Goal: Task Accomplishment & Management: Manage account settings

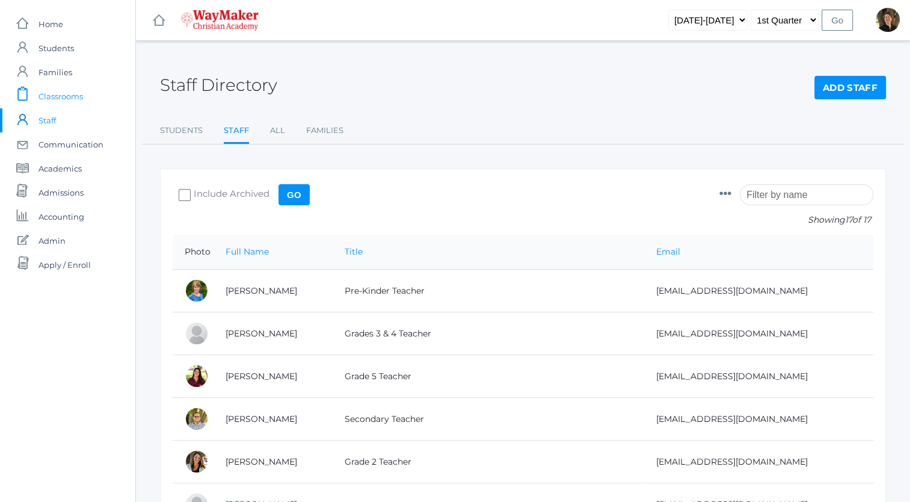
click at [70, 97] on span "Classrooms" at bounding box center [61, 96] width 45 height 24
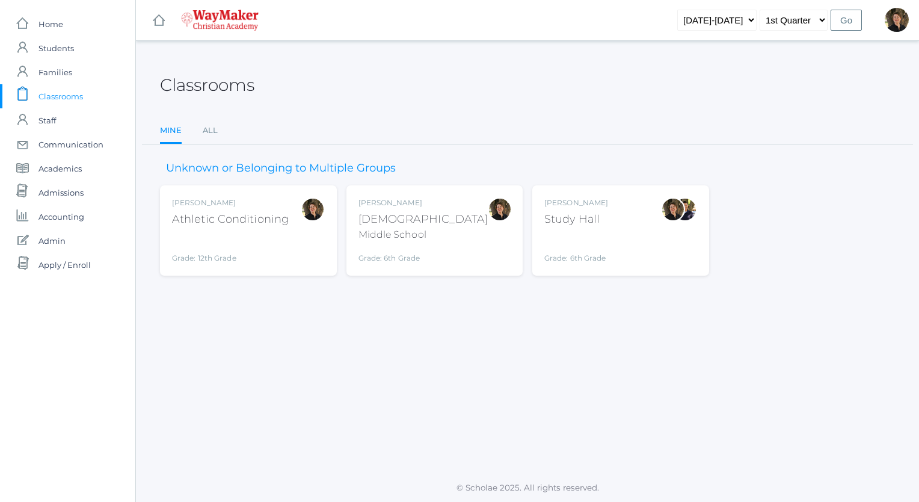
click at [447, 230] on div "Dianna Renz Bible Middle School Grade: 6th Grade MSBIBLE" at bounding box center [435, 230] width 153 height 66
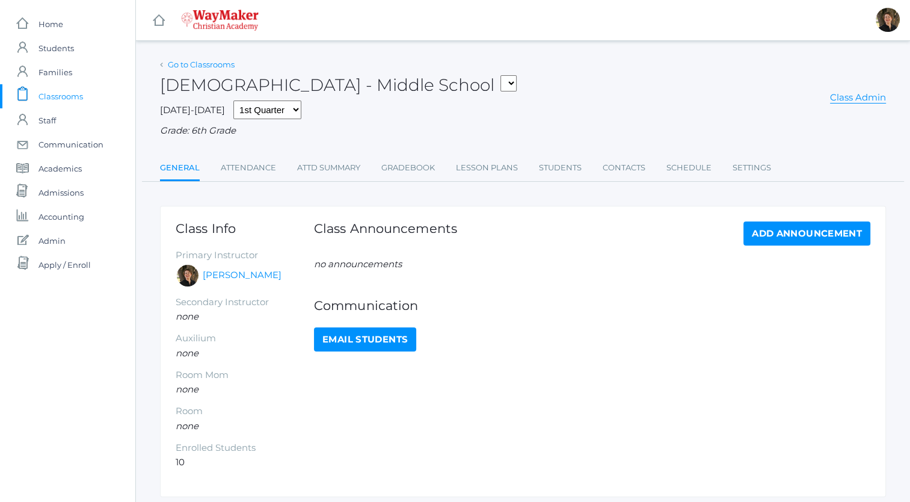
click at [207, 65] on link "Go to Classrooms" at bounding box center [201, 65] width 67 height 10
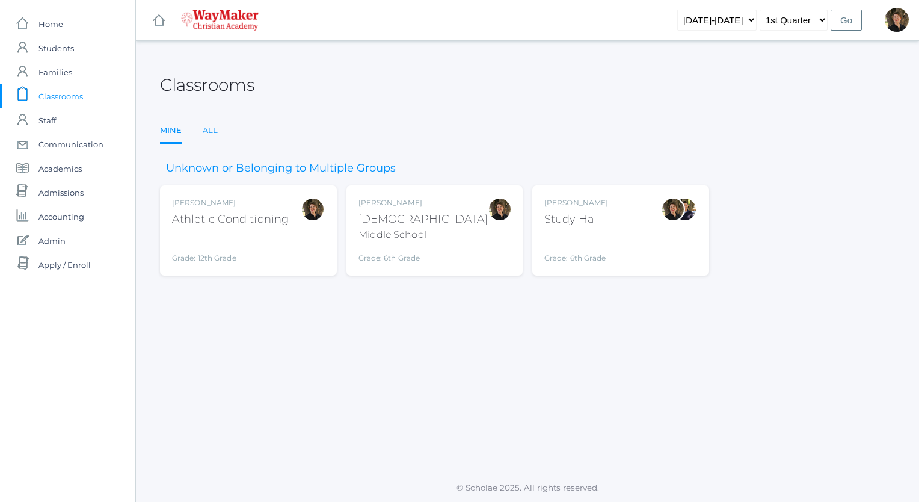
click at [211, 133] on link "All" at bounding box center [210, 131] width 15 height 24
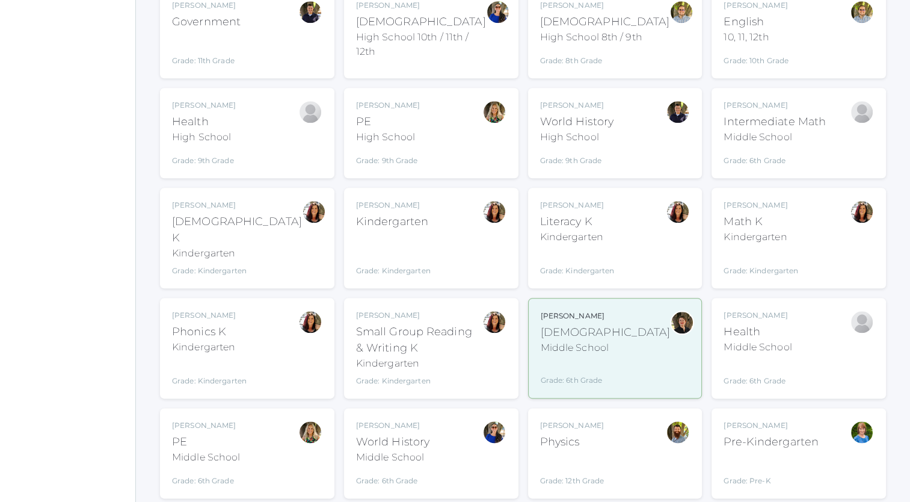
scroll to position [1357, 0]
click at [767, 340] on div "Middle School" at bounding box center [758, 347] width 68 height 14
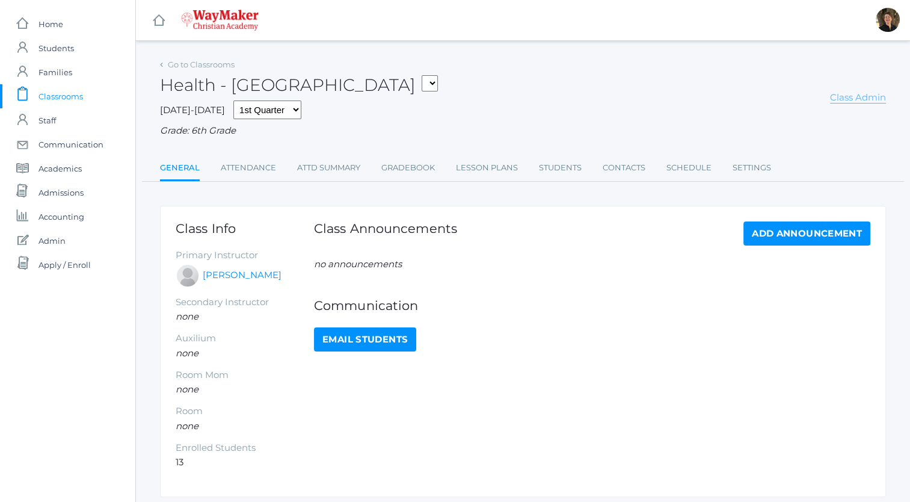
click at [852, 97] on link "Class Admin" at bounding box center [858, 97] width 56 height 12
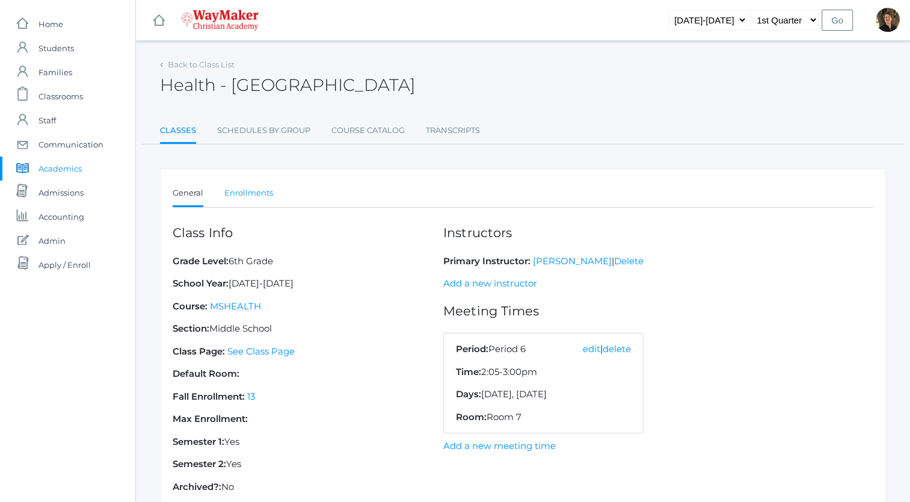
click at [263, 194] on link "Enrollments" at bounding box center [248, 193] width 49 height 24
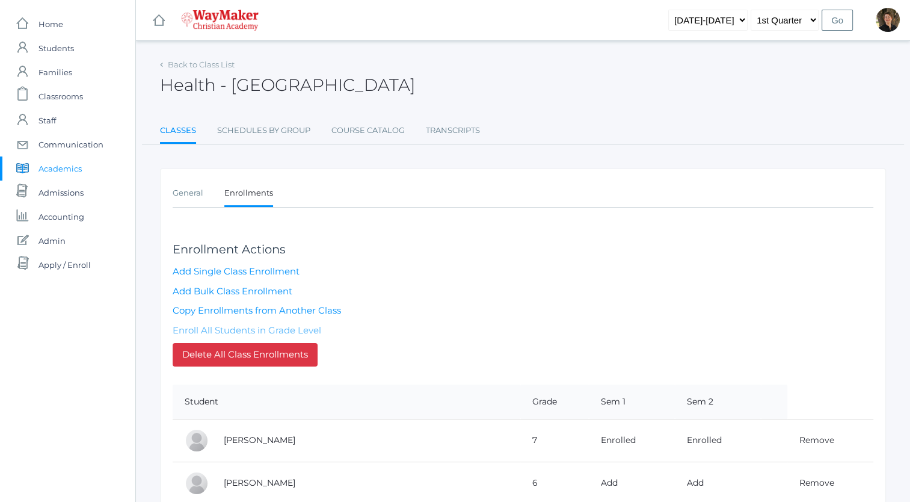
click at [287, 327] on link "Enroll All Students in Grade Level" at bounding box center [247, 329] width 149 height 11
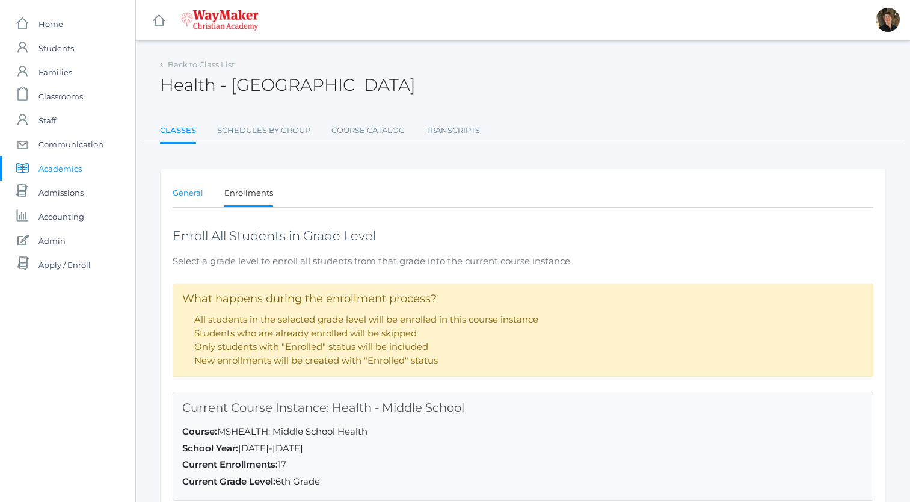
click at [189, 196] on link "General" at bounding box center [188, 193] width 31 height 24
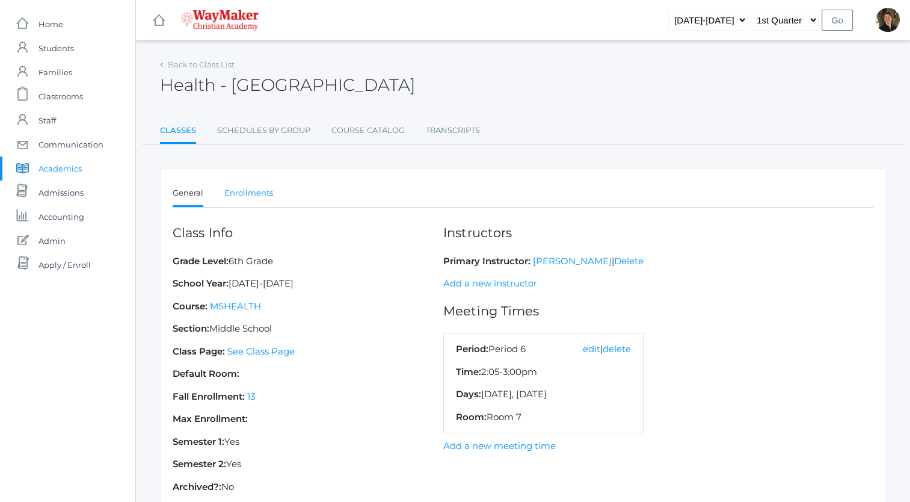
click at [262, 195] on link "Enrollments" at bounding box center [248, 193] width 49 height 24
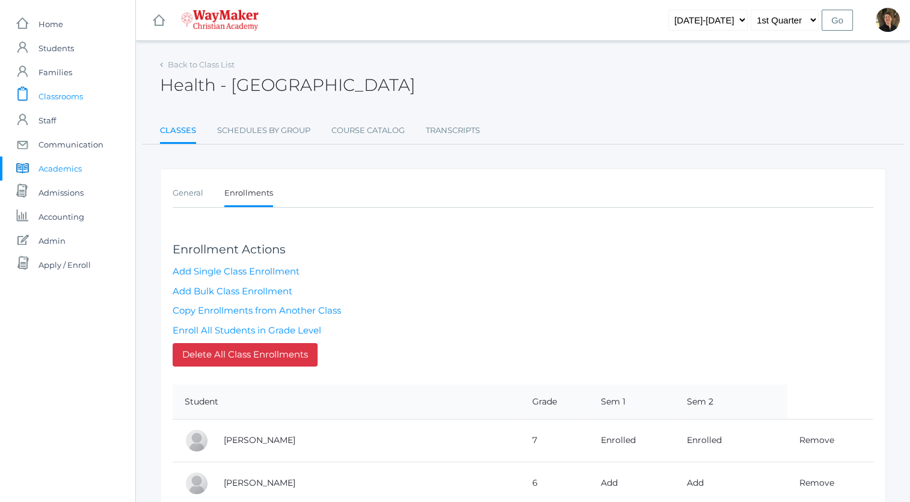
click at [70, 99] on span "Classrooms" at bounding box center [61, 96] width 45 height 24
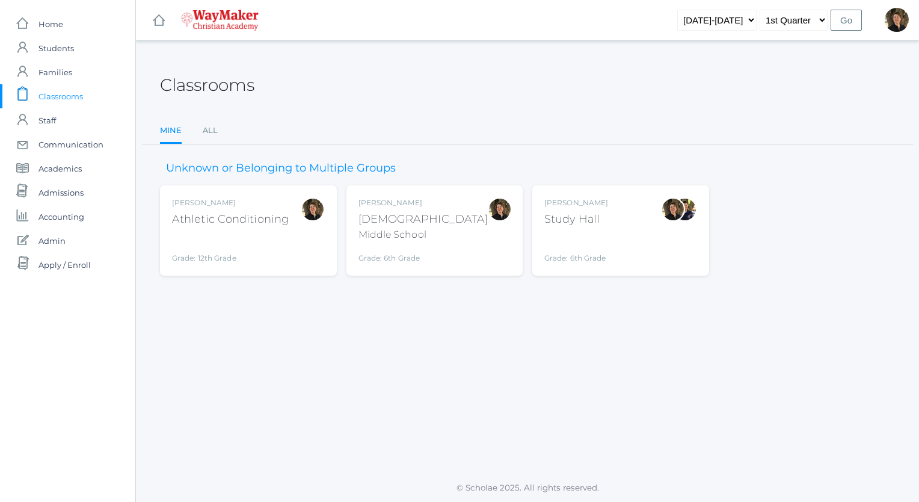
click at [615, 229] on div "Dianna Renz Study Hall Grade: 6th Grade STHL" at bounding box center [620, 230] width 153 height 66
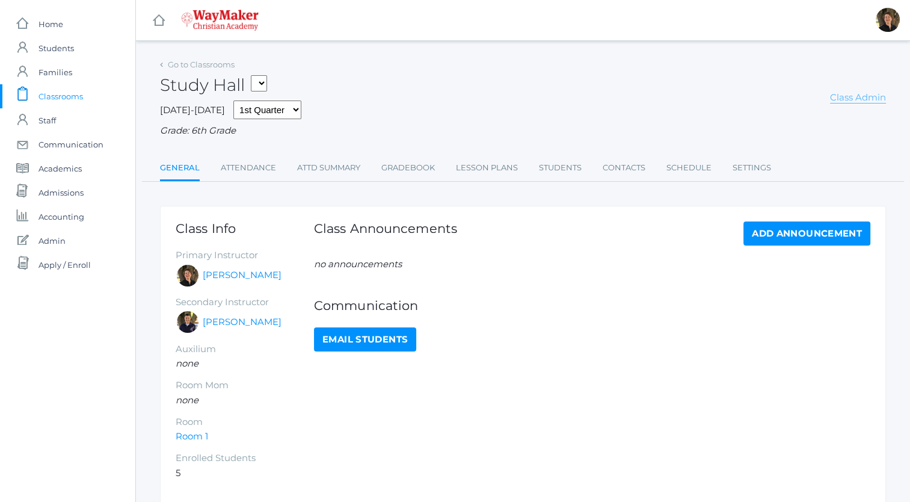
click at [851, 100] on link "Class Admin" at bounding box center [858, 97] width 56 height 12
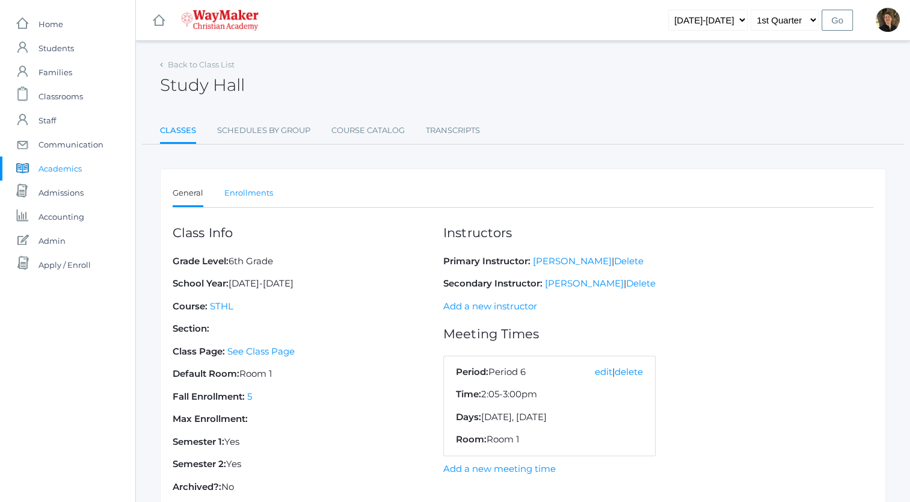
click at [257, 194] on link "Enrollments" at bounding box center [248, 193] width 49 height 24
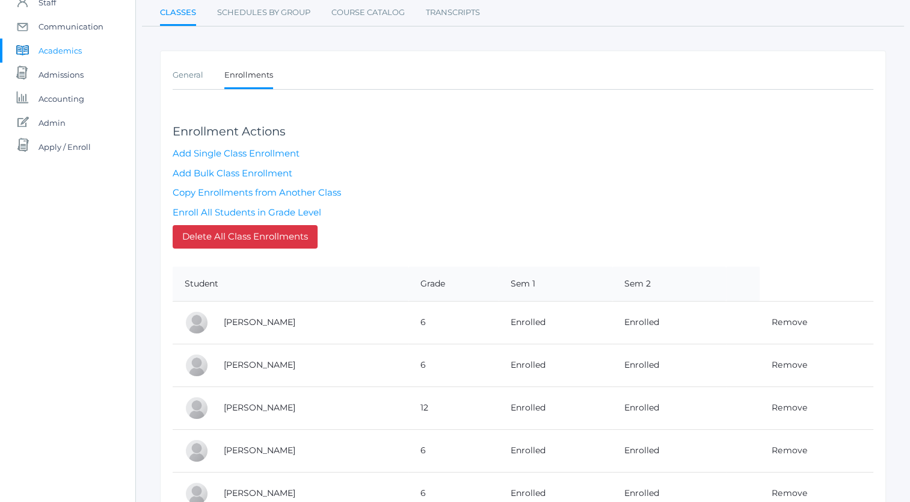
scroll to position [185, 0]
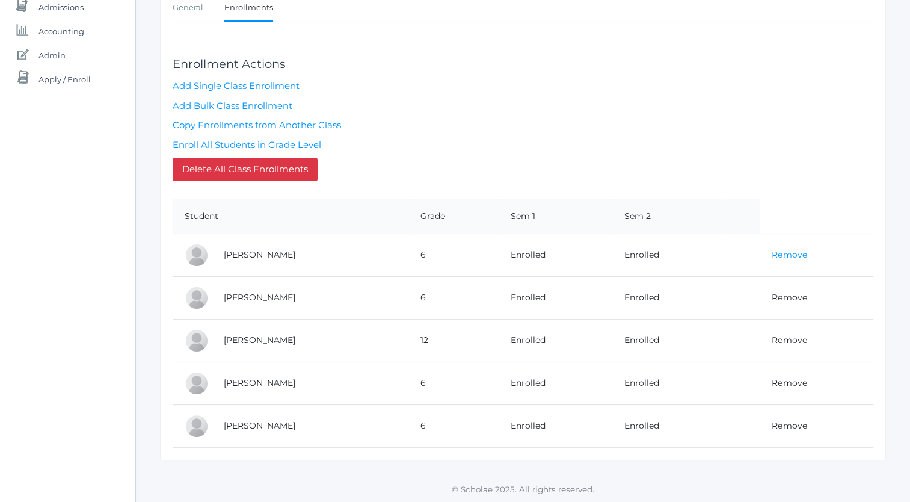
click at [780, 253] on link "Remove" at bounding box center [789, 254] width 35 height 11
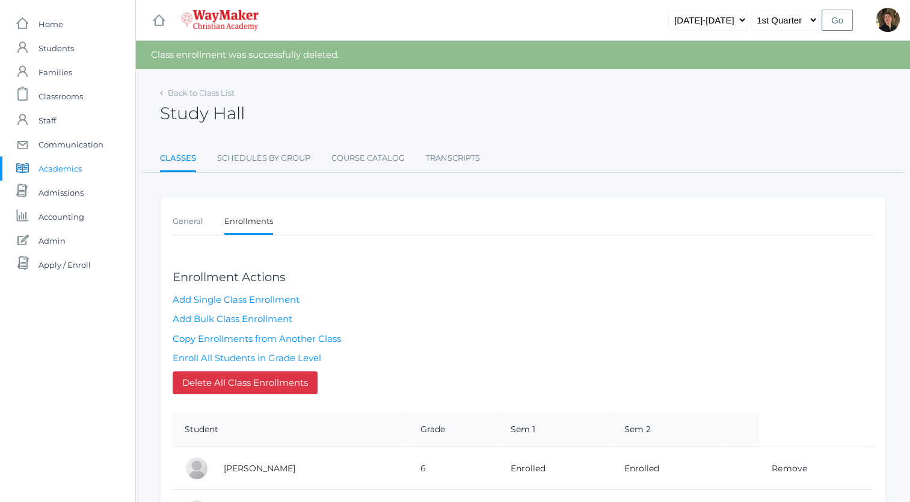
scroll to position [170, 0]
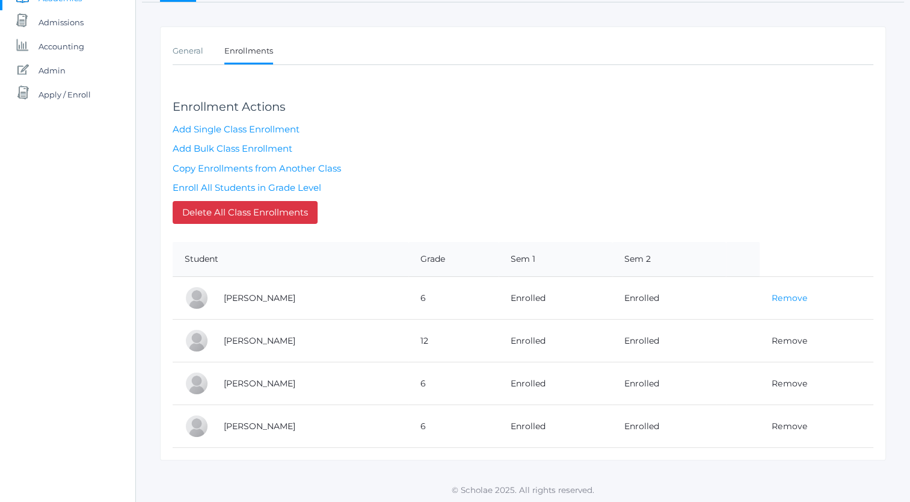
click at [787, 295] on link "Remove" at bounding box center [789, 297] width 35 height 11
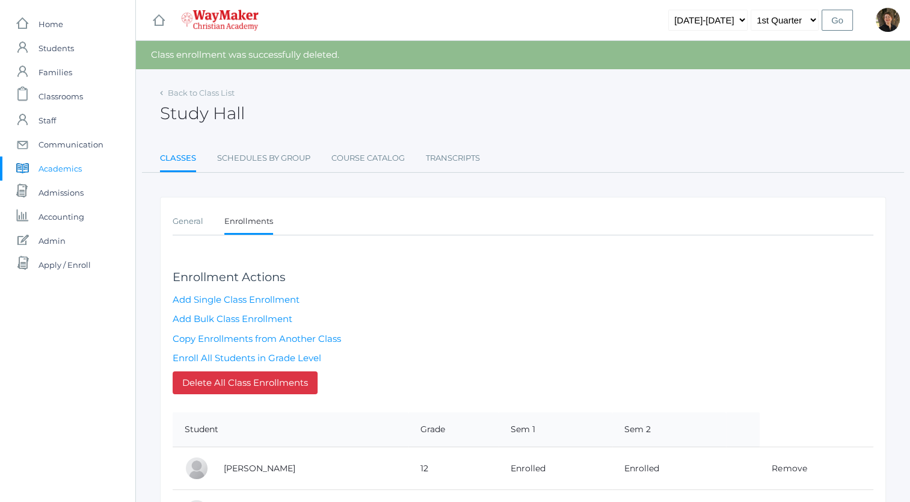
scroll to position [128, 0]
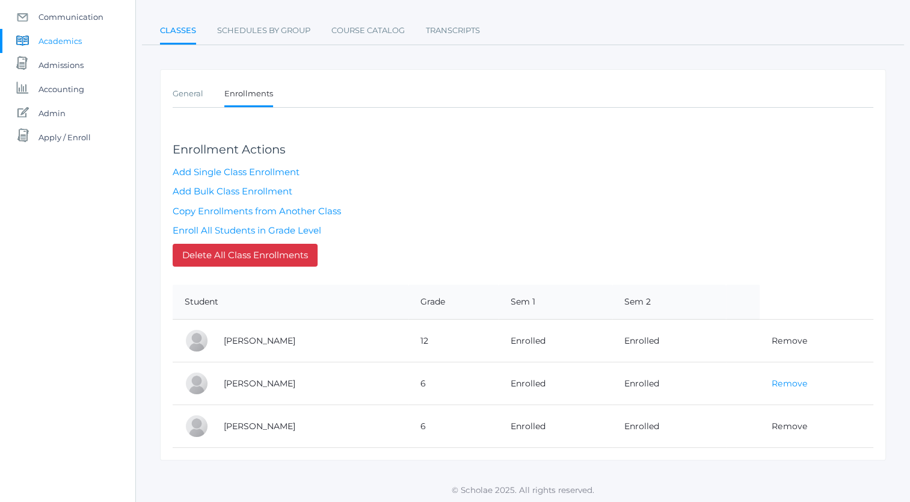
click at [789, 379] on link "Remove" at bounding box center [789, 383] width 35 height 11
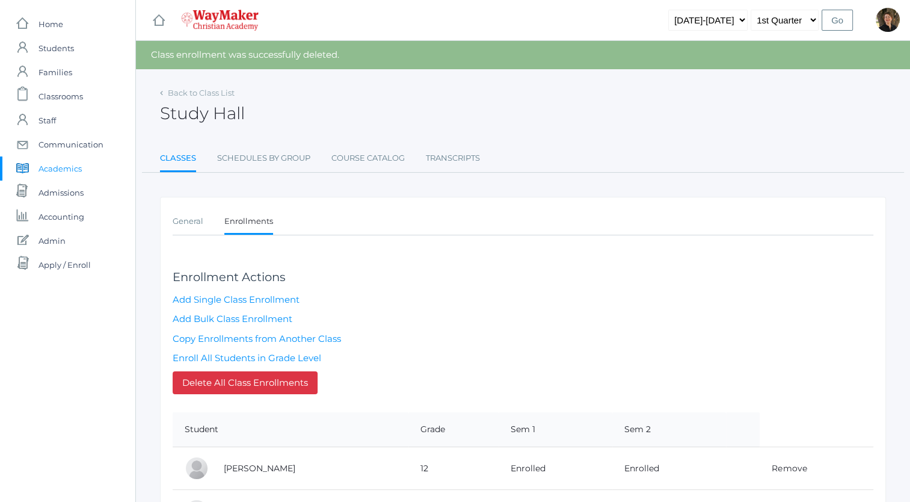
scroll to position [85, 0]
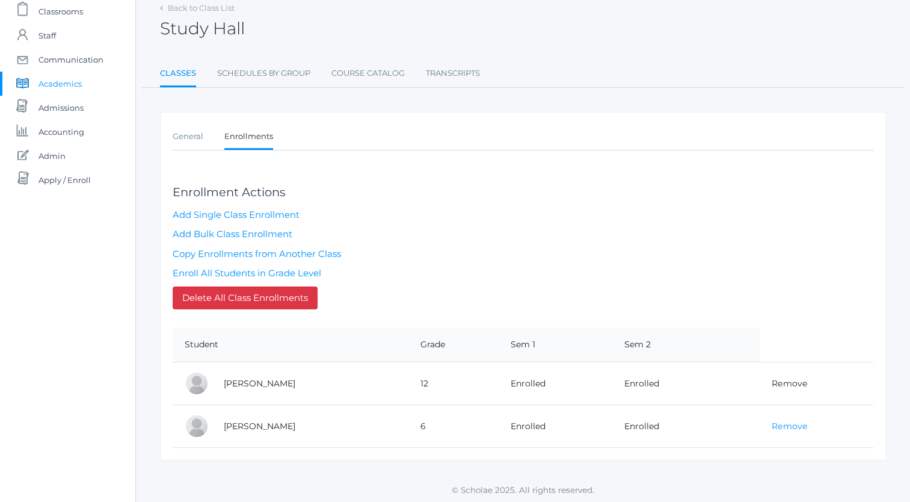
click at [783, 424] on link "Remove" at bounding box center [789, 425] width 35 height 11
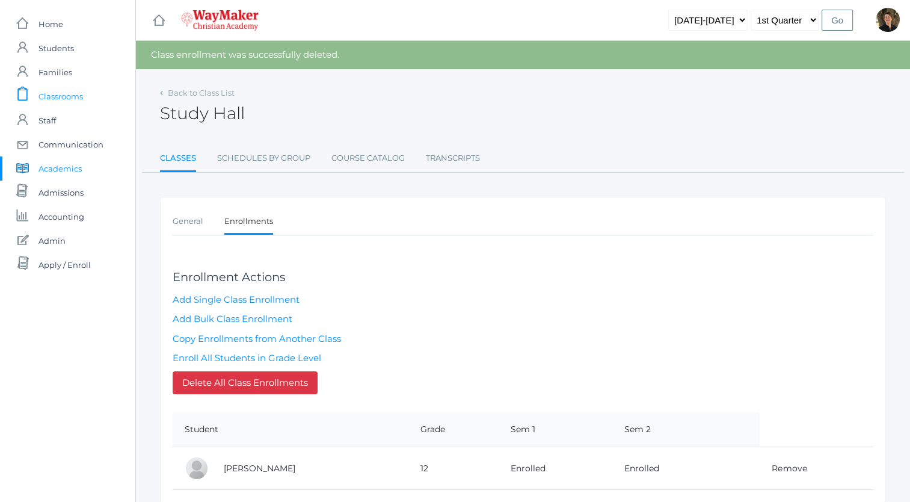
click at [63, 96] on span "Classrooms" at bounding box center [61, 96] width 45 height 24
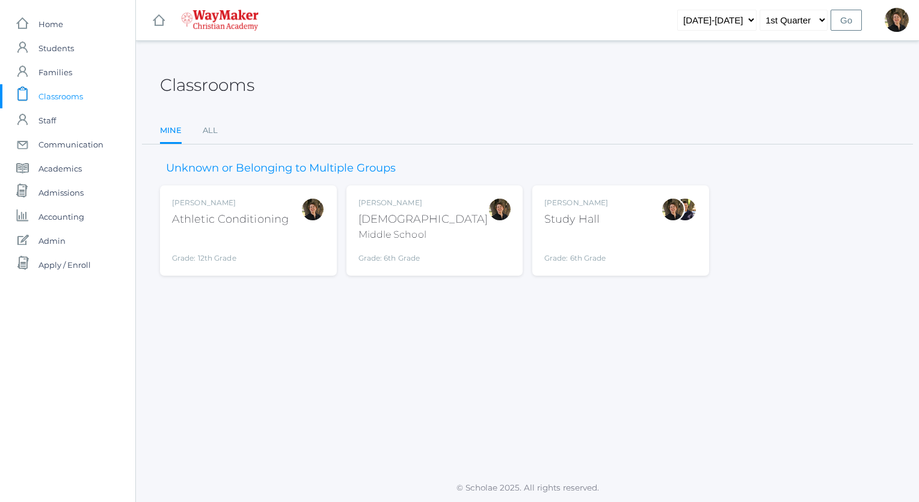
click at [438, 230] on div "Dianna Renz Bible Middle School Grade: 6th Grade MSBIBLE" at bounding box center [435, 230] width 153 height 66
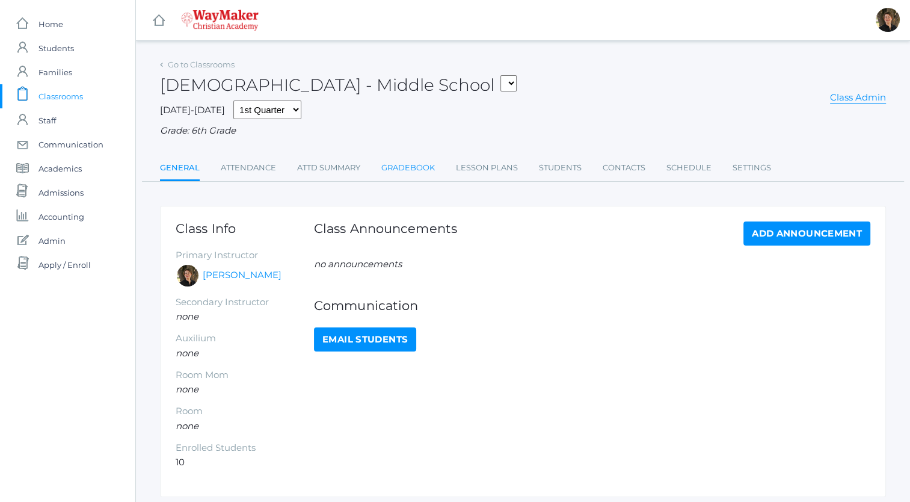
click at [403, 167] on link "Gradebook" at bounding box center [408, 168] width 54 height 24
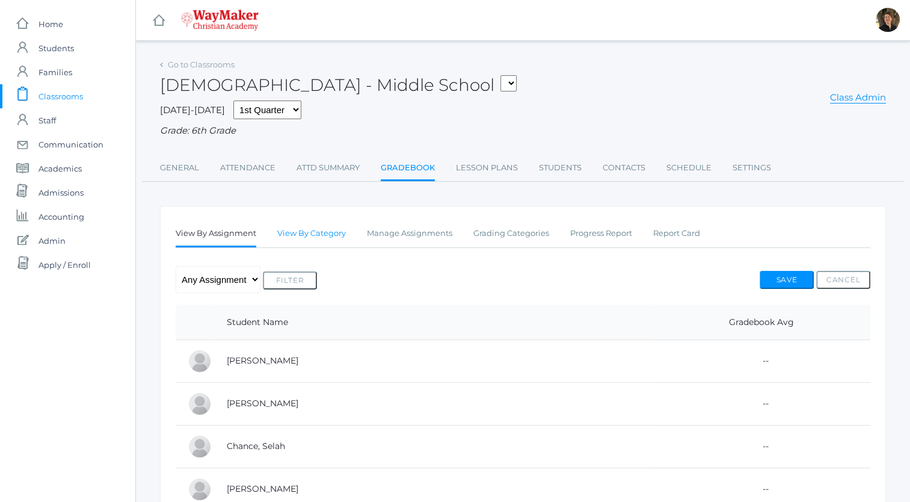
click at [313, 232] on link "View By Category" at bounding box center [311, 233] width 69 height 24
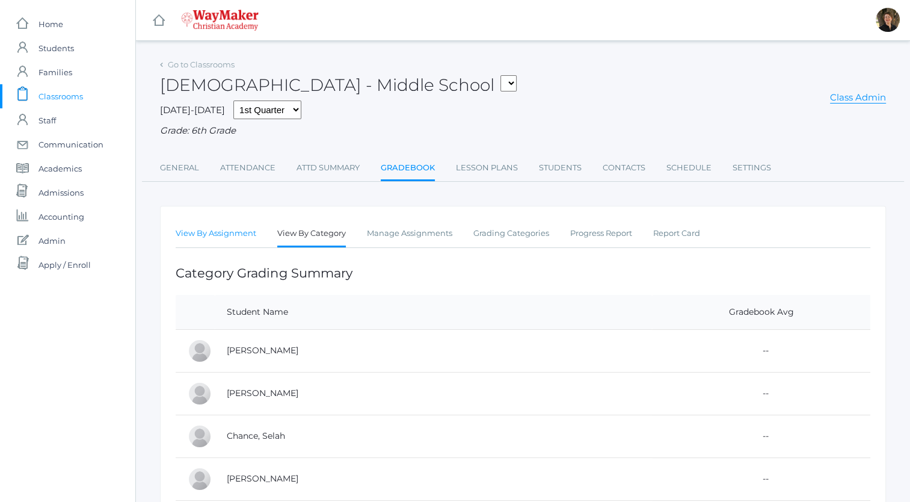
click at [212, 235] on link "View By Assignment" at bounding box center [216, 233] width 81 height 24
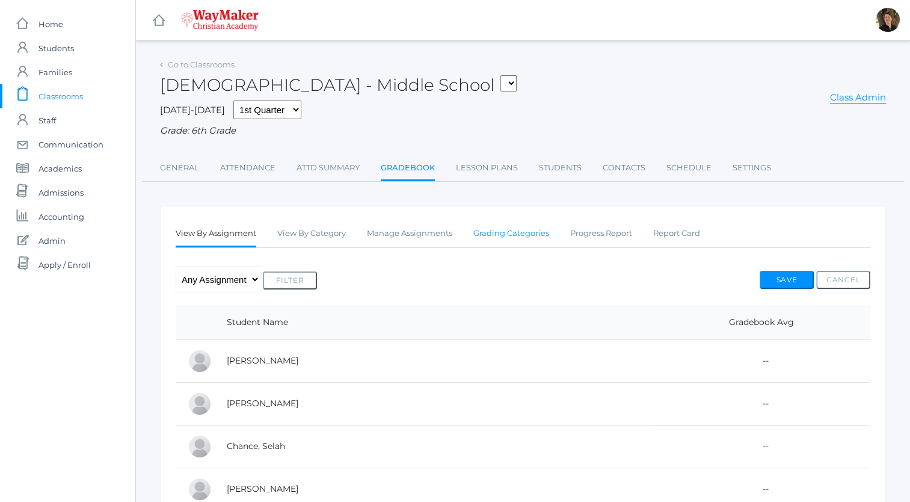
click at [493, 231] on link "Grading Categories" at bounding box center [511, 233] width 76 height 24
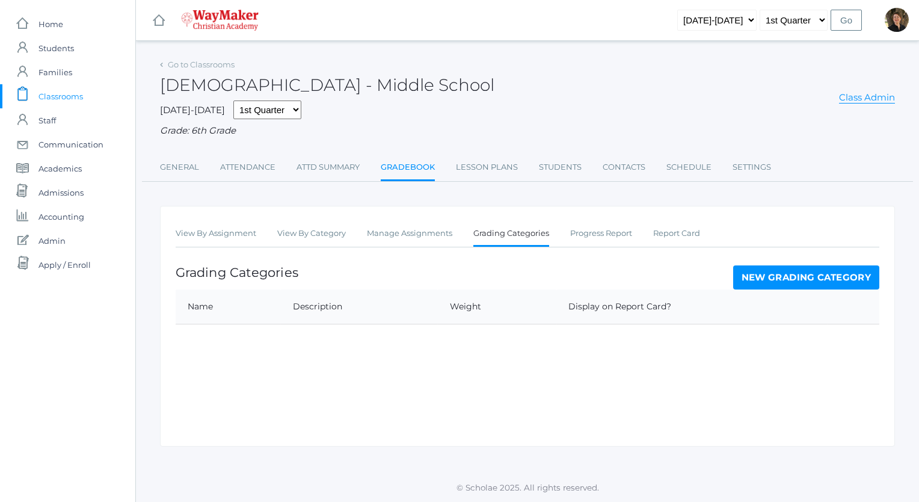
click at [757, 277] on link "New Grading Category" at bounding box center [806, 277] width 147 height 24
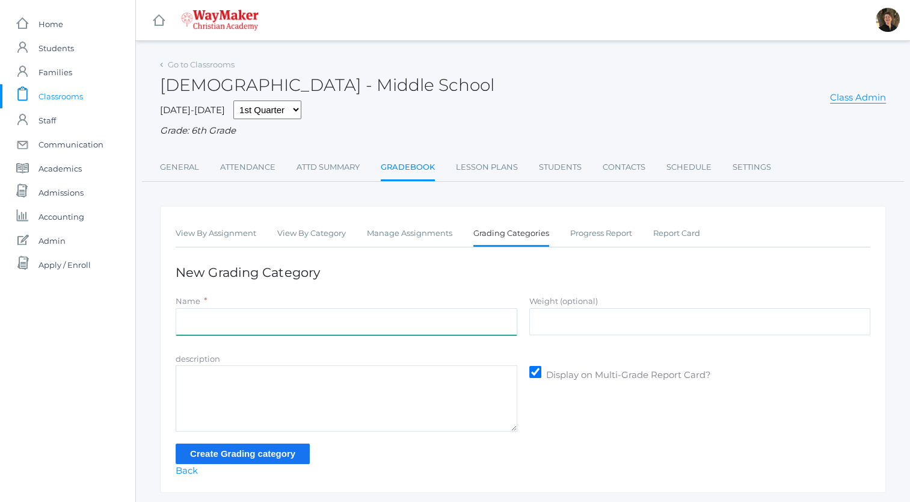
click at [425, 324] on input "Name" at bounding box center [347, 321] width 342 height 27
type input "Participation"
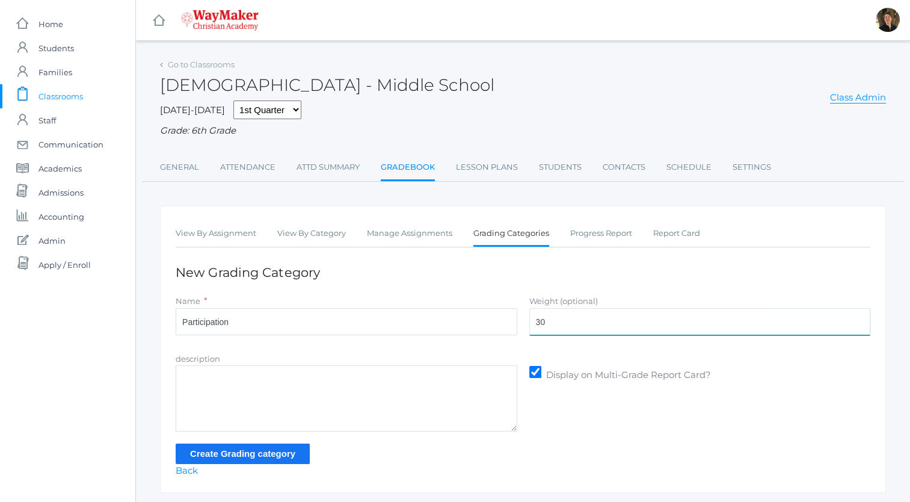
type input "30"
click at [248, 455] on input "Create Grading category" at bounding box center [243, 453] width 134 height 20
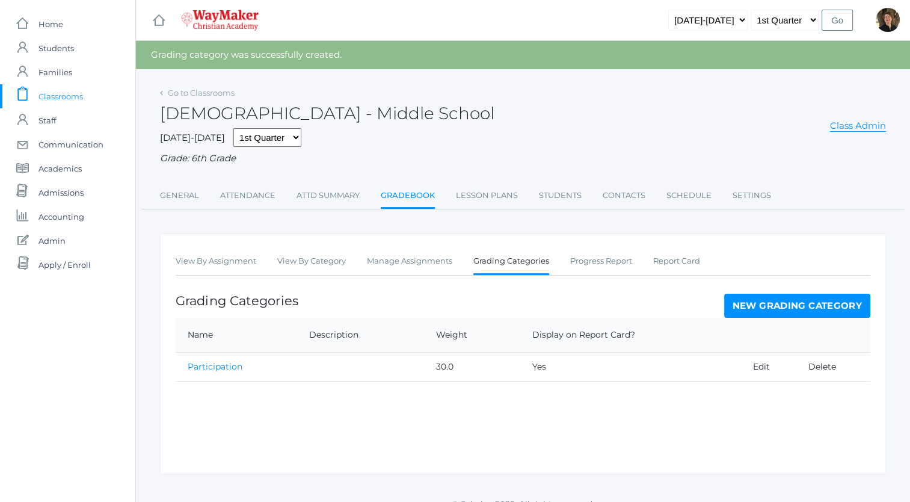
click at [747, 308] on link "New Grading Category" at bounding box center [797, 306] width 147 height 24
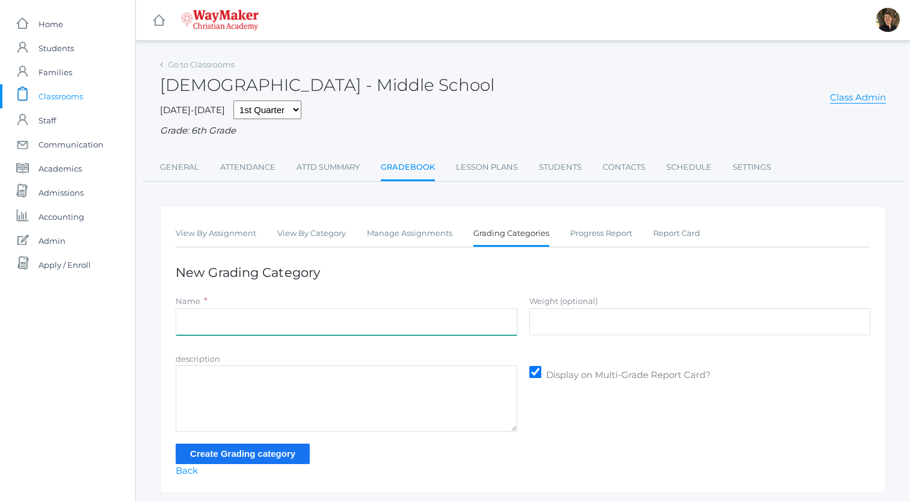
click at [397, 327] on input "Name" at bounding box center [347, 321] width 342 height 27
type input "Projects"
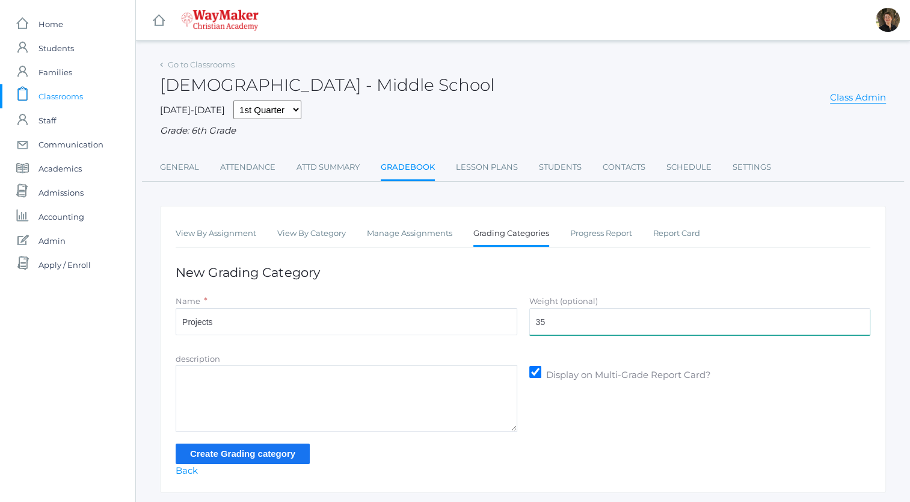
type input "35"
click at [257, 458] on input "Create Grading category" at bounding box center [243, 453] width 134 height 20
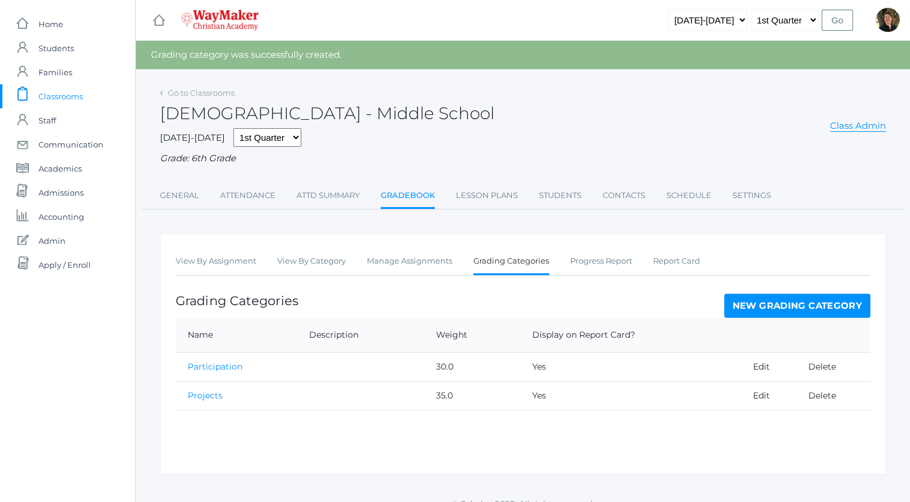
click at [744, 304] on link "New Grading Category" at bounding box center [797, 306] width 147 height 24
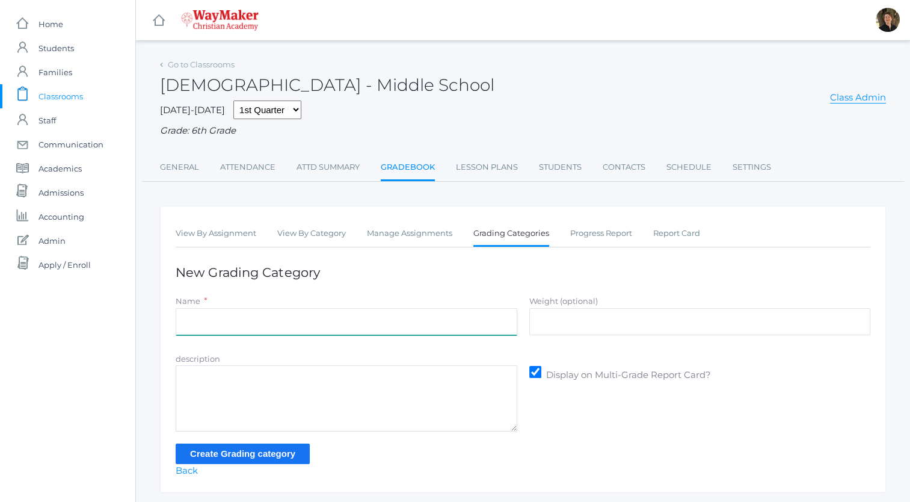
click at [443, 319] on input "Name" at bounding box center [347, 321] width 342 height 27
type input "Quizzes"
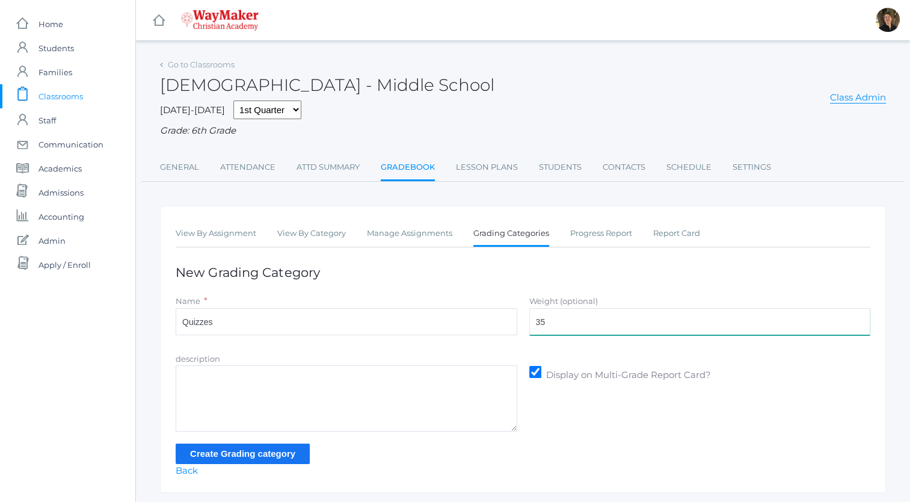
type input "35"
click at [264, 452] on input "Create Grading category" at bounding box center [243, 453] width 134 height 20
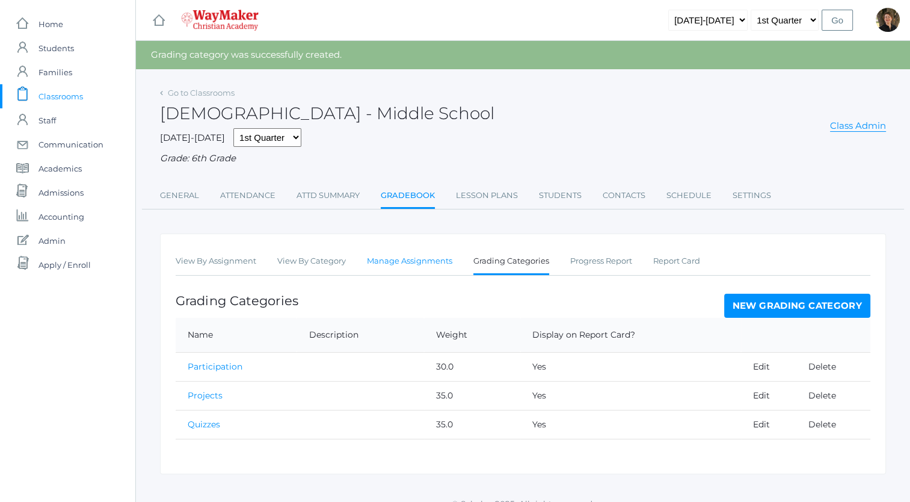
click at [437, 261] on link "Manage Assignments" at bounding box center [409, 261] width 85 height 24
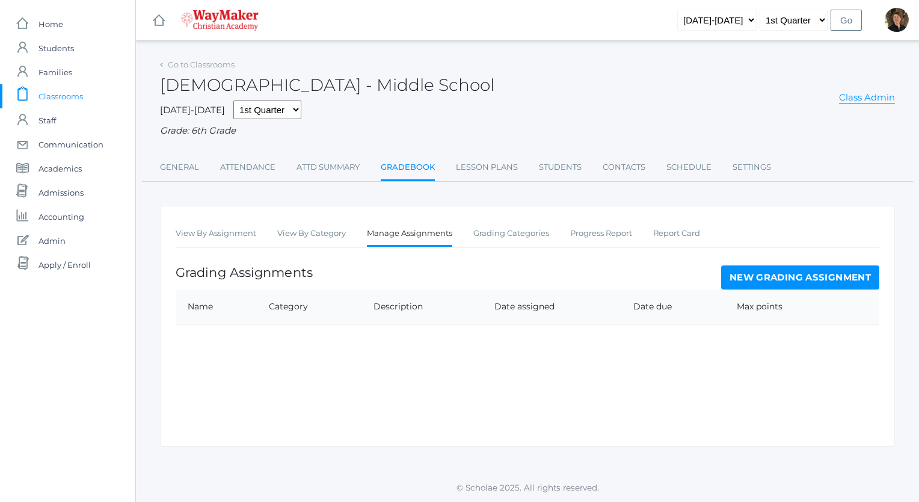
click at [786, 276] on link "New Grading Assignment" at bounding box center [800, 277] width 158 height 24
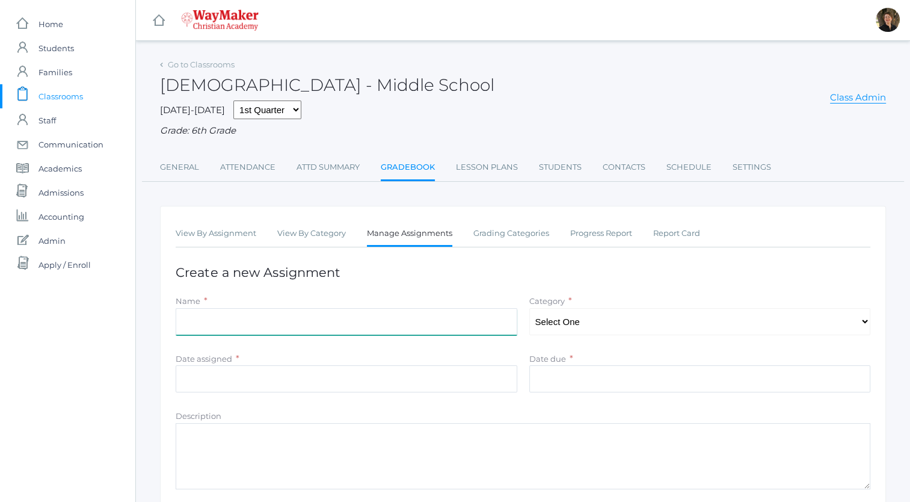
click at [402, 321] on input "Name" at bounding box center [347, 321] width 342 height 27
type input "OA 9/2"
click at [566, 320] on select "Select One Participation Projects Quizzes" at bounding box center [700, 321] width 342 height 27
select select "1160"
click at [529, 308] on select "Select One Participation Projects Quizzes" at bounding box center [700, 321] width 342 height 27
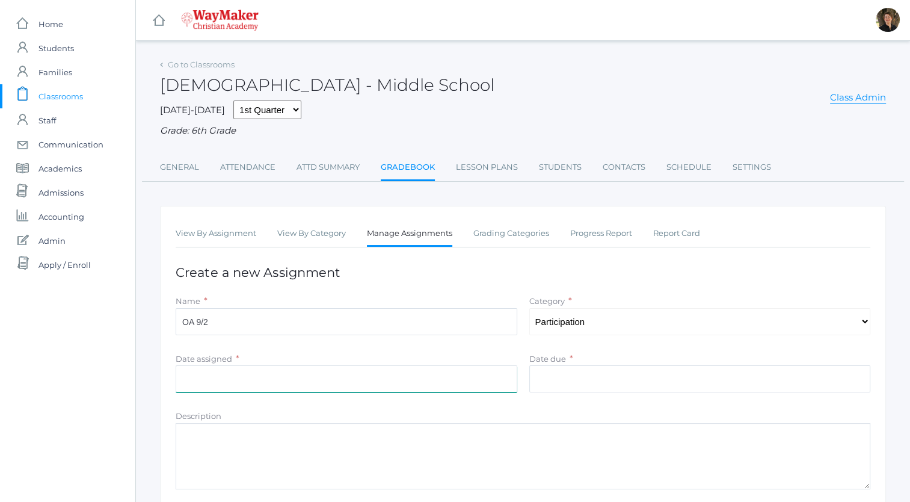
click at [437, 379] on input "Date assigned" at bounding box center [347, 378] width 342 height 27
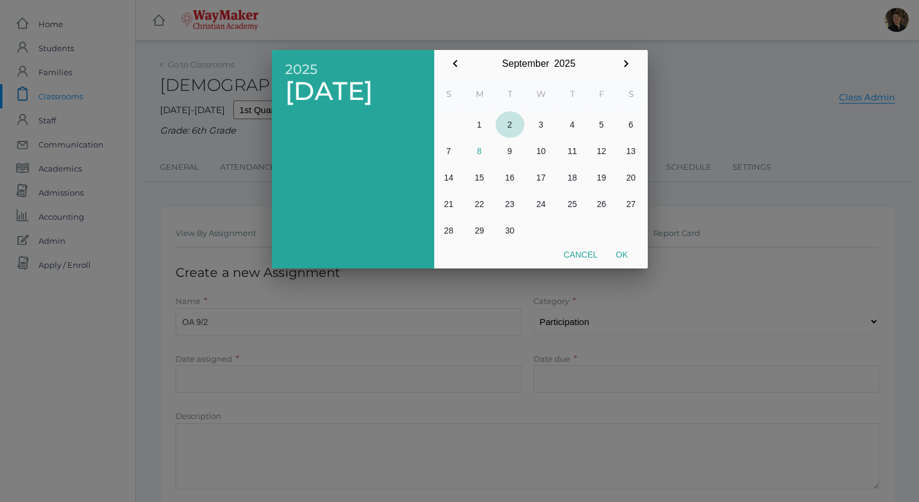
click at [510, 125] on button "2" at bounding box center [510, 124] width 29 height 26
click at [624, 256] on button "Ok" at bounding box center [622, 255] width 30 height 22
type input "[DATE]"
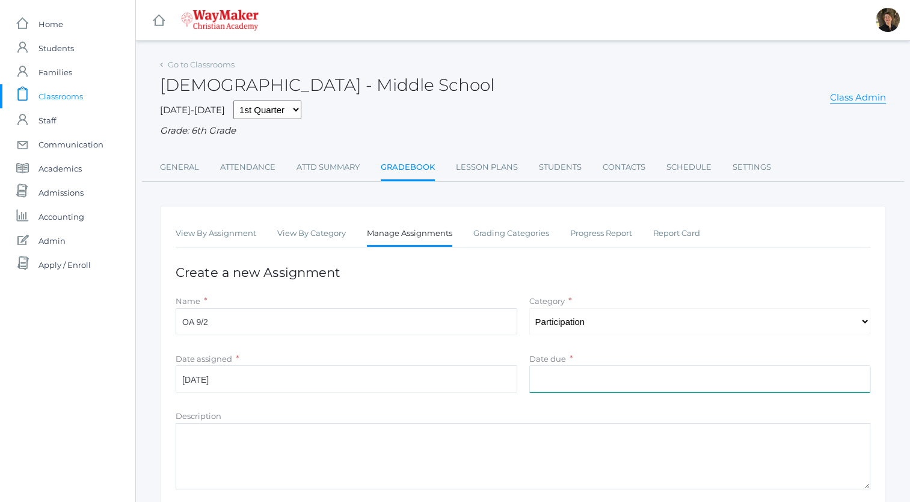
click at [614, 377] on input "Date due" at bounding box center [700, 378] width 342 height 27
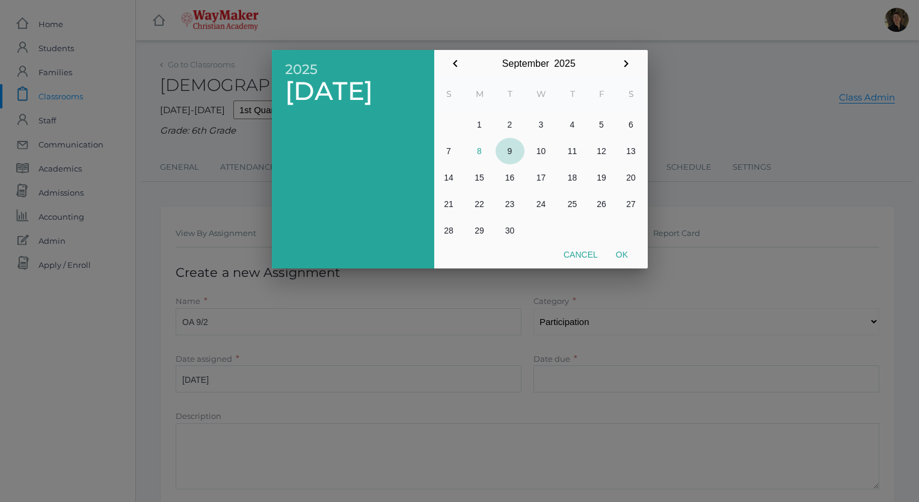
click at [508, 150] on button "9" at bounding box center [510, 151] width 29 height 26
click at [624, 257] on button "Ok" at bounding box center [622, 255] width 30 height 22
type input "[DATE]"
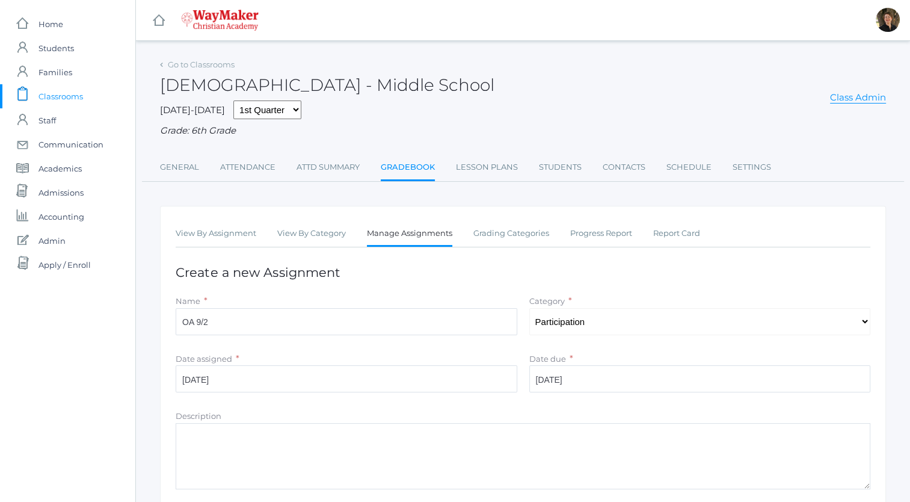
scroll to position [149, 0]
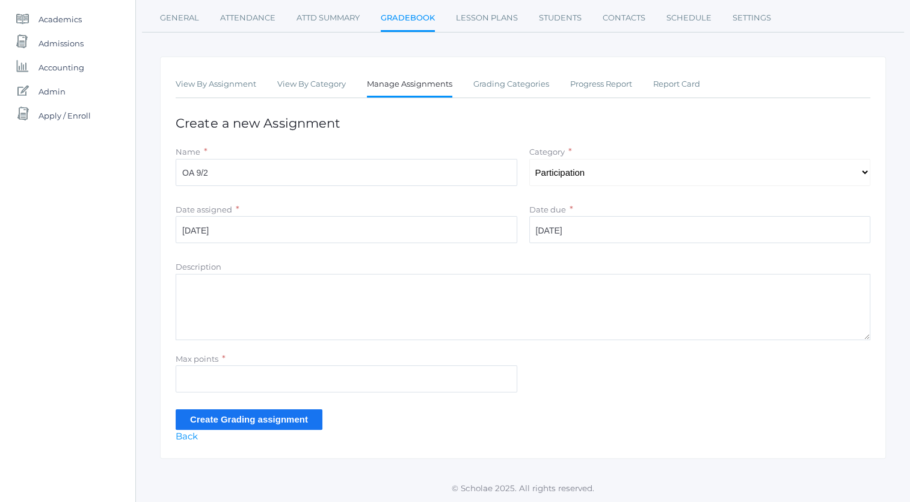
click at [550, 292] on textarea "Description" at bounding box center [523, 307] width 695 height 66
type textarea "What is wisdom? How can it be gained or strengthened?"
click at [443, 379] on input "Max points" at bounding box center [347, 378] width 342 height 27
type input "5"
click at [282, 421] on input "Create Grading assignment" at bounding box center [249, 419] width 147 height 20
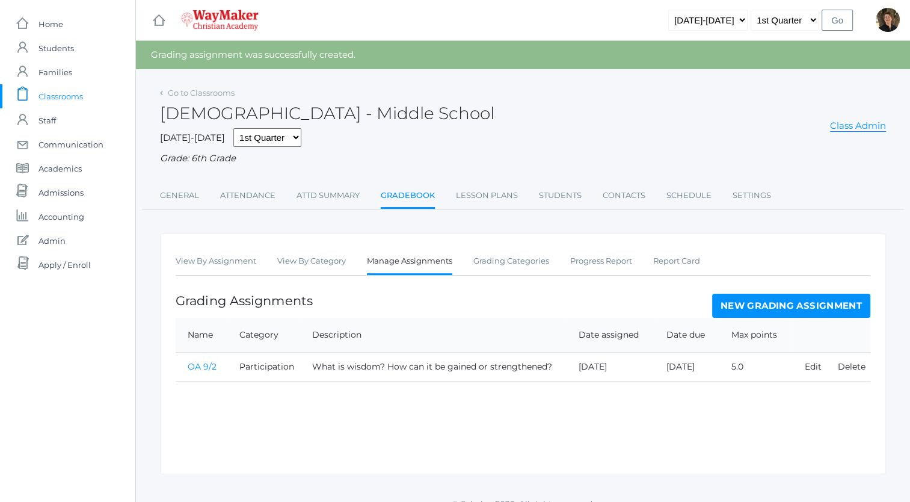
click at [748, 307] on link "New Grading Assignment" at bounding box center [791, 306] width 158 height 24
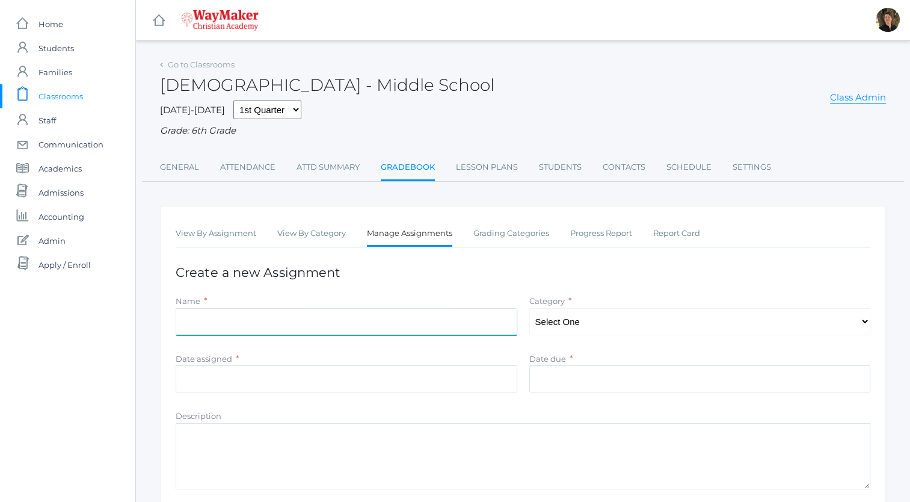
click at [413, 325] on input "Name" at bounding box center [347, 321] width 342 height 27
type input "Course Syllabus"
click at [570, 324] on select "Select One Participation Projects Quizzes" at bounding box center [700, 321] width 342 height 27
select select "1160"
click at [529, 308] on select "Select One Participation Projects Quizzes" at bounding box center [700, 321] width 342 height 27
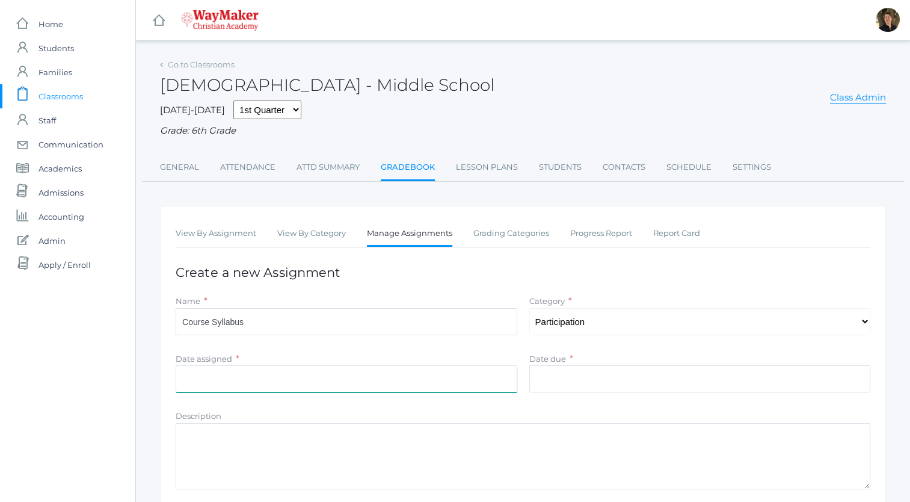
click at [461, 385] on input "Date assigned" at bounding box center [347, 378] width 342 height 27
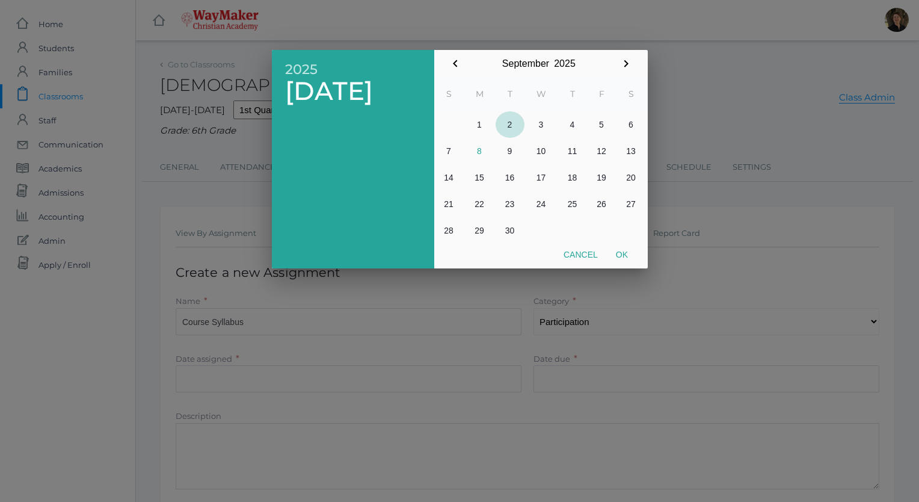
click at [509, 125] on button "2" at bounding box center [510, 124] width 29 height 26
click at [620, 254] on button "Ok" at bounding box center [622, 255] width 30 height 22
type input "[DATE]"
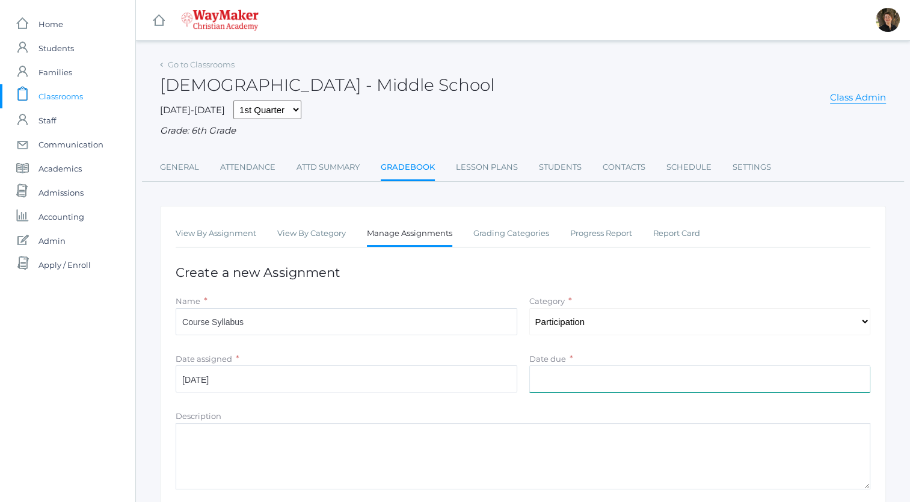
click at [609, 377] on input "Date due" at bounding box center [700, 378] width 342 height 27
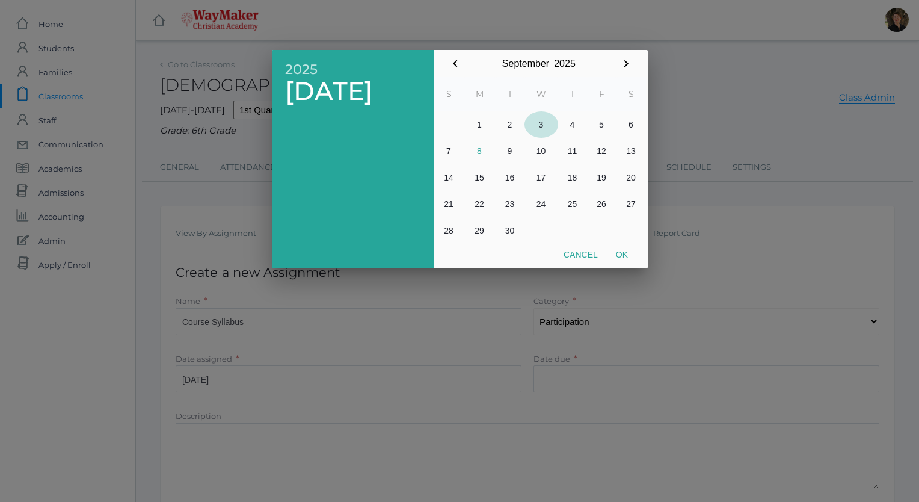
click at [540, 128] on button "3" at bounding box center [542, 124] width 34 height 26
click at [621, 254] on button "Ok" at bounding box center [622, 255] width 30 height 22
type input "[DATE]"
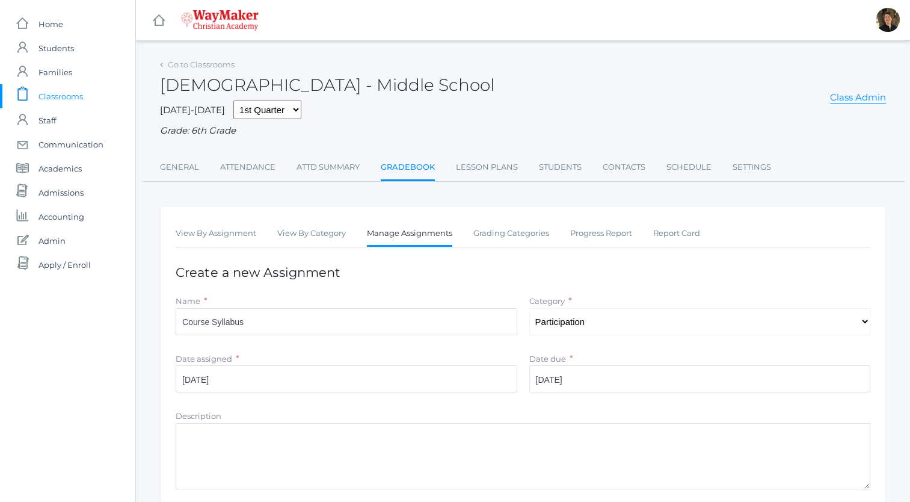
scroll to position [149, 0]
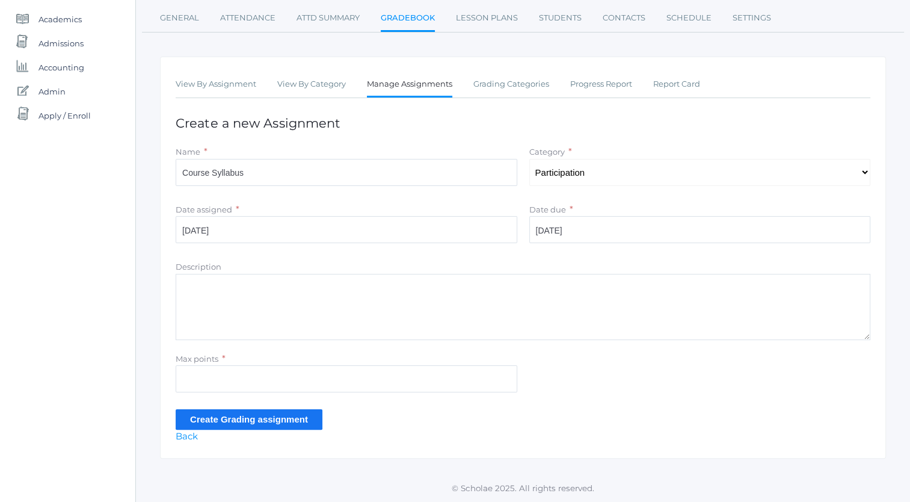
click at [207, 419] on input "Create Grading assignment" at bounding box center [249, 419] width 147 height 20
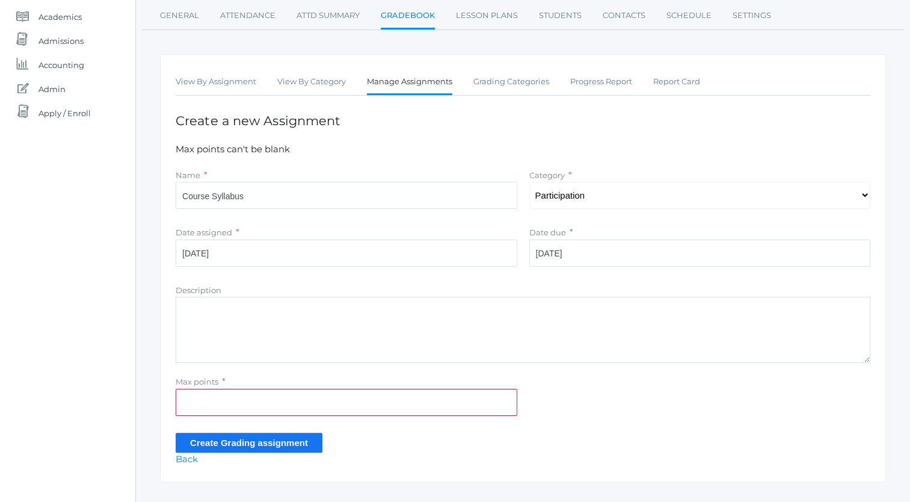
scroll to position [154, 0]
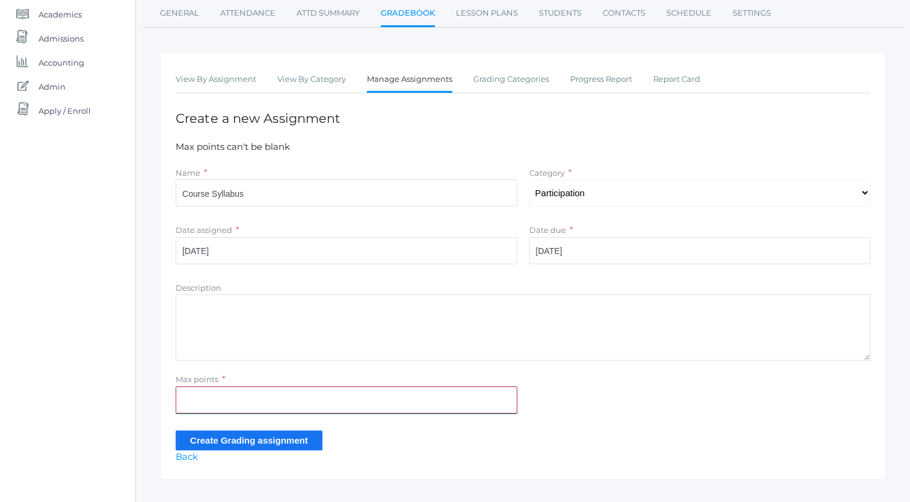
click at [419, 401] on input "Max points" at bounding box center [347, 399] width 342 height 27
type input "5"
click at [277, 438] on input "Create Grading assignment" at bounding box center [249, 440] width 147 height 20
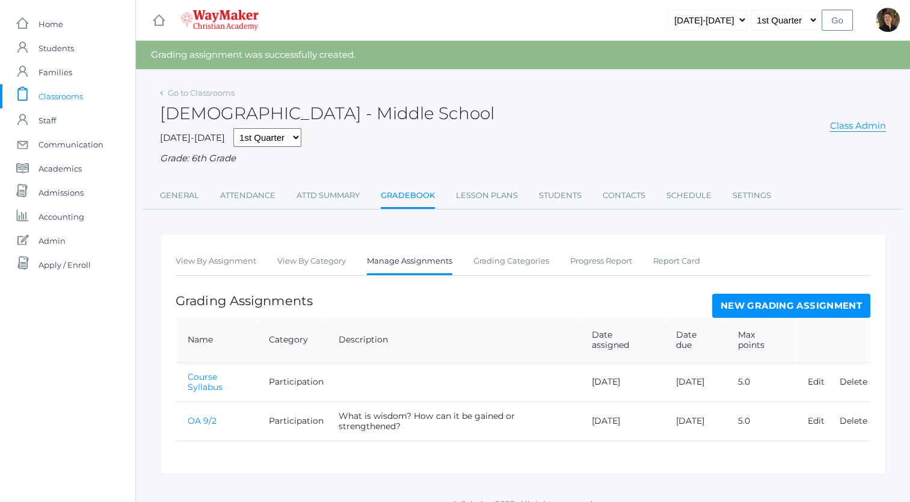
click at [752, 300] on link "New Grading Assignment" at bounding box center [791, 306] width 158 height 24
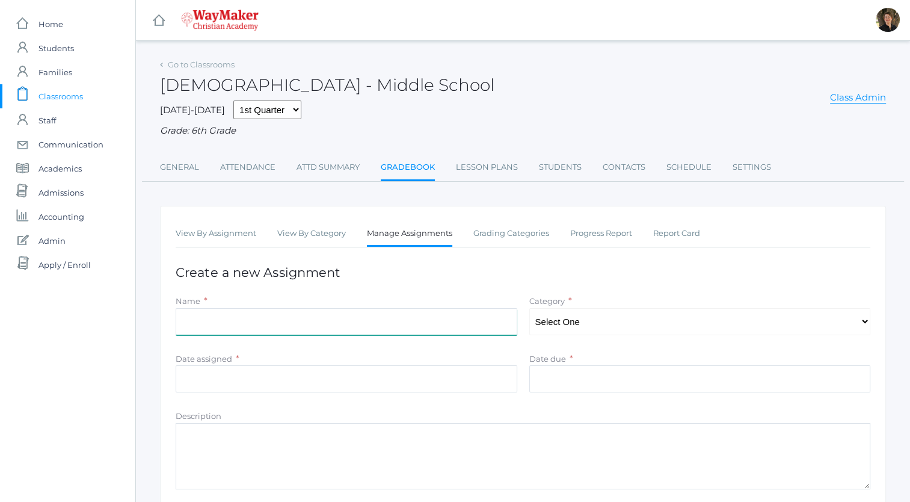
click at [354, 322] on input "Name" at bounding box center [347, 321] width 342 height 27
type input "OA 9/3"
click at [664, 323] on select "Select One Participation Projects Quizzes" at bounding box center [700, 321] width 342 height 27
select select "1160"
click at [529, 308] on select "Select One Participation Projects Quizzes" at bounding box center [700, 321] width 342 height 27
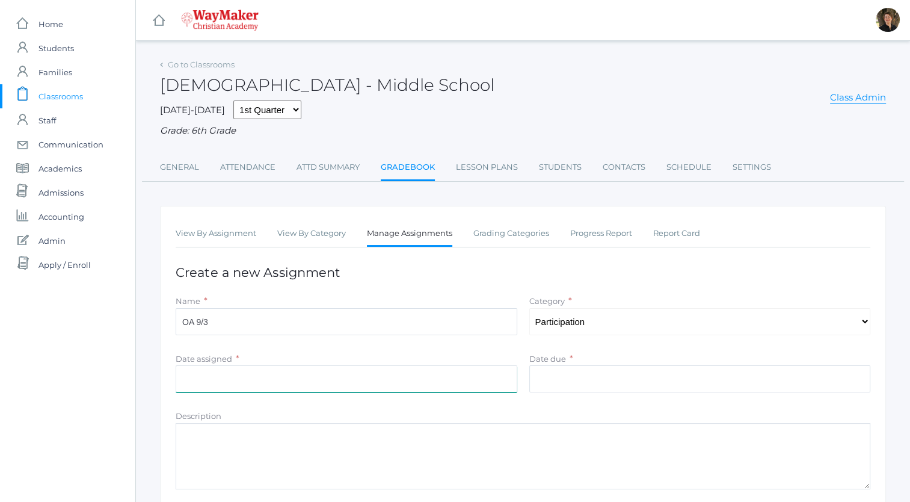
click at [455, 384] on input "Date assigned" at bounding box center [347, 378] width 342 height 27
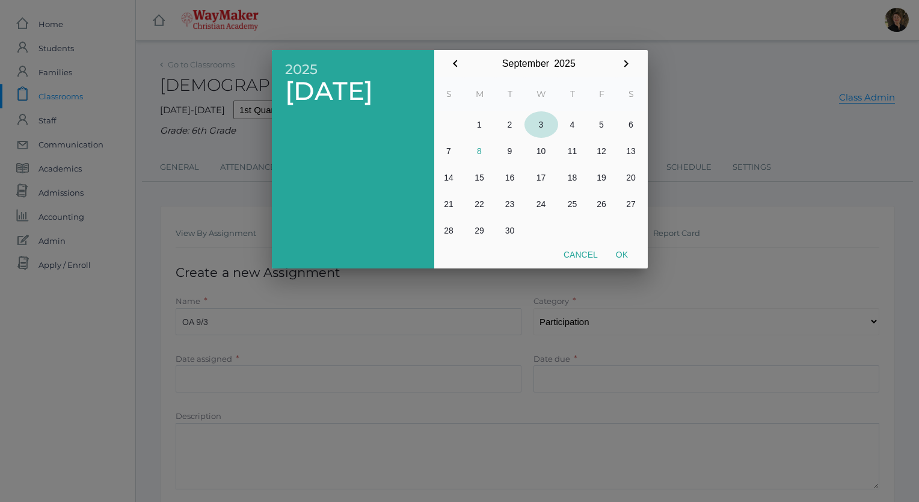
click at [540, 124] on button "3" at bounding box center [542, 124] width 34 height 26
click at [620, 257] on button "Ok" at bounding box center [622, 255] width 30 height 22
type input "[DATE]"
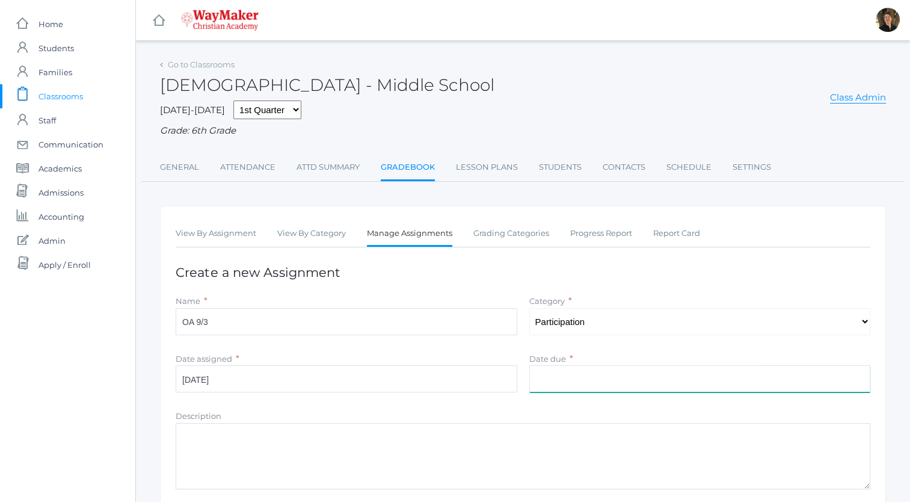
click at [618, 379] on input "Date due" at bounding box center [700, 378] width 342 height 27
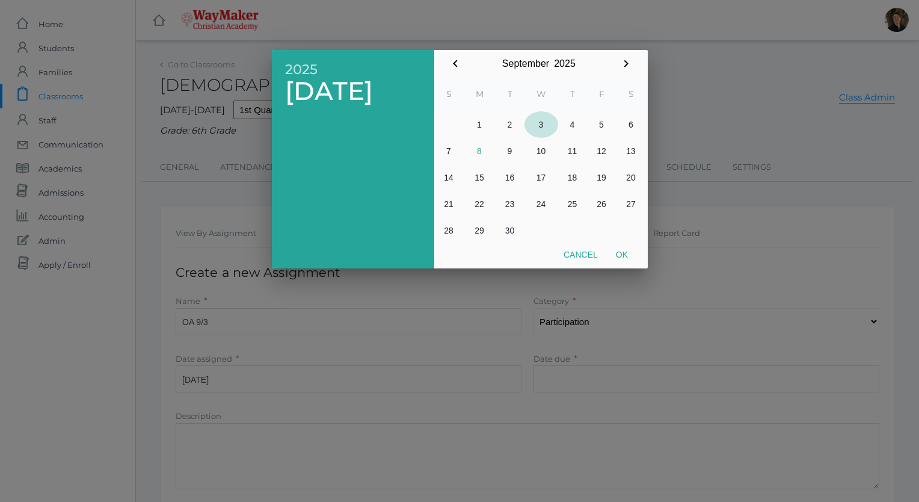
click at [541, 125] on button "3" at bounding box center [542, 124] width 34 height 26
click at [618, 252] on button "Ok" at bounding box center [622, 255] width 30 height 22
type input "[DATE]"
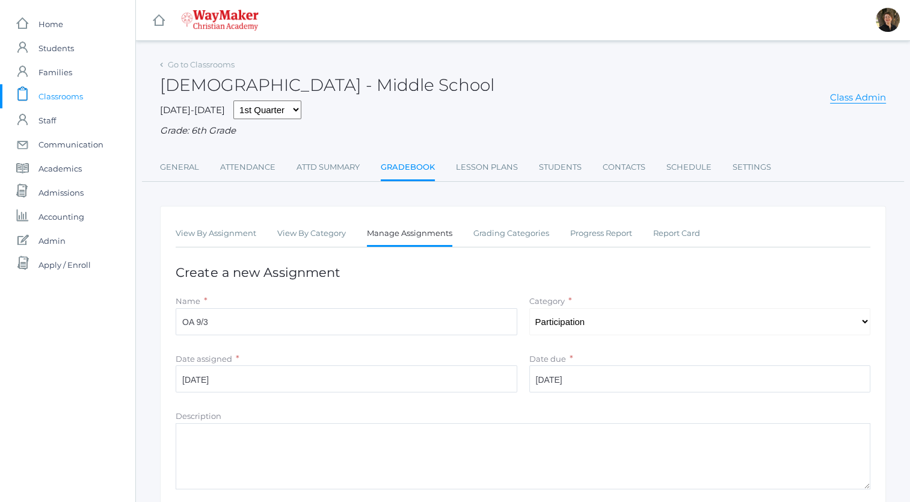
click at [494, 440] on textarea "Description" at bounding box center [523, 456] width 695 height 66
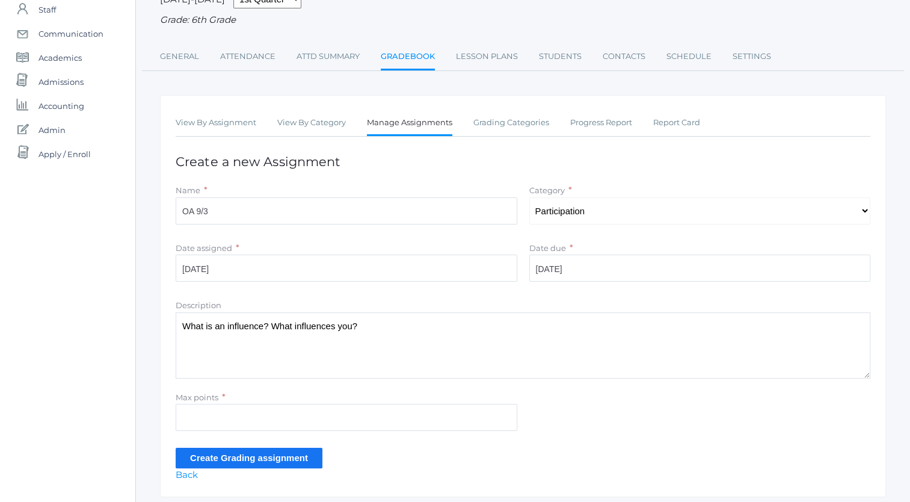
scroll to position [135, 0]
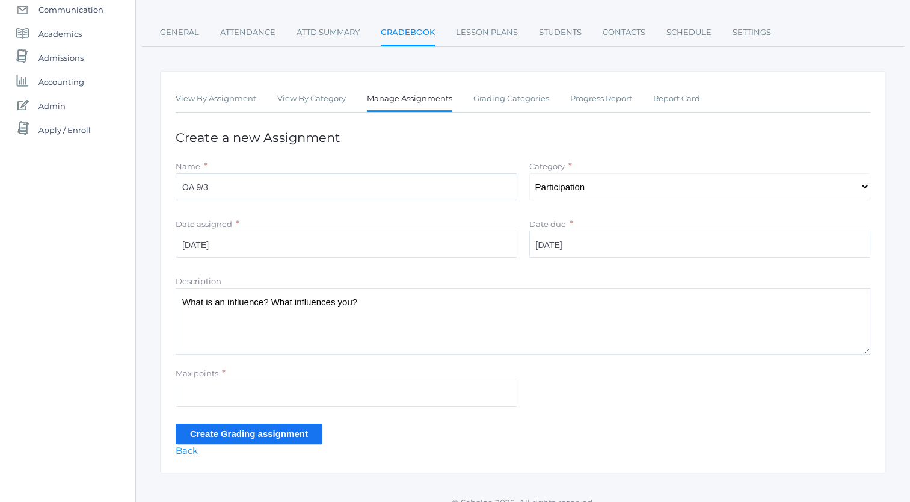
type textarea "What is an influence? What influences you?"
click at [383, 398] on input "Max points" at bounding box center [347, 393] width 342 height 27
type input "5"
click at [280, 430] on input "Create Grading assignment" at bounding box center [249, 434] width 147 height 20
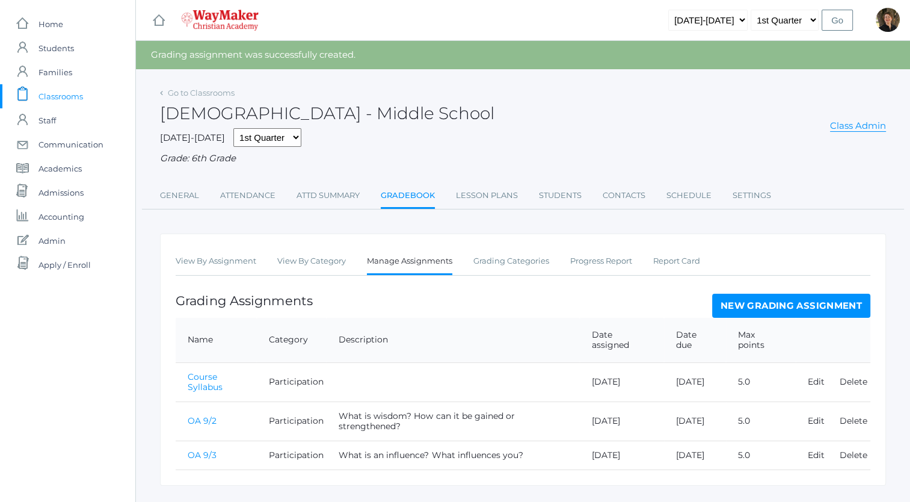
scroll to position [11, 0]
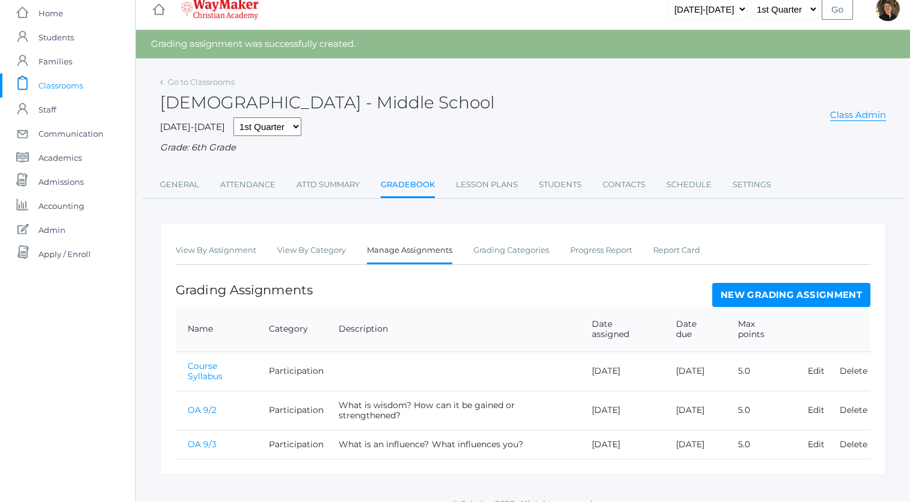
click at [214, 374] on link "Course Syllabus" at bounding box center [205, 370] width 35 height 21
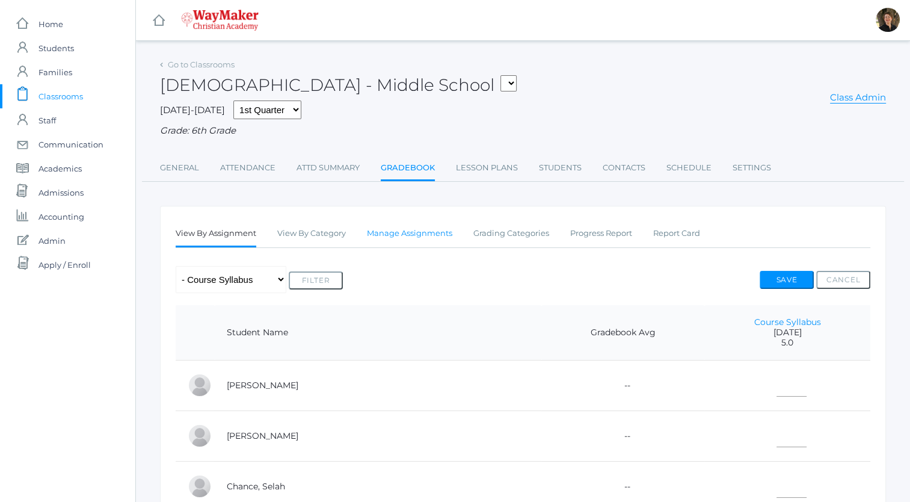
click at [420, 236] on link "Manage Assignments" at bounding box center [409, 233] width 85 height 24
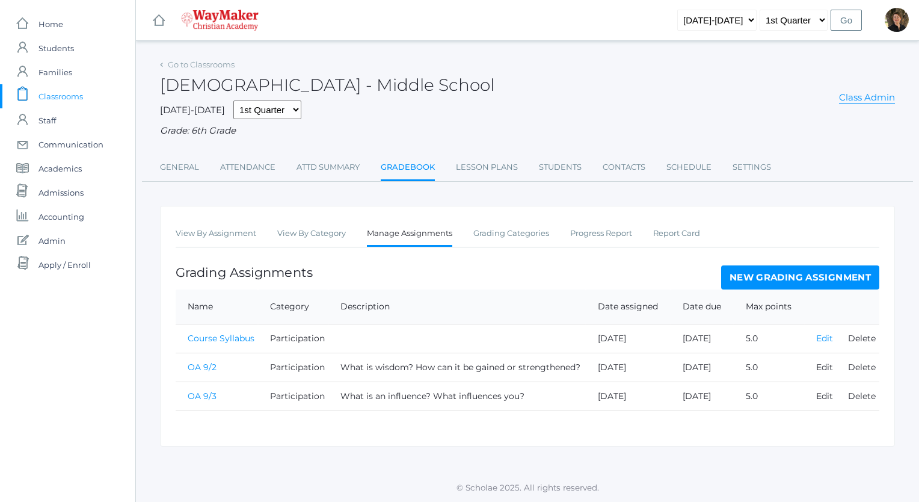
click at [818, 337] on link "Edit" at bounding box center [824, 338] width 17 height 11
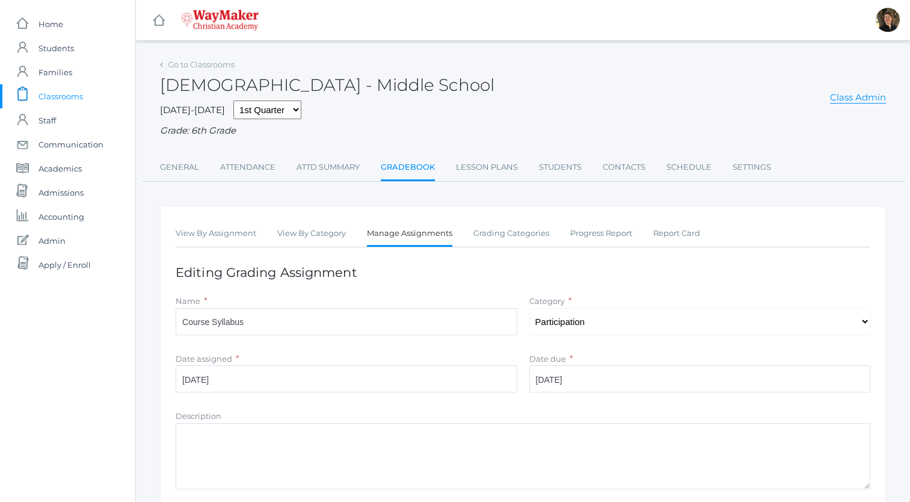
click at [487, 437] on textarea "Description" at bounding box center [523, 456] width 695 height 66
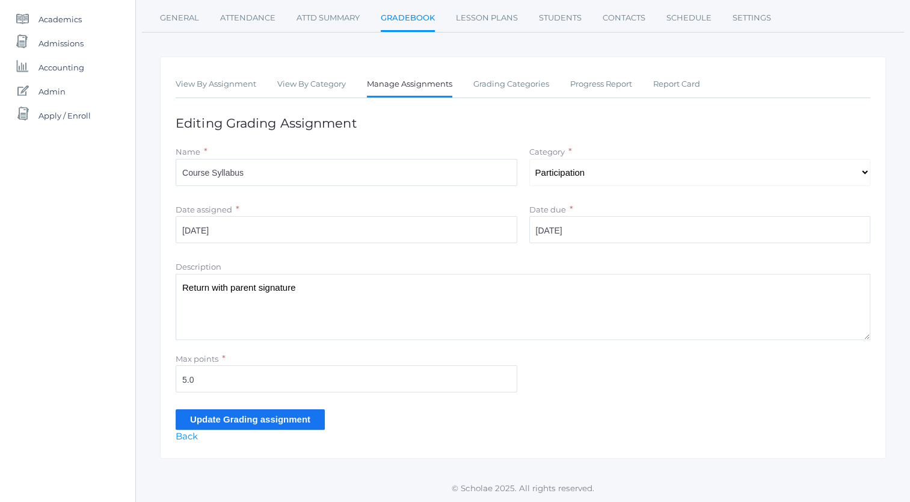
type textarea "Return with parent signature"
click at [281, 424] on input "Update Grading assignment" at bounding box center [250, 419] width 149 height 20
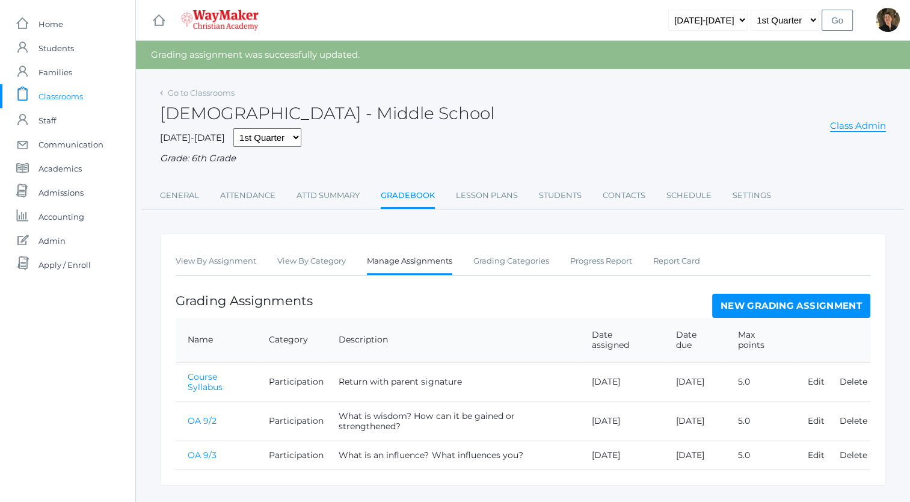
click at [768, 306] on link "New Grading Assignment" at bounding box center [791, 306] width 158 height 24
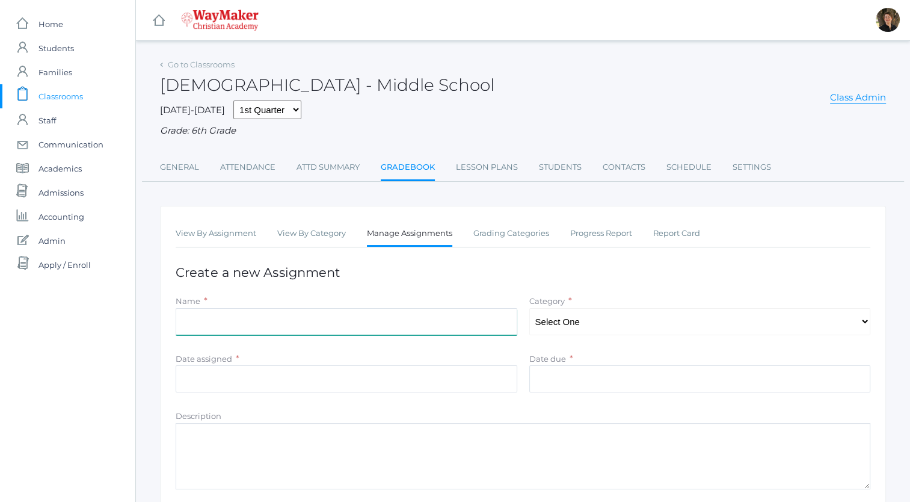
click at [434, 325] on input "Name" at bounding box center [347, 321] width 342 height 27
type input "Notes 1.1"
click at [561, 319] on select "Select One Participation Projects Quizzes" at bounding box center [700, 321] width 342 height 27
select select "1160"
click at [529, 308] on select "Select One Participation Projects Quizzes" at bounding box center [700, 321] width 342 height 27
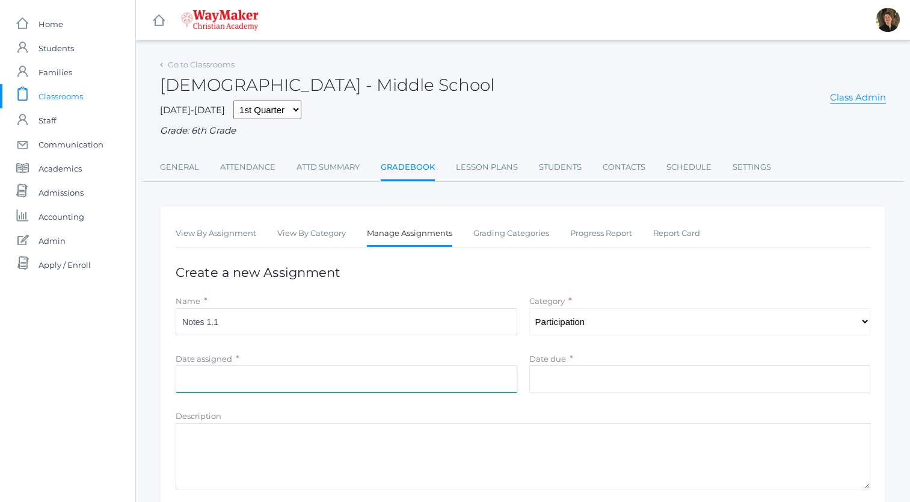
click at [473, 381] on input "Date assigned" at bounding box center [347, 378] width 342 height 27
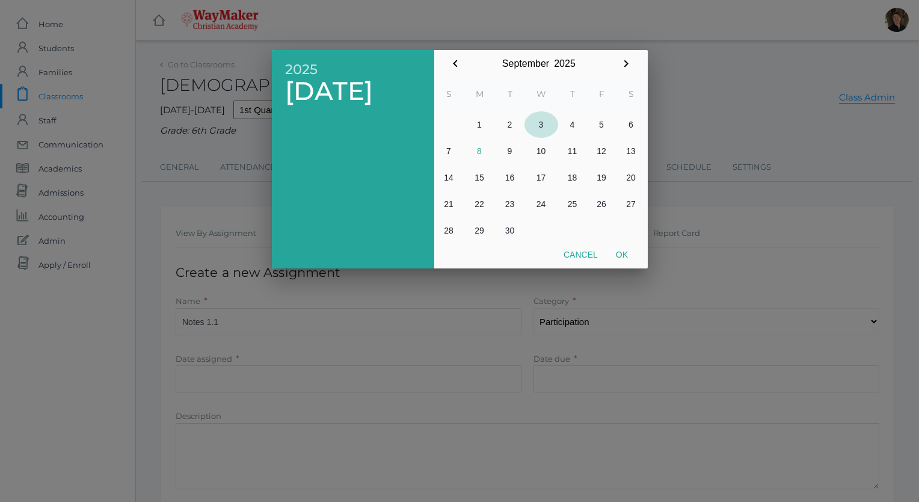
click at [541, 124] on button "3" at bounding box center [542, 124] width 34 height 26
click at [619, 254] on button "Ok" at bounding box center [622, 255] width 30 height 22
type input "[DATE]"
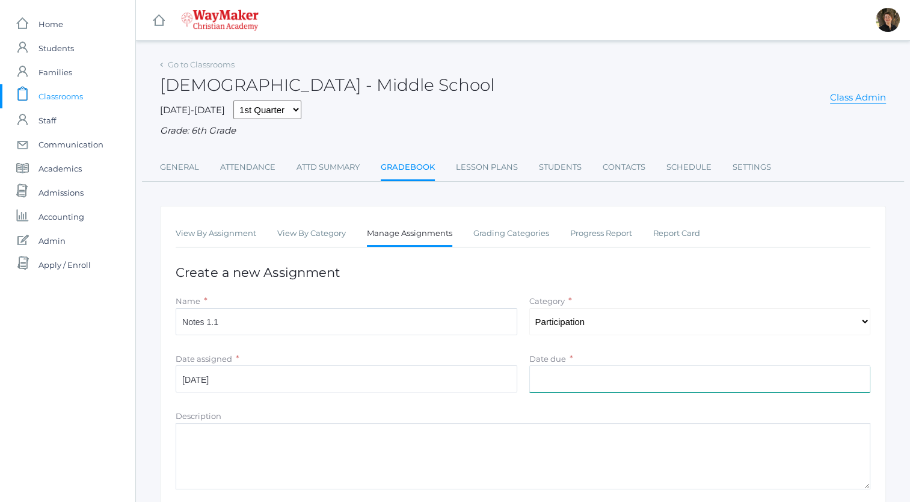
click at [599, 380] on input "Date due" at bounding box center [700, 378] width 342 height 27
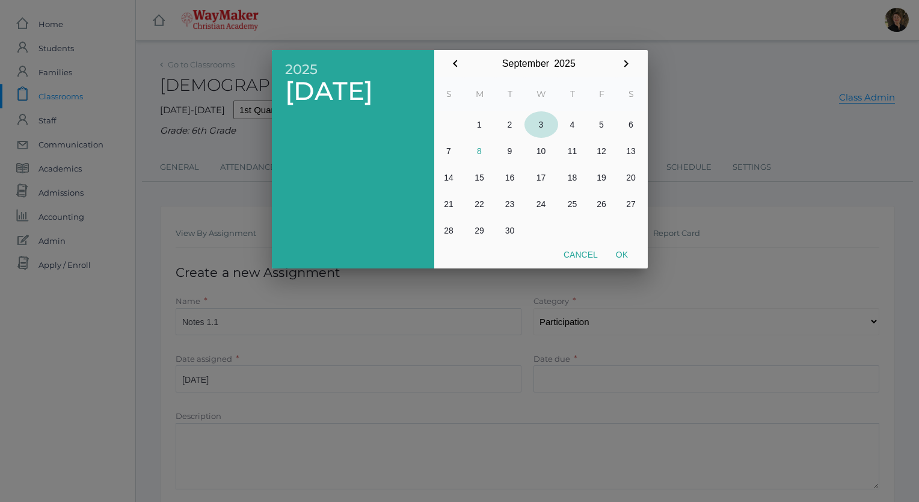
click at [539, 126] on button "3" at bounding box center [542, 124] width 34 height 26
click at [620, 256] on button "Ok" at bounding box center [622, 255] width 30 height 22
type input "[DATE]"
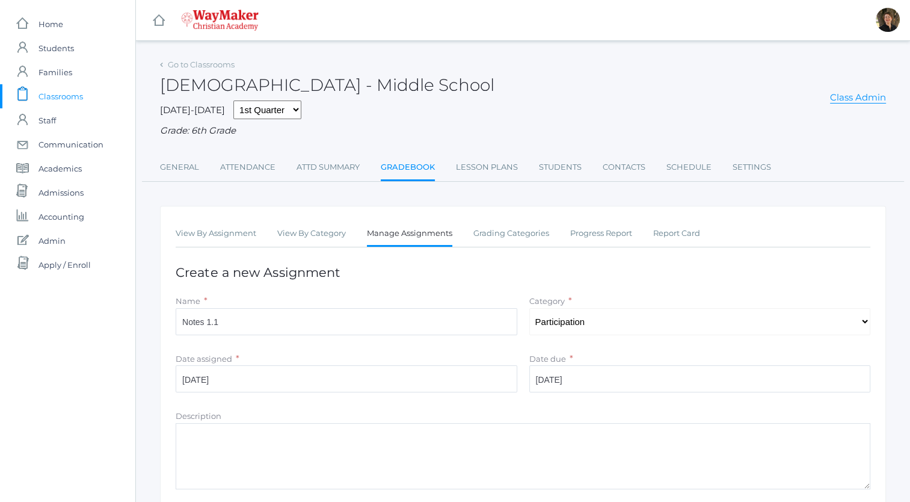
click at [396, 445] on textarea "Description" at bounding box center [523, 456] width 695 height 66
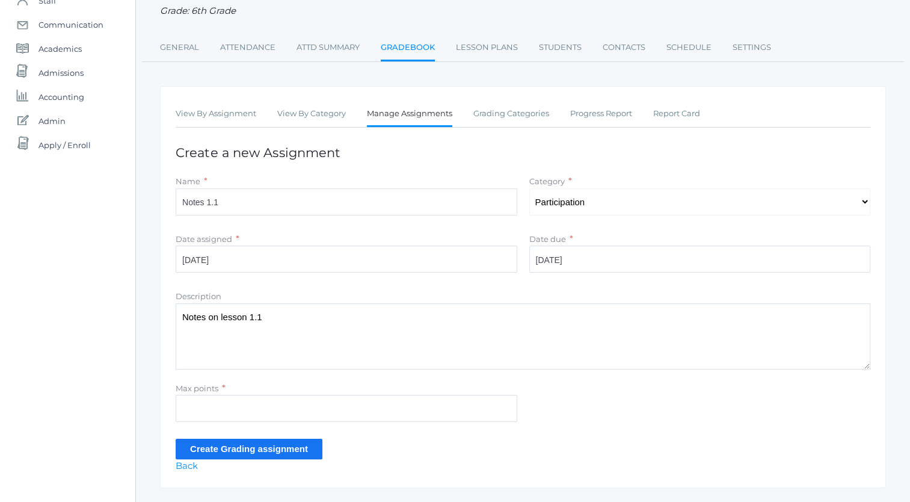
scroll to position [149, 0]
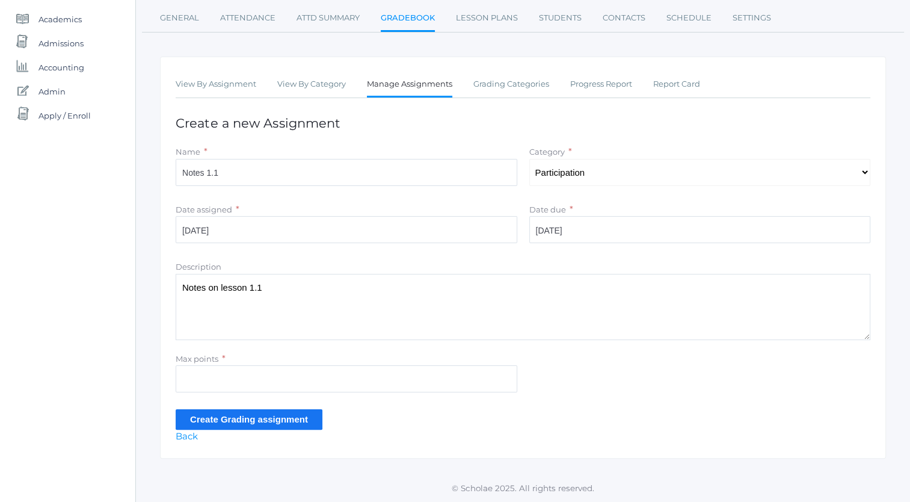
type textarea "Notes on lesson 1.1"
click at [331, 381] on input "Max points" at bounding box center [347, 378] width 342 height 27
type input "5"
click at [181, 420] on input "Create Grading assignment" at bounding box center [249, 419] width 147 height 20
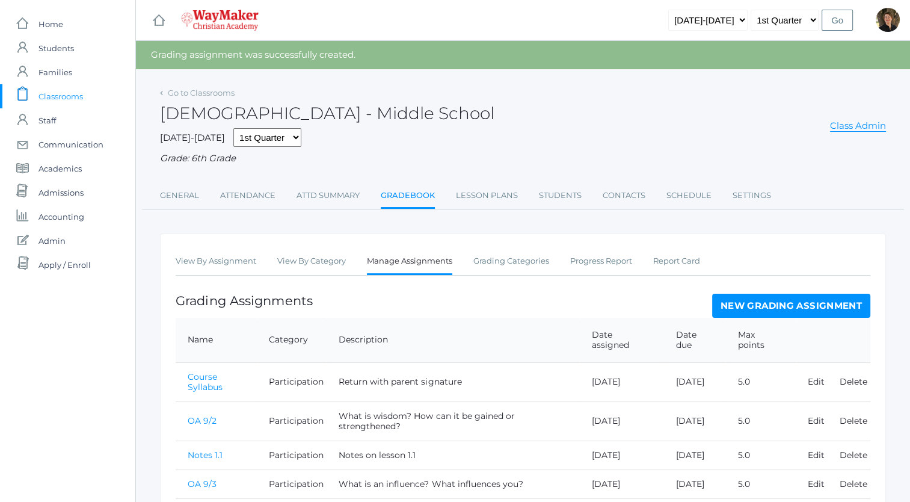
click at [773, 306] on link "New Grading Assignment" at bounding box center [791, 306] width 158 height 24
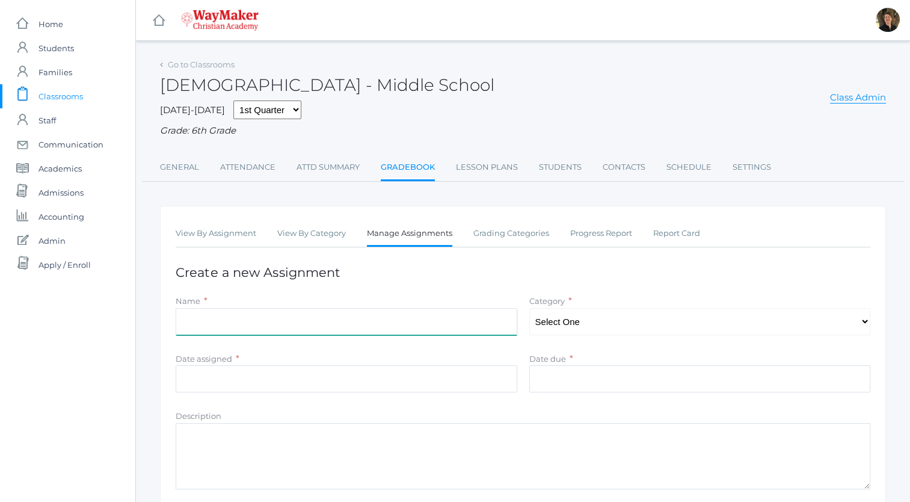
click at [385, 324] on input "Name" at bounding box center [347, 321] width 342 height 27
type input "M"
type input "[PERSON_NAME] 3:17"
click at [594, 323] on select "Select One Participation Projects Quizzes" at bounding box center [700, 321] width 342 height 27
select select "1162"
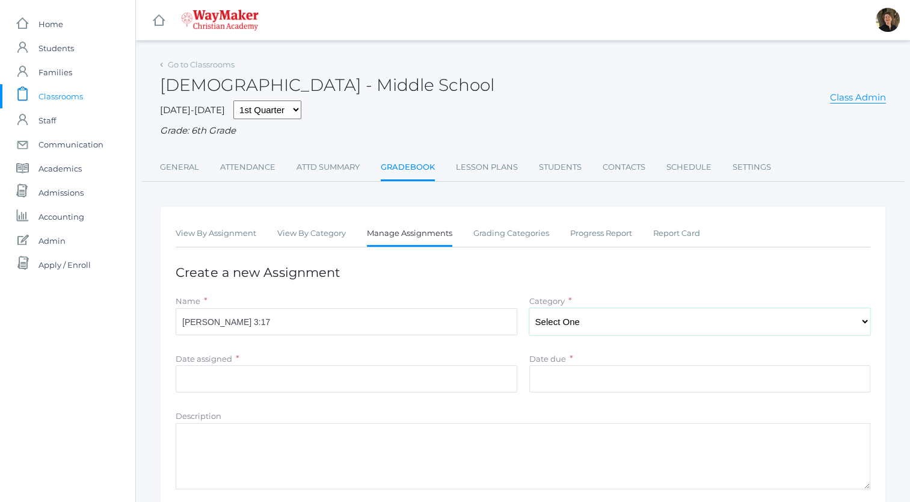
click at [529, 308] on select "Select One Participation Projects Quizzes" at bounding box center [700, 321] width 342 height 27
click at [454, 381] on input "Date assigned" at bounding box center [347, 378] width 342 height 27
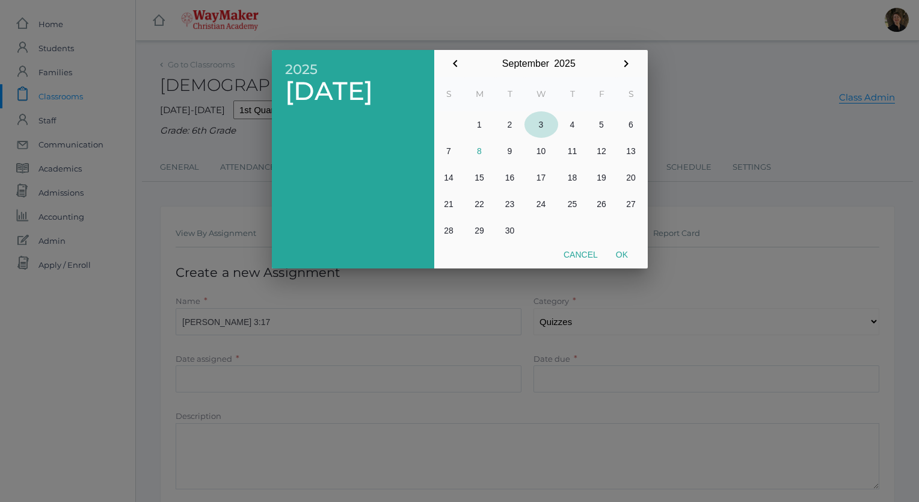
click at [541, 124] on button "3" at bounding box center [542, 124] width 34 height 26
click at [619, 255] on button "Ok" at bounding box center [622, 255] width 30 height 22
type input "[DATE]"
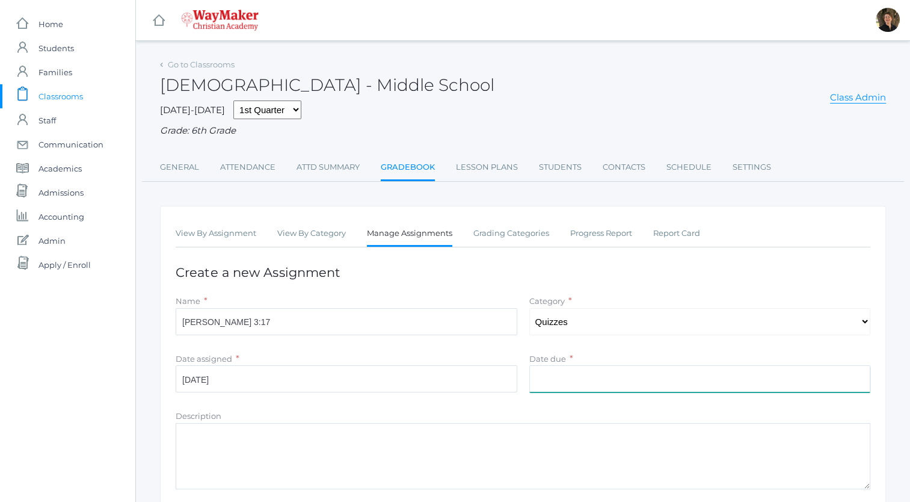
click at [605, 379] on input "Date due" at bounding box center [700, 378] width 342 height 27
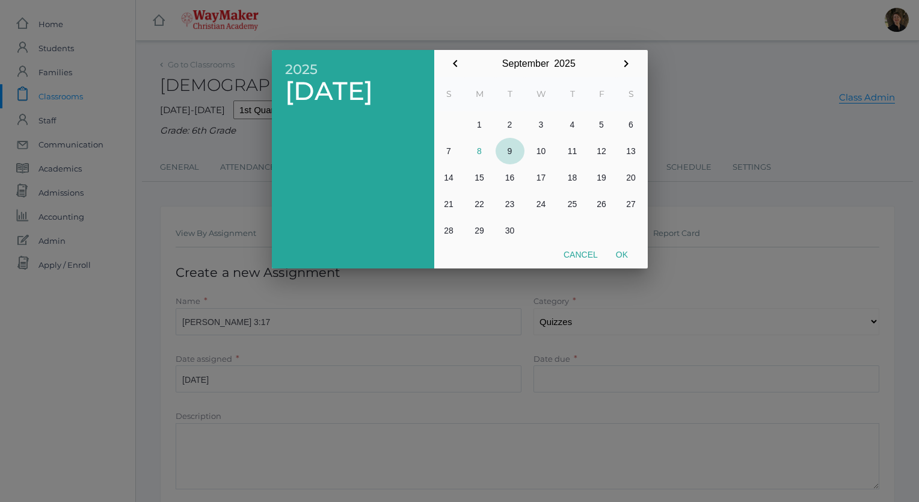
click at [510, 150] on button "9" at bounding box center [510, 151] width 29 height 26
click at [623, 253] on button "Ok" at bounding box center [622, 255] width 30 height 22
type input "[DATE]"
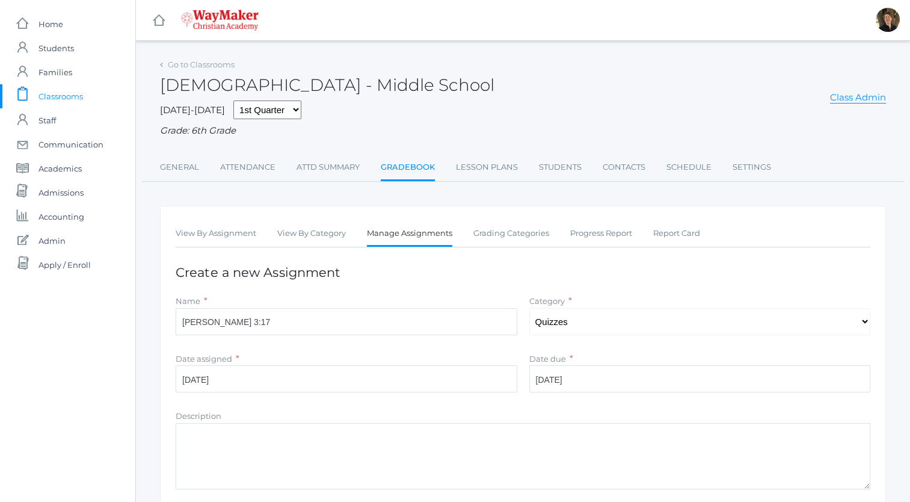
click at [408, 448] on textarea "Description" at bounding box center [523, 456] width 695 height 66
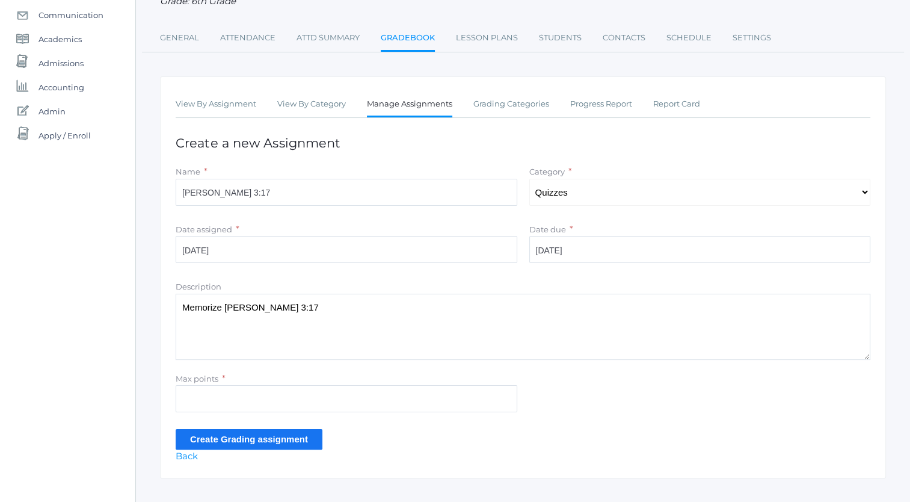
scroll to position [149, 0]
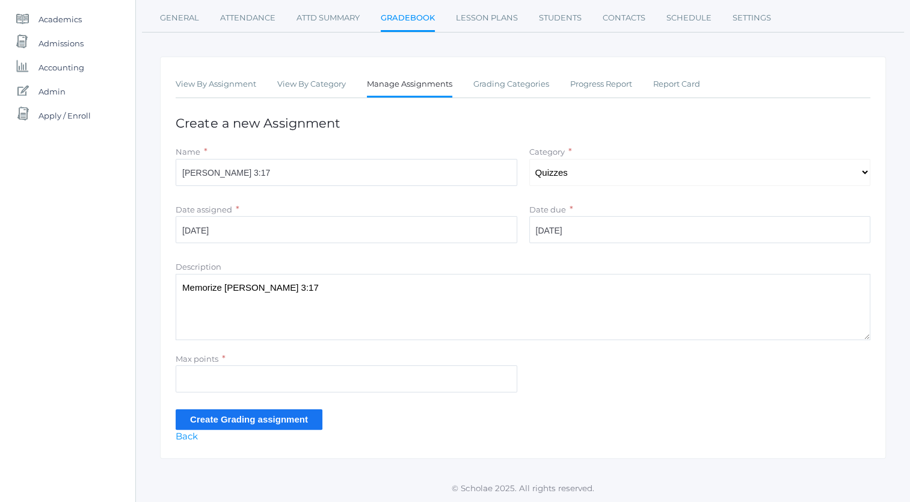
type textarea "Memorize [PERSON_NAME] 3:17"
click at [325, 379] on input "Max points" at bounding box center [347, 378] width 342 height 27
type input "5"
click at [188, 417] on input "Create Grading assignment" at bounding box center [249, 419] width 147 height 20
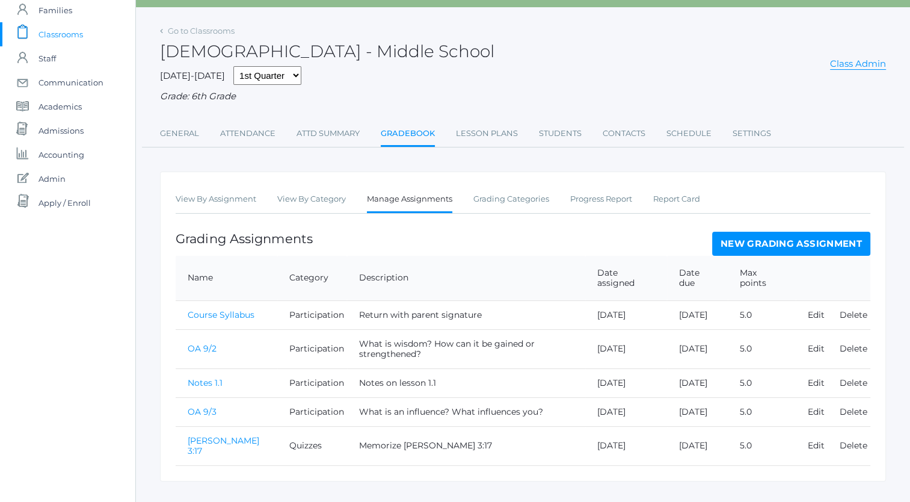
scroll to position [94, 0]
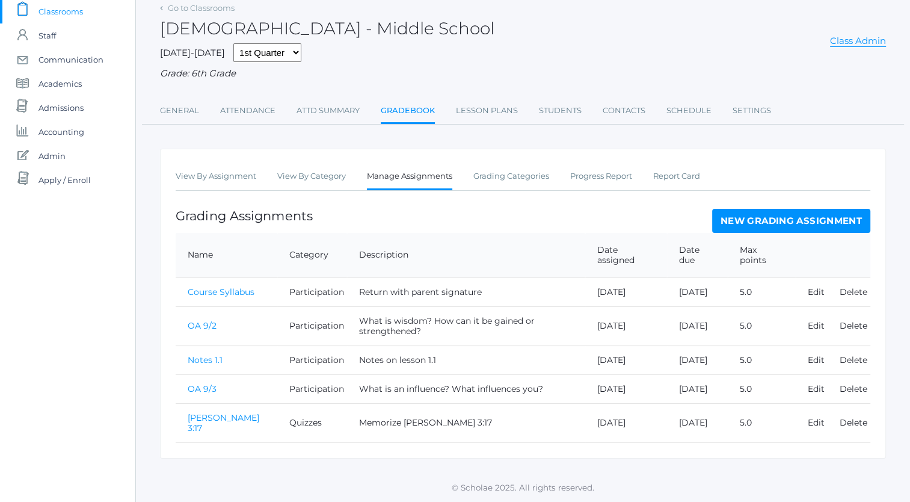
click at [199, 288] on link "Course Syllabus" at bounding box center [221, 291] width 67 height 11
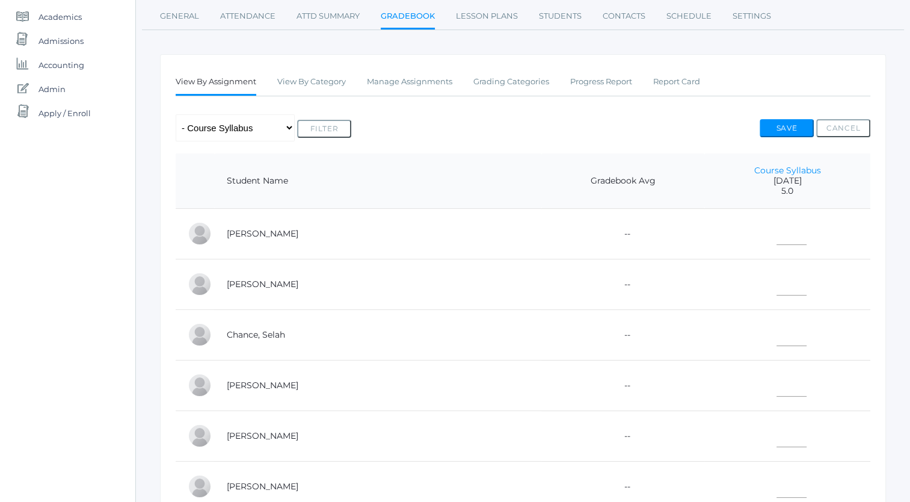
click at [541, 236] on td "--" at bounding box center [622, 233] width 163 height 51
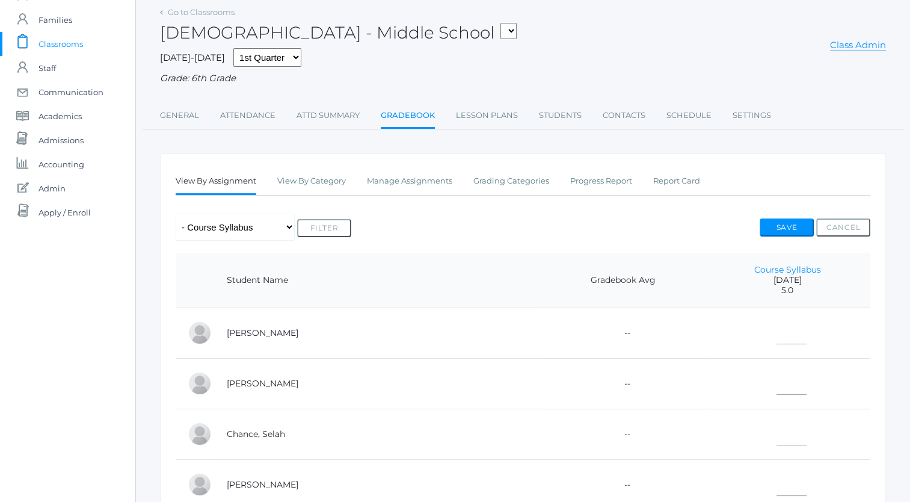
scroll to position [48, 0]
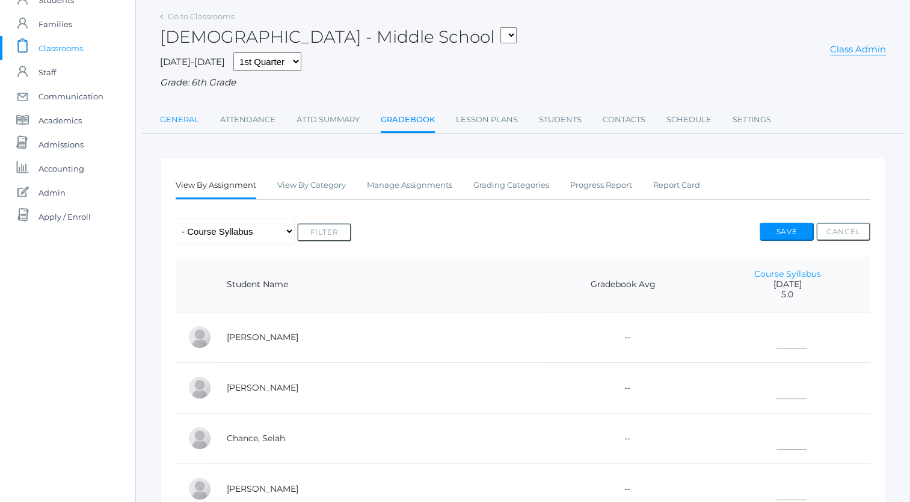
click at [187, 120] on link "General" at bounding box center [179, 120] width 39 height 24
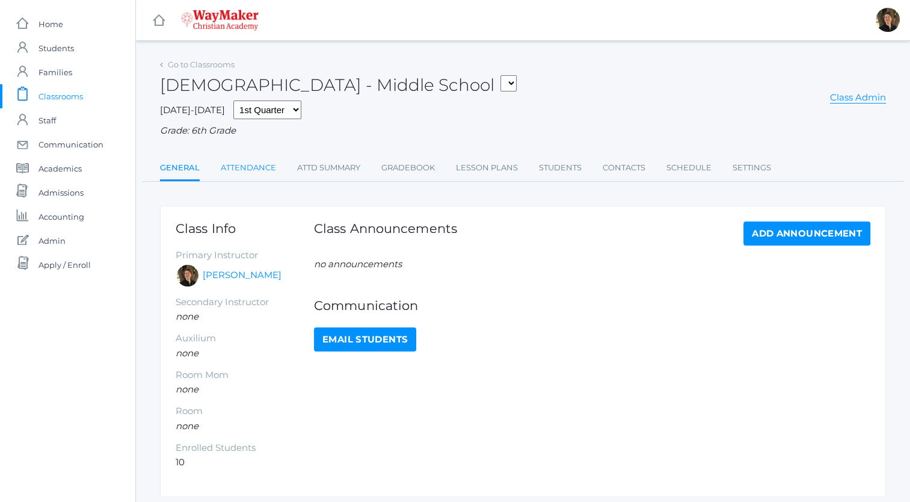
click at [251, 170] on link "Attendance" at bounding box center [248, 168] width 55 height 24
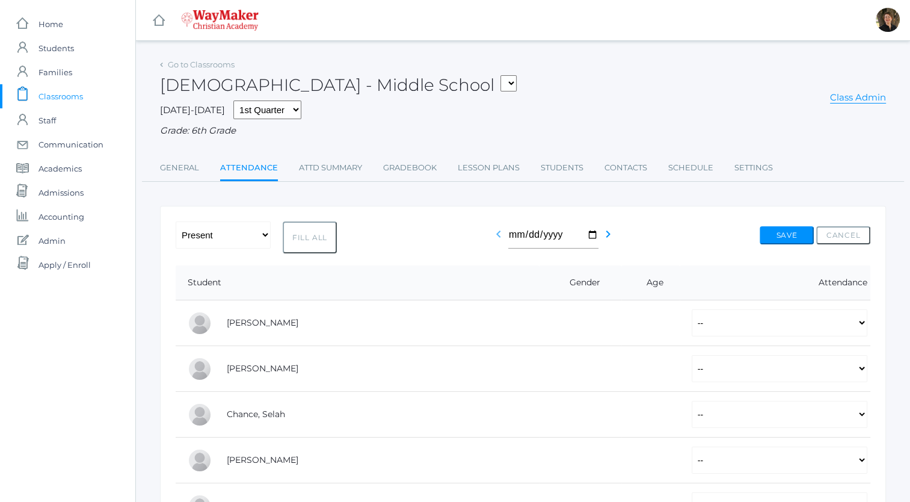
click at [496, 235] on icon "chevron_left" at bounding box center [498, 234] width 14 height 14
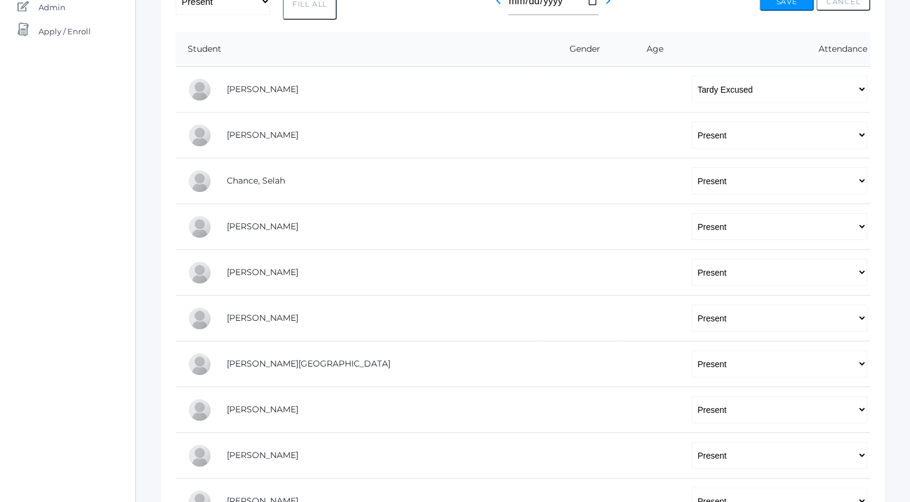
scroll to position [225, 0]
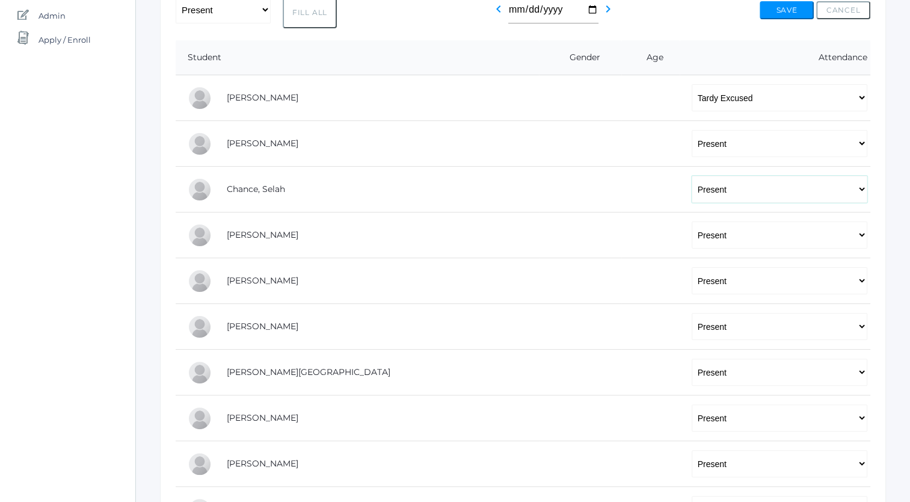
click at [692, 186] on select "-- Present Tardy Excused Tardy Unexcused Absent Excused Absent Unexcused" at bounding box center [780, 189] width 176 height 27
select select "AE"
click at [692, 176] on select "-- Present Tardy Excused Tardy Unexcused Absent Excused Absent Unexcused" at bounding box center [780, 189] width 176 height 27
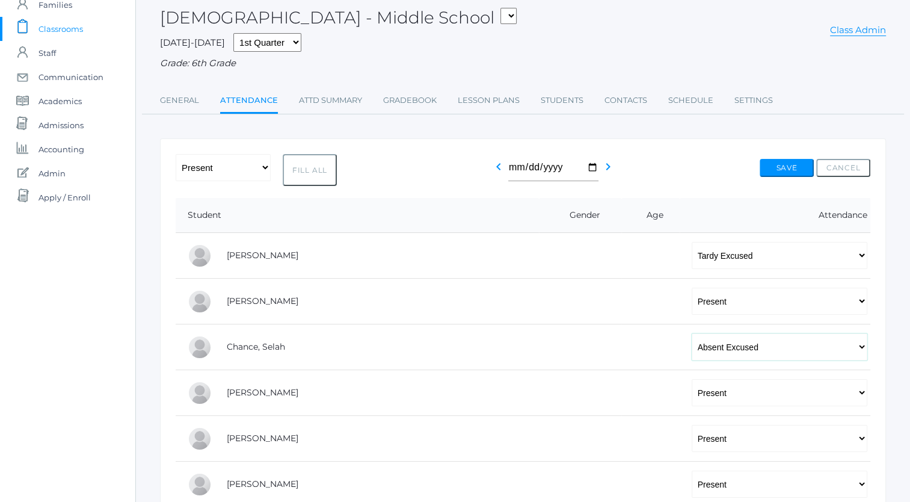
scroll to position [64, 0]
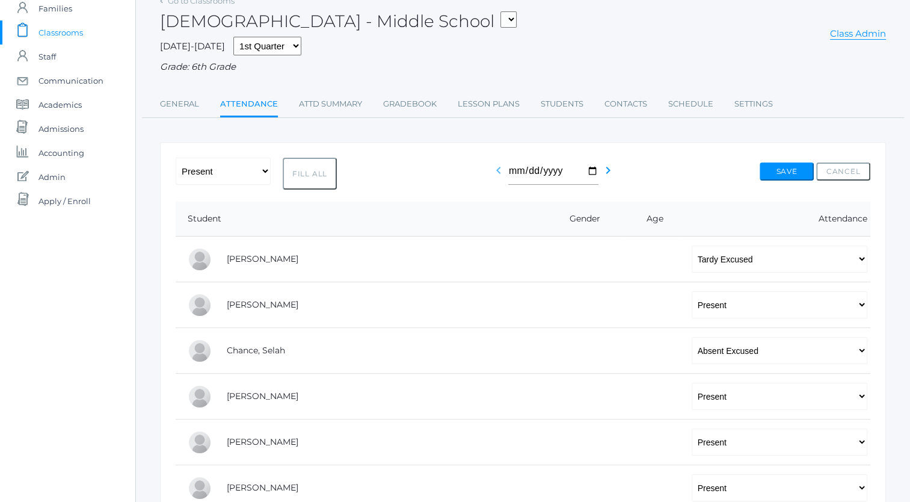
click at [496, 170] on icon "chevron_left" at bounding box center [498, 170] width 14 height 14
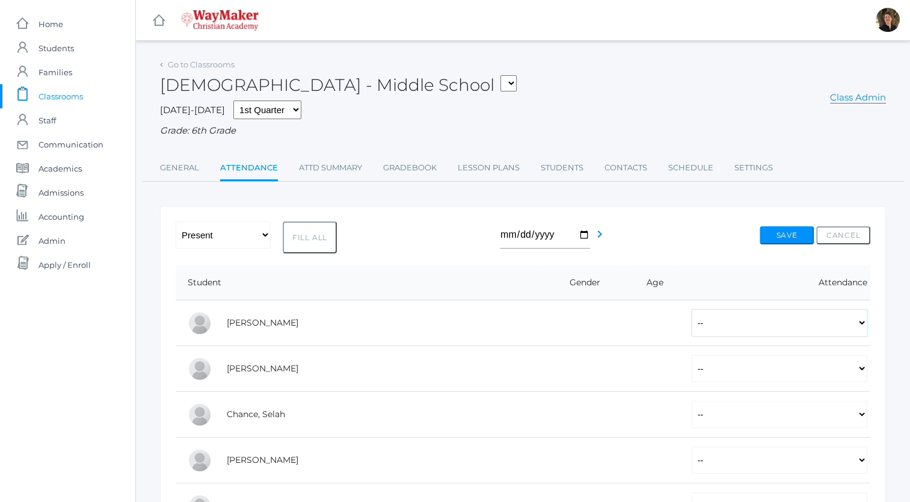
click at [692, 319] on select "-- Present Tardy Excused Tardy Unexcused Absent Excused Absent Unexcused" at bounding box center [780, 322] width 176 height 27
select select "P"
click at [692, 309] on select "-- Present Tardy Excused Tardy Unexcused Absent Excused Absent Unexcused" at bounding box center [780, 322] width 176 height 27
click at [692, 366] on select "-- Present Tardy Excused Tardy Unexcused Absent Excused Absent Unexcused" at bounding box center [780, 368] width 176 height 27
select select "P"
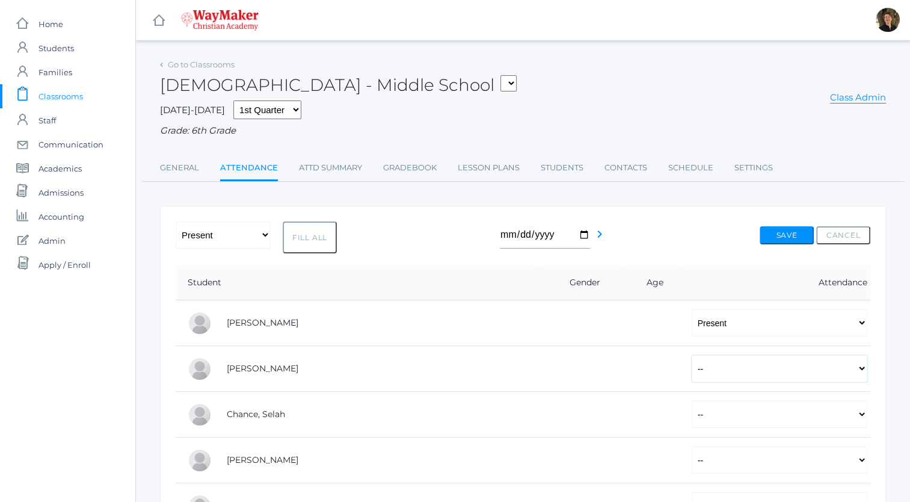
click at [692, 355] on select "-- Present Tardy Excused Tardy Unexcused Absent Excused Absent Unexcused" at bounding box center [780, 368] width 176 height 27
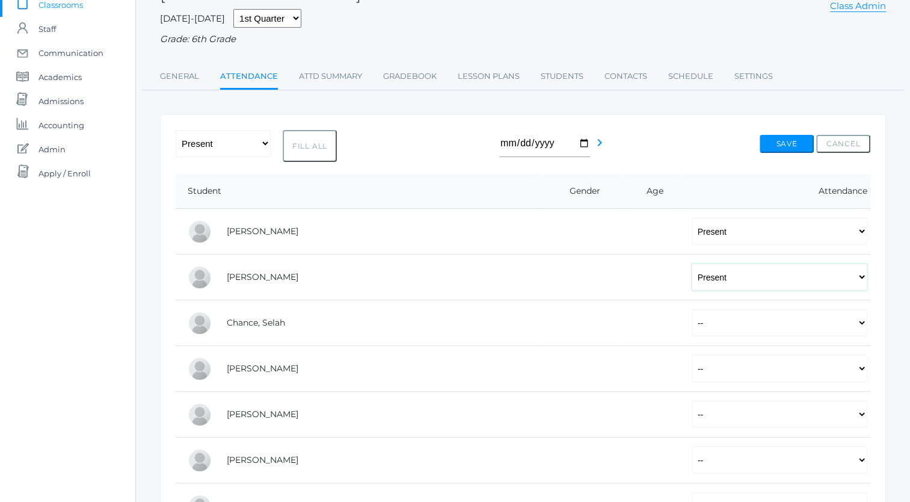
scroll to position [132, 0]
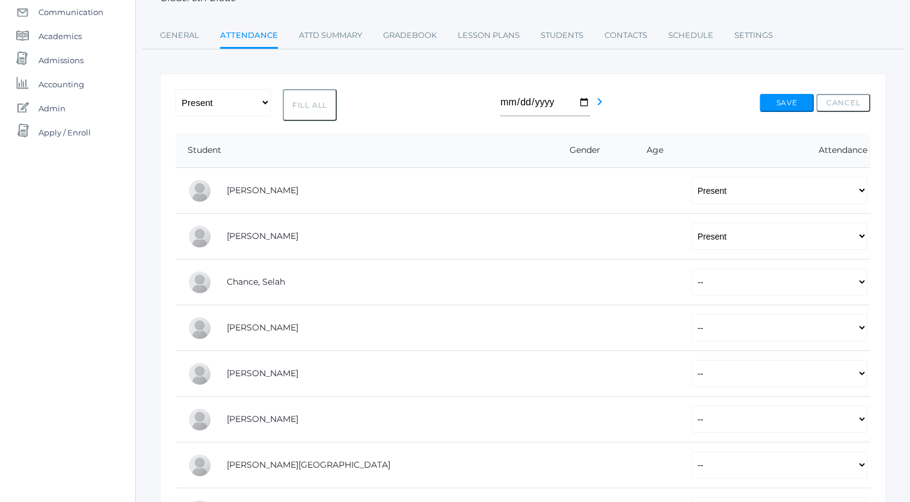
click at [301, 108] on button "Fill All" at bounding box center [310, 105] width 54 height 32
select select "P"
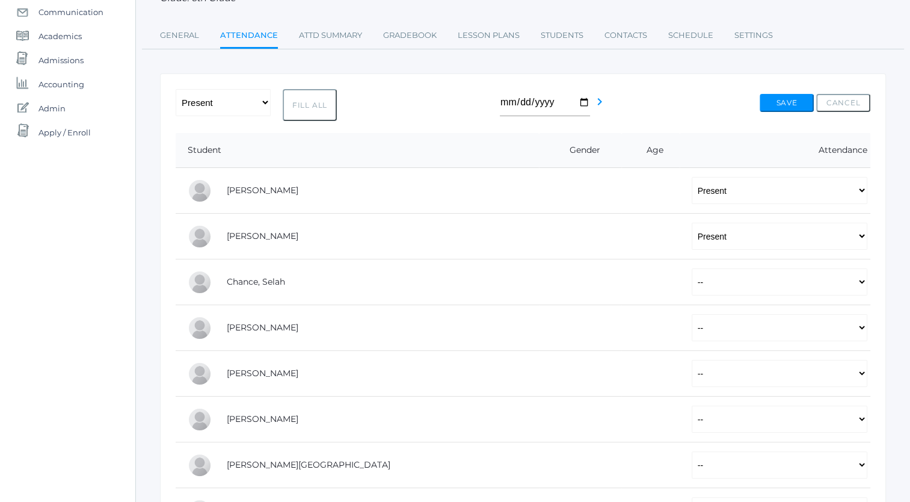
select select "P"
click at [777, 102] on button "Save" at bounding box center [787, 103] width 54 height 18
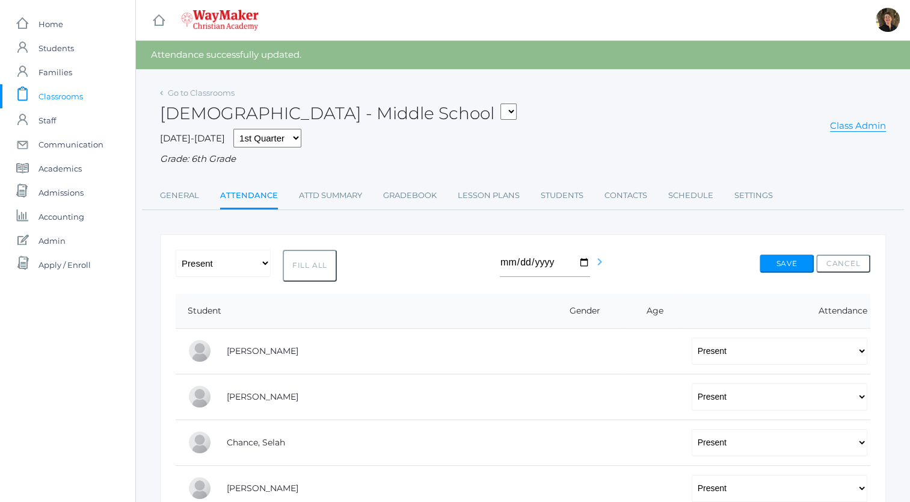
click at [597, 263] on icon "chevron_right" at bounding box center [600, 261] width 14 height 14
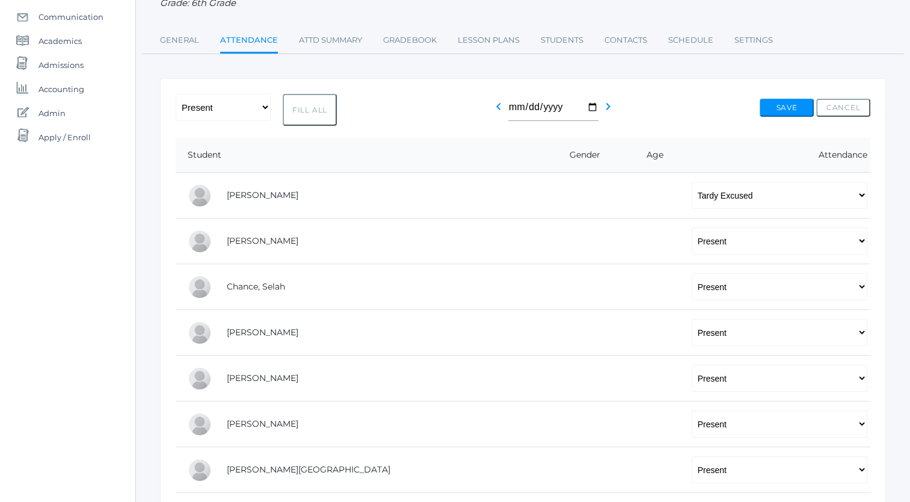
scroll to position [152, 0]
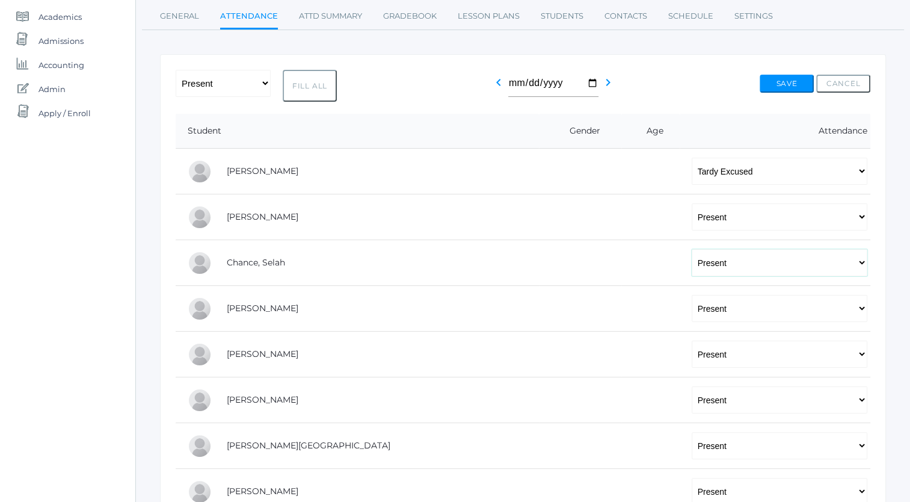
click at [728, 263] on select "-- Present Tardy Excused Tardy Unexcused Absent Excused Absent Unexcused" at bounding box center [780, 262] width 176 height 27
select select "AE"
click at [692, 249] on select "-- Present Tardy Excused Tardy Unexcused Absent Excused Absent Unexcused" at bounding box center [780, 262] width 176 height 27
click at [783, 87] on button "Save" at bounding box center [787, 84] width 54 height 18
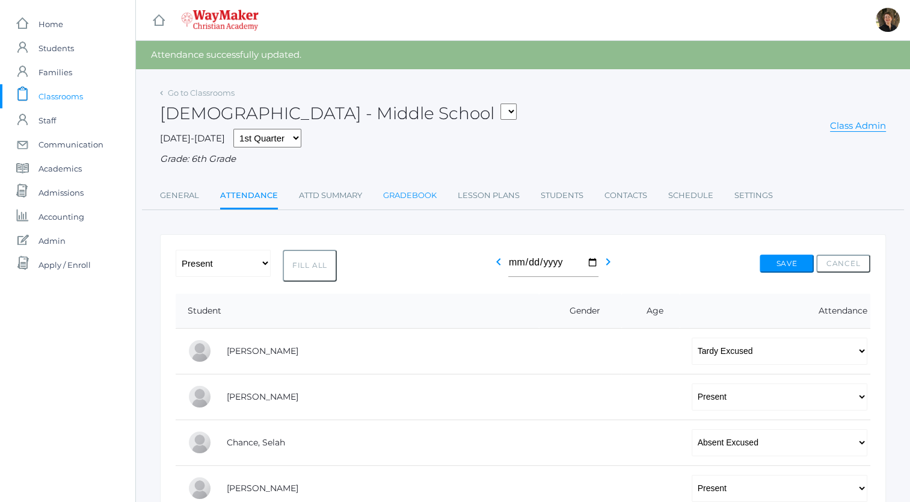
click at [409, 193] on link "Gradebook" at bounding box center [410, 195] width 54 height 24
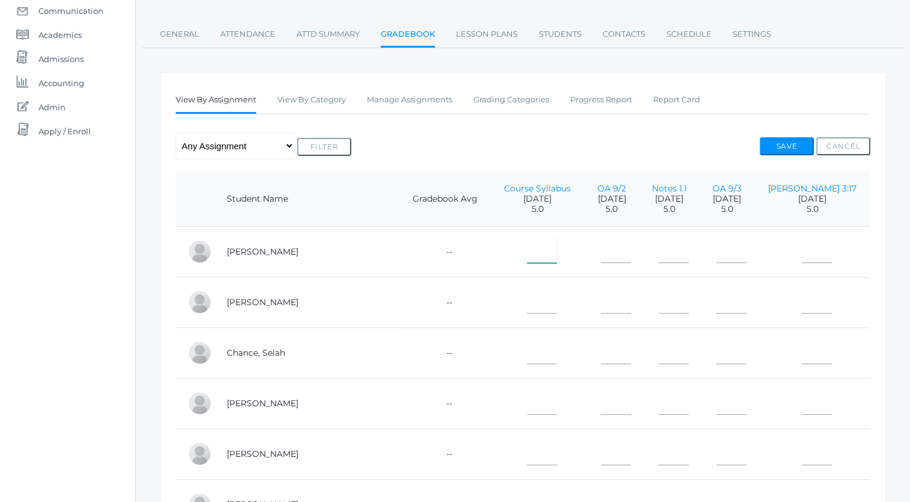
click at [527, 260] on input"] "text" at bounding box center [542, 249] width 30 height 27
click at [527, 304] on input"] "text" at bounding box center [542, 299] width 30 height 27
type input"] "5"
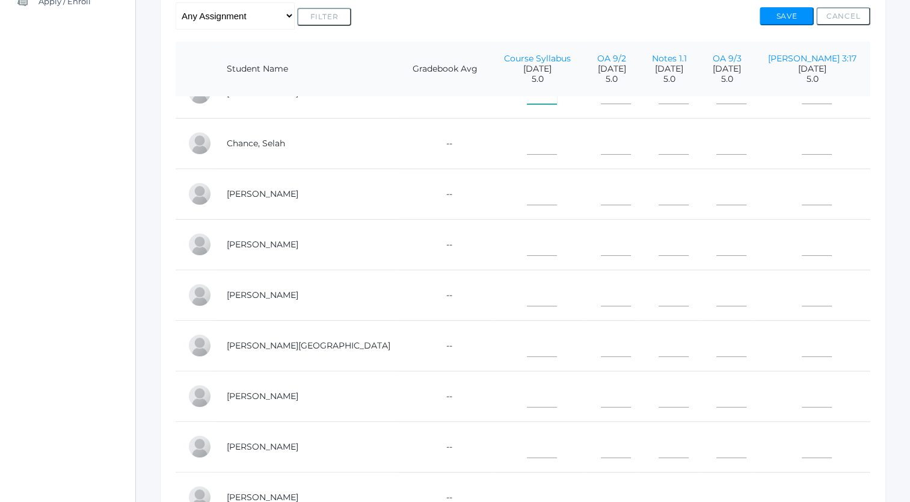
scroll to position [279, 0]
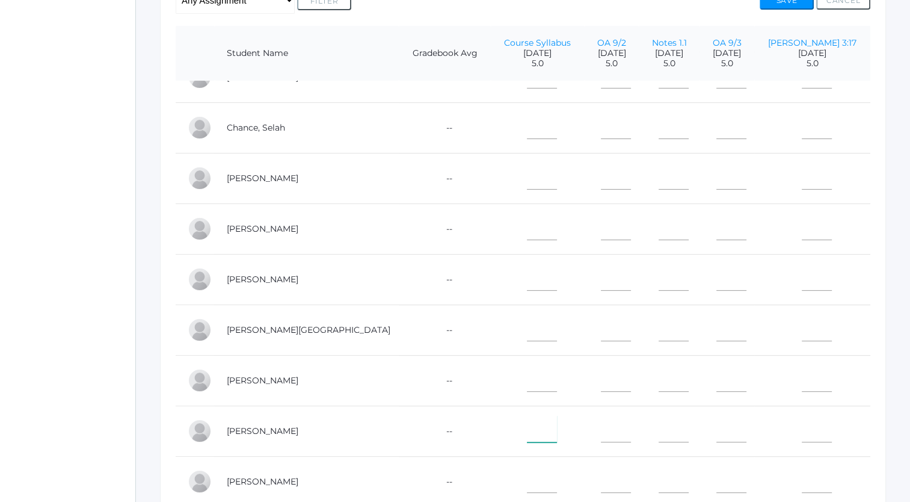
click at [527, 428] on input"] "text" at bounding box center [542, 428] width 30 height 27
type input"] "5"
click at [527, 128] on input"] "text" at bounding box center [542, 125] width 30 height 27
type input"] "5"
click at [527, 324] on input"] "text" at bounding box center [542, 327] width 30 height 27
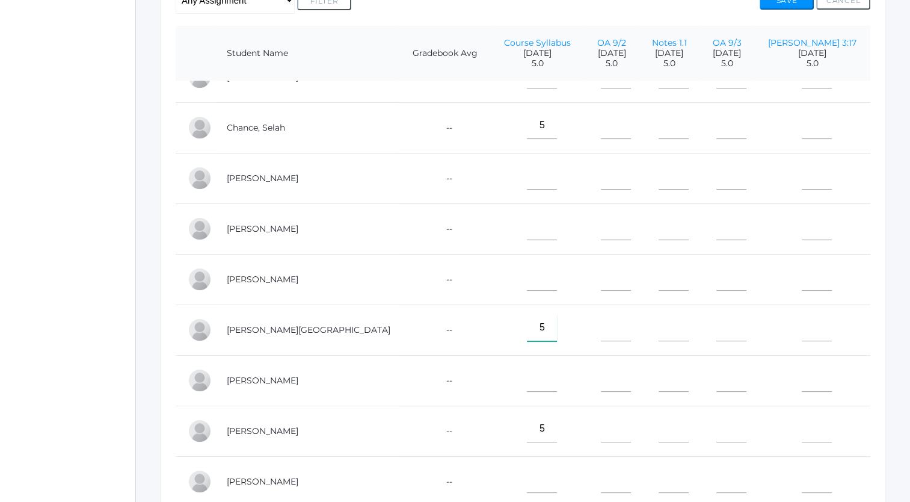
type input"] "5"
click at [527, 224] on input"] "text" at bounding box center [542, 226] width 30 height 27
type input"] "5"
click at [527, 276] on input"] "text" at bounding box center [542, 276] width 30 height 27
type input"] "5"
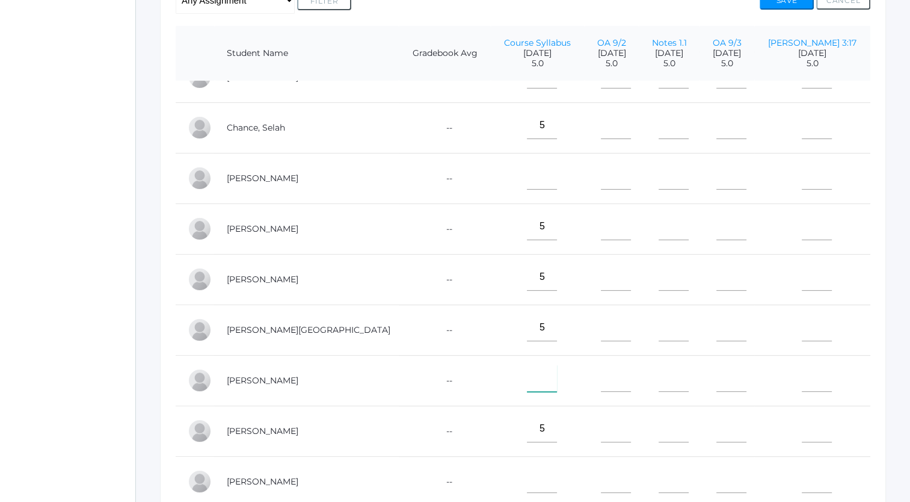
click at [527, 379] on input"] "text" at bounding box center [542, 378] width 30 height 27
type input"] "5"
click at [527, 177] on input"] "text" at bounding box center [542, 175] width 30 height 27
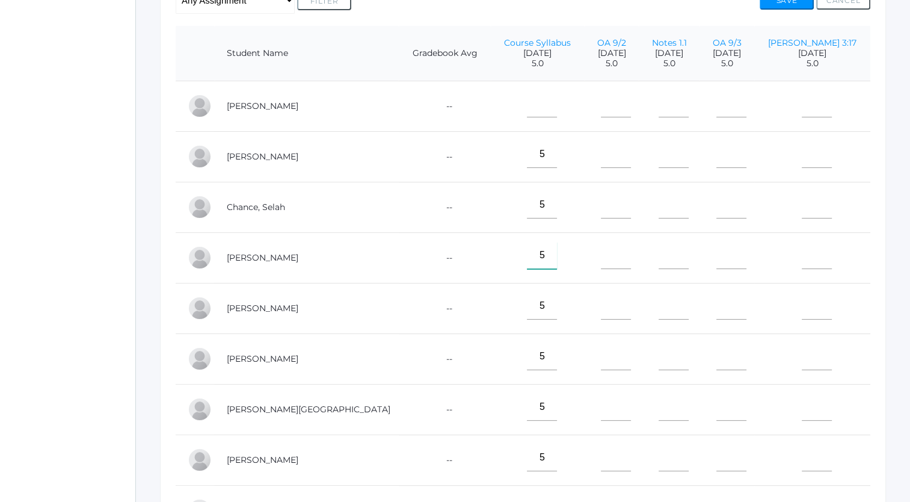
scroll to position [1, 0]
type input"] "5"
click at [527, 107] on input"] "text" at bounding box center [542, 102] width 30 height 27
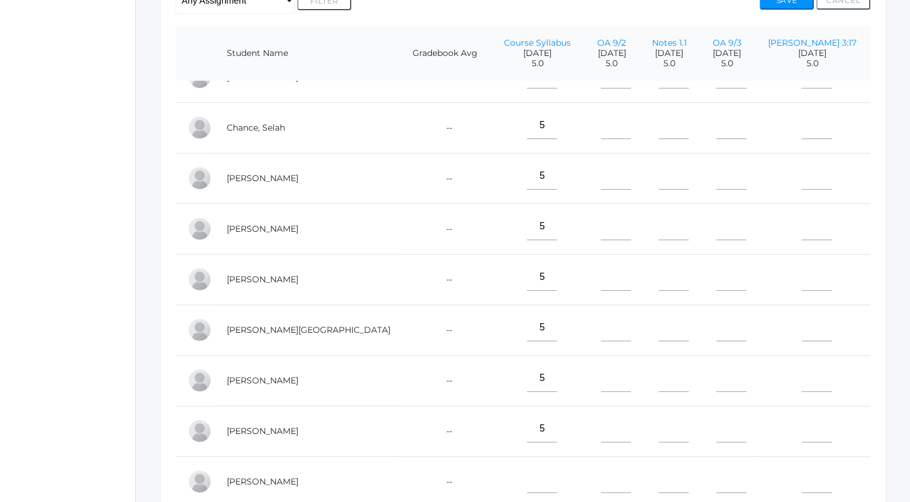
type input"] "5"
click at [527, 473] on input"] "text" at bounding box center [542, 479] width 30 height 27
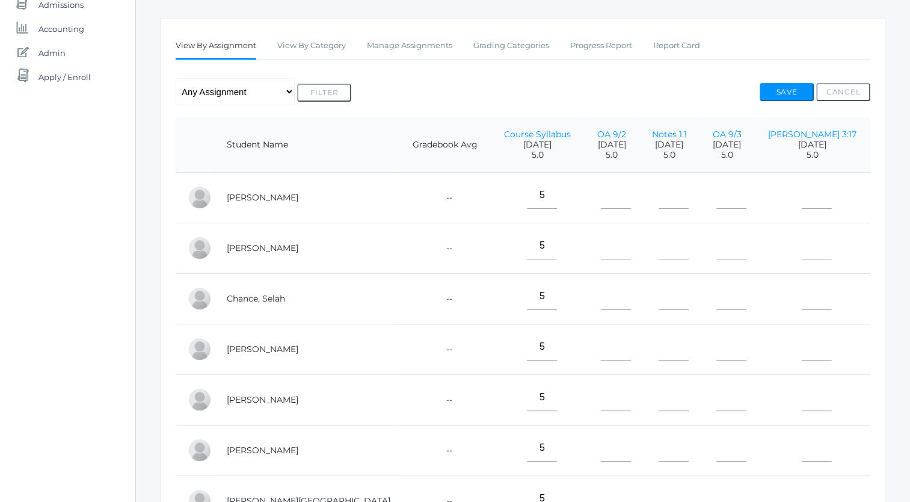
scroll to position [185, 0]
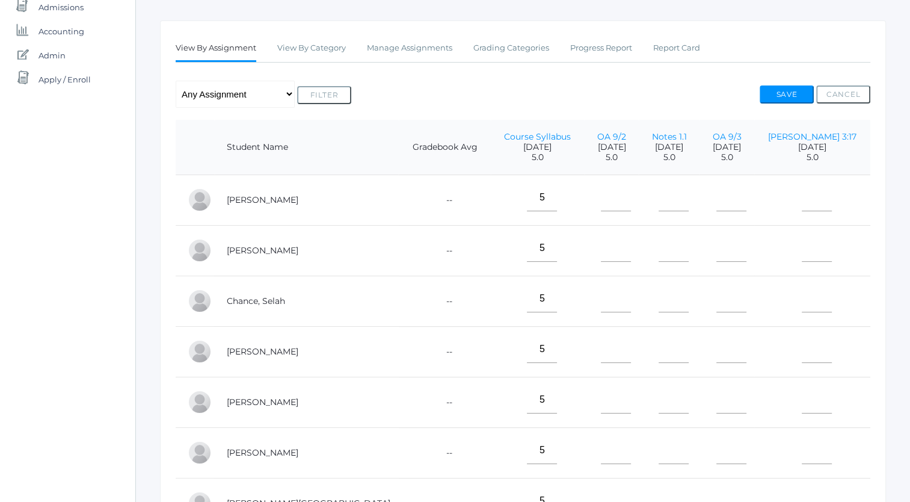
type input"] "M"
click at [601, 203] on input"] "text" at bounding box center [616, 197] width 30 height 27
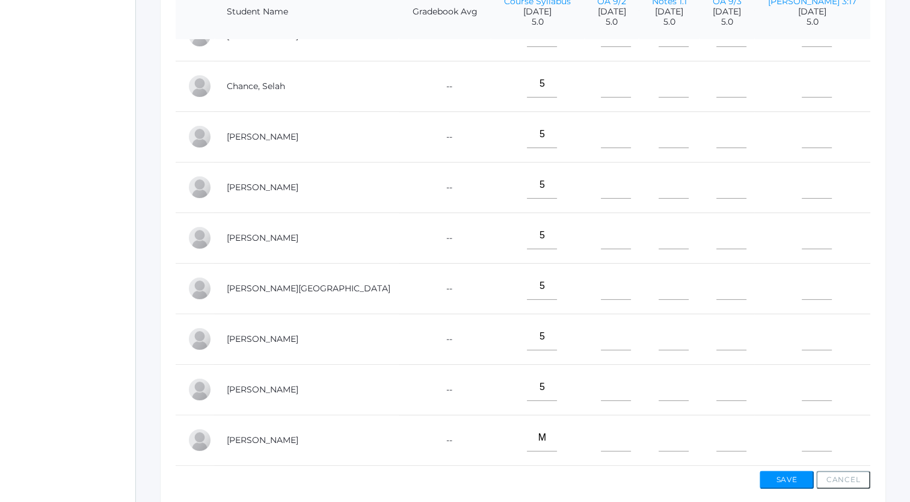
scroll to position [321, 0]
click at [601, 233] on input"] "text" at bounding box center [616, 235] width 30 height 27
type input"] "5"
click at [601, 132] on input"] "text" at bounding box center [616, 134] width 30 height 27
type input"] "2"
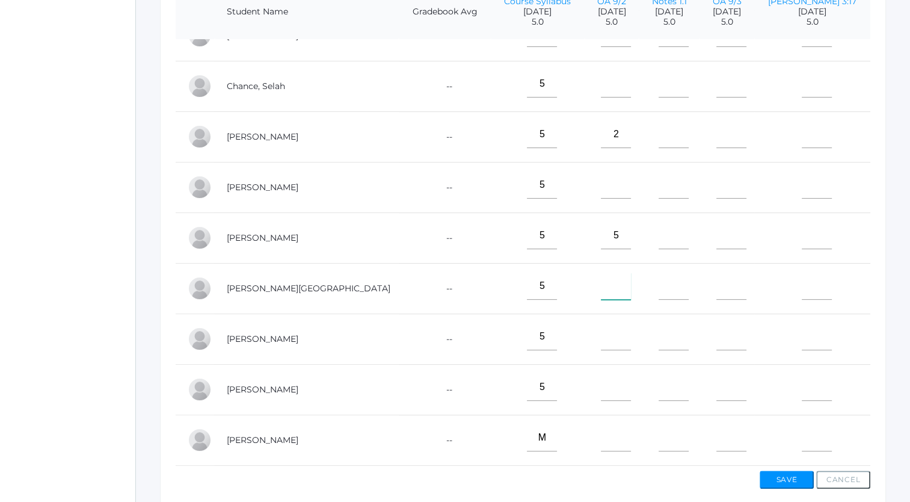
click at [601, 283] on input"] "text" at bounding box center [616, 286] width 30 height 27
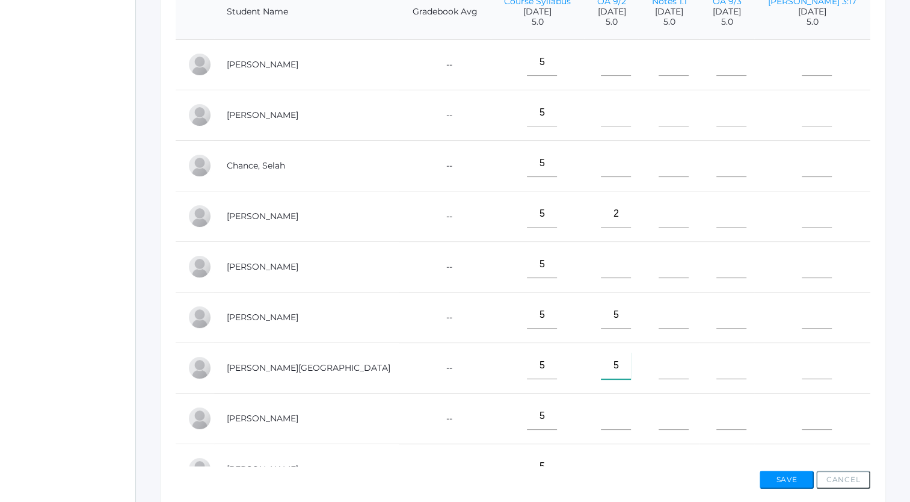
type input"] "5"
click at [601, 73] on input"] "text" at bounding box center [616, 62] width 30 height 27
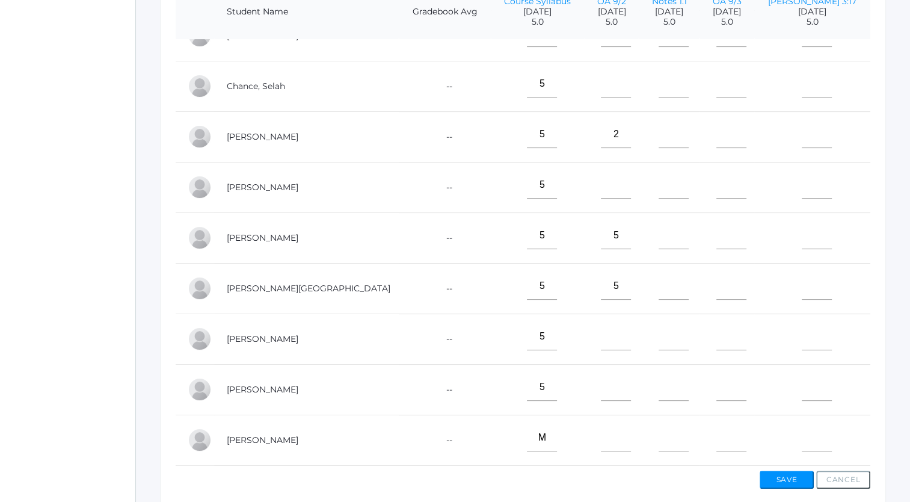
type input"] "4"
click at [601, 383] on input"] "text" at bounding box center [616, 387] width 30 height 27
type input"] "5"
click at [601, 182] on input"] "text" at bounding box center [616, 184] width 30 height 27
type input"] "5"
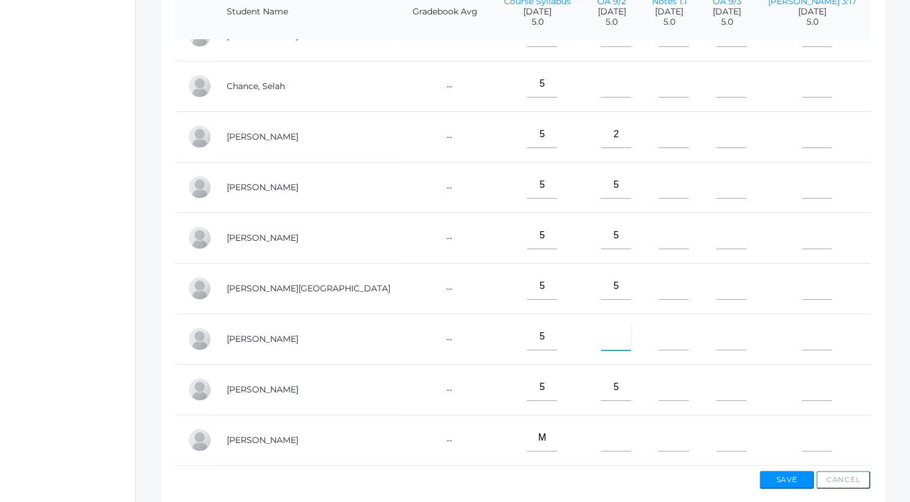
click at [601, 335] on input"] "text" at bounding box center [616, 336] width 30 height 27
type input"] "5"
click at [601, 435] on input"] "text" at bounding box center [616, 437] width 30 height 27
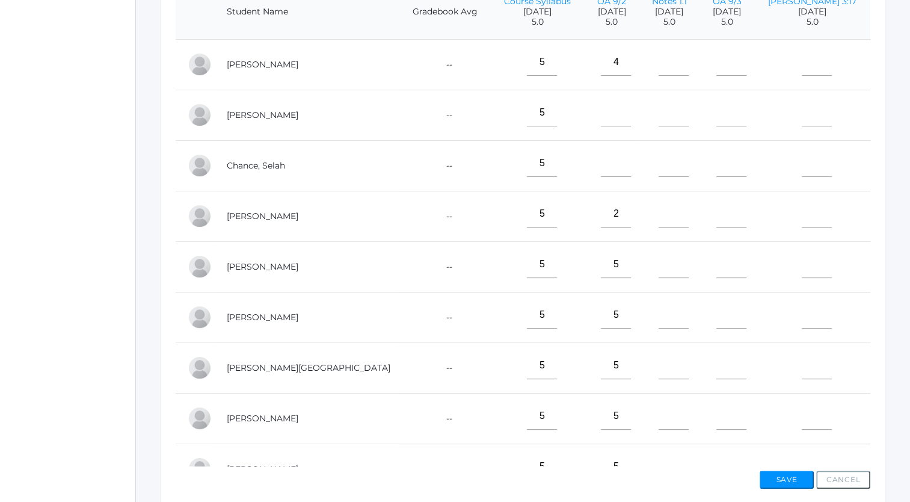
type input"] "5"
click at [601, 116] on input"] "text" at bounding box center [616, 112] width 30 height 27
type input"] "4"
click at [601, 167] on input"] "text" at bounding box center [616, 163] width 30 height 27
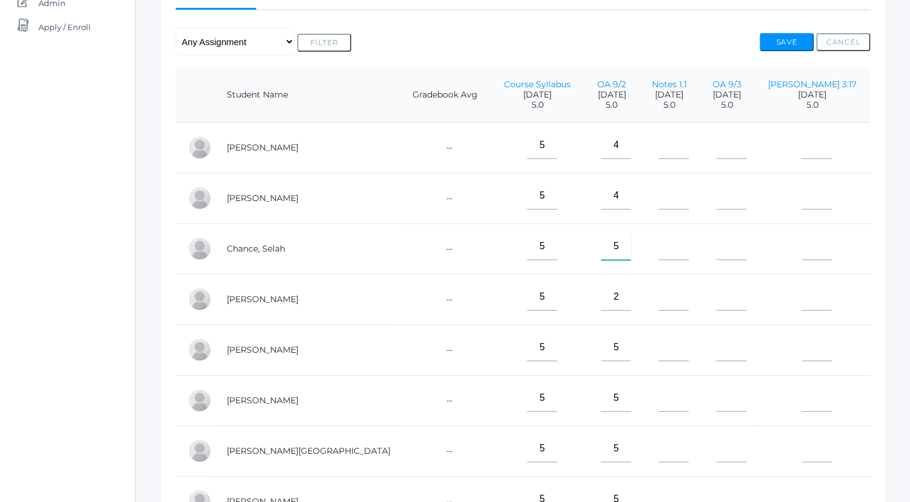
scroll to position [241, 0]
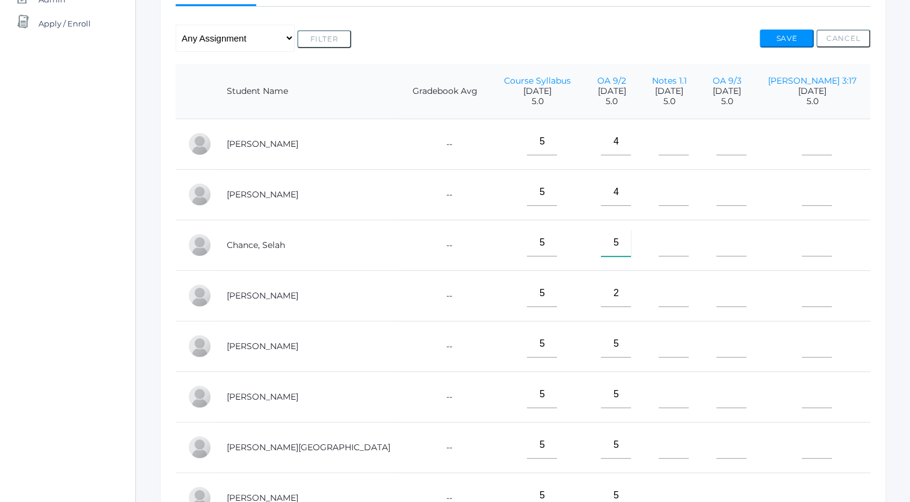
type input"] "5"
click at [659, 145] on input"] "text" at bounding box center [674, 141] width 30 height 27
type input"] "5"
click at [659, 195] on input"] "text" at bounding box center [674, 192] width 30 height 27
type input"] "5"
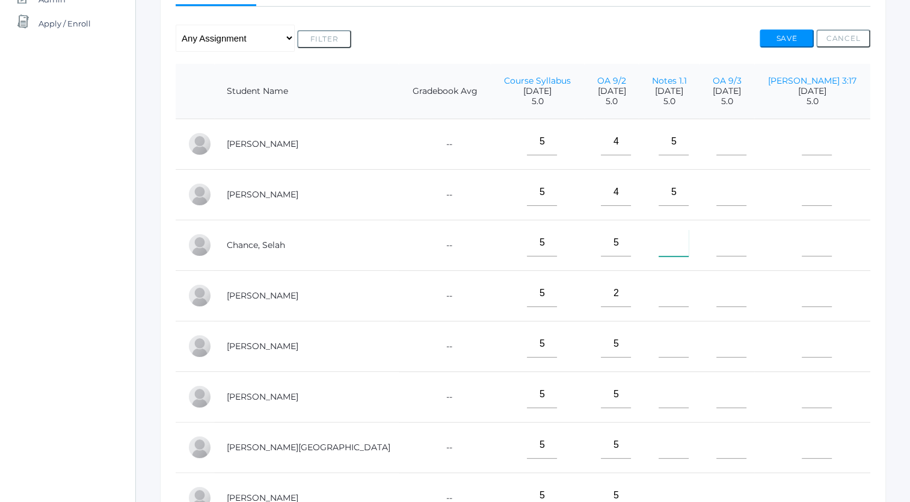
click at [659, 246] on input"] "text" at bounding box center [674, 242] width 30 height 27
type input"] "M"
click at [659, 452] on input"] "text" at bounding box center [674, 444] width 30 height 27
type input"] "5"
click at [659, 350] on input"] "text" at bounding box center [674, 343] width 30 height 27
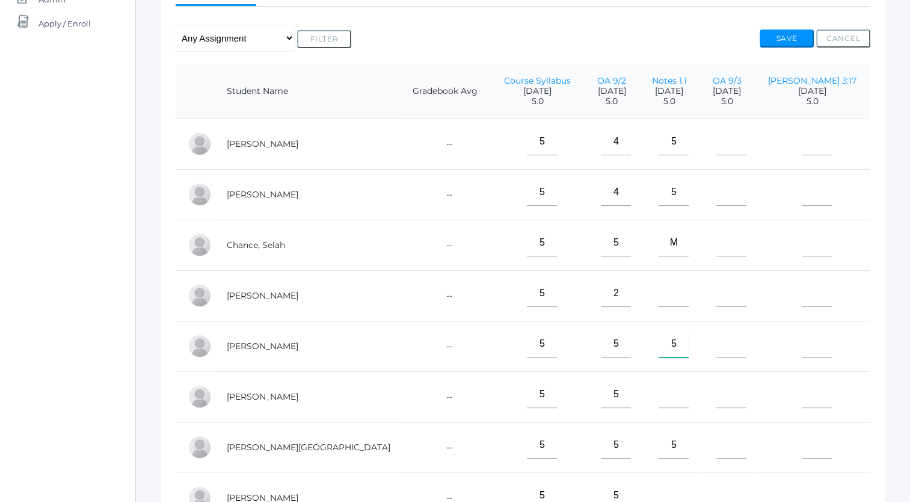
type input"] "5"
click at [659, 401] on input"] "text" at bounding box center [674, 394] width 30 height 27
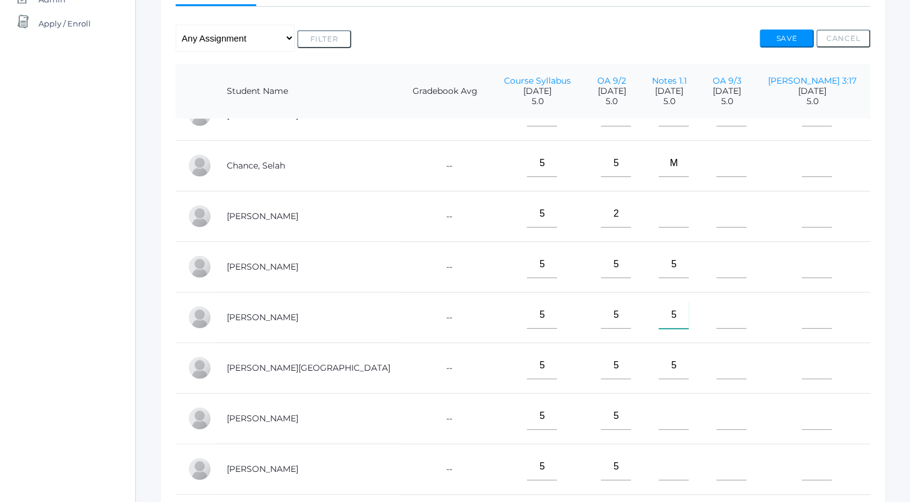
scroll to position [377, 0]
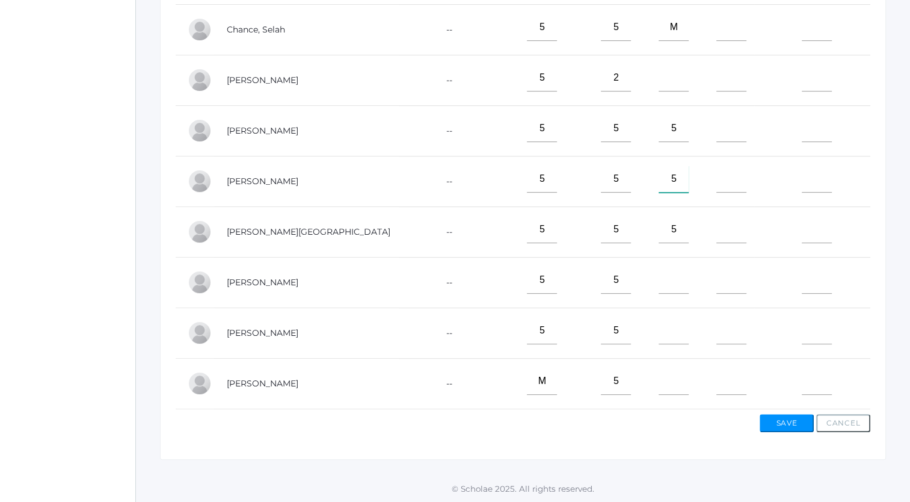
type input"] "5"
click at [659, 379] on input"] "text" at bounding box center [674, 381] width 30 height 27
type input"] "4"
click at [659, 276] on input"] "text" at bounding box center [674, 279] width 30 height 27
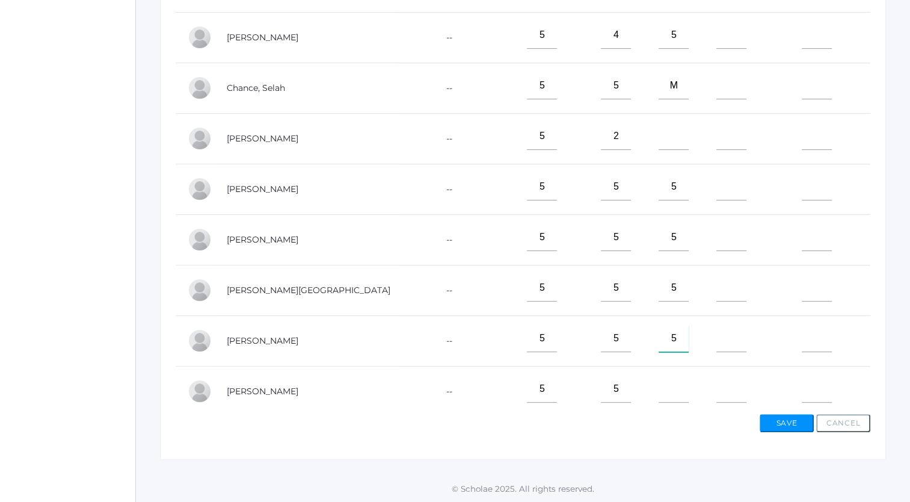
scroll to position [0, 0]
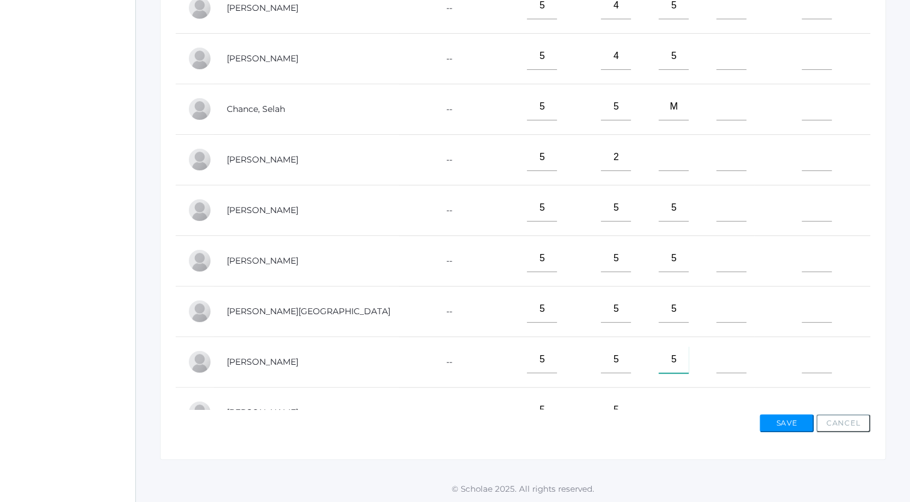
type input"] "5"
click at [659, 157] on input"] "text" at bounding box center [674, 157] width 30 height 27
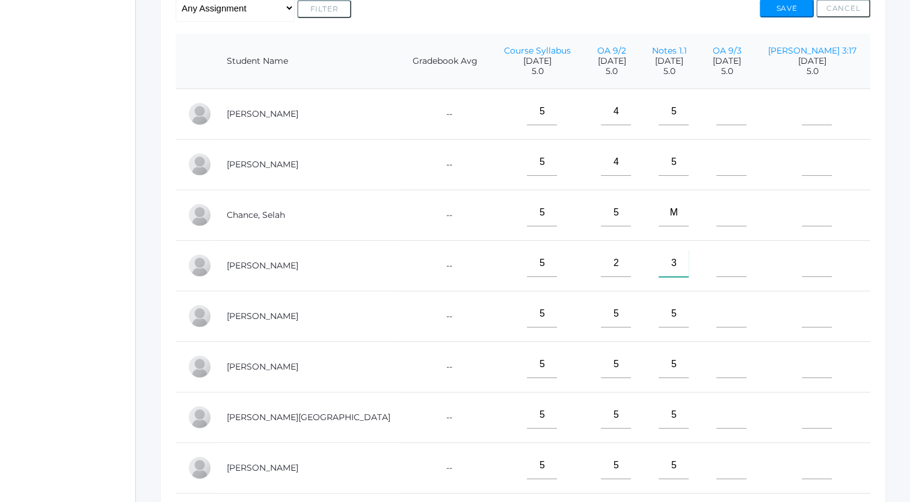
scroll to position [87, 0]
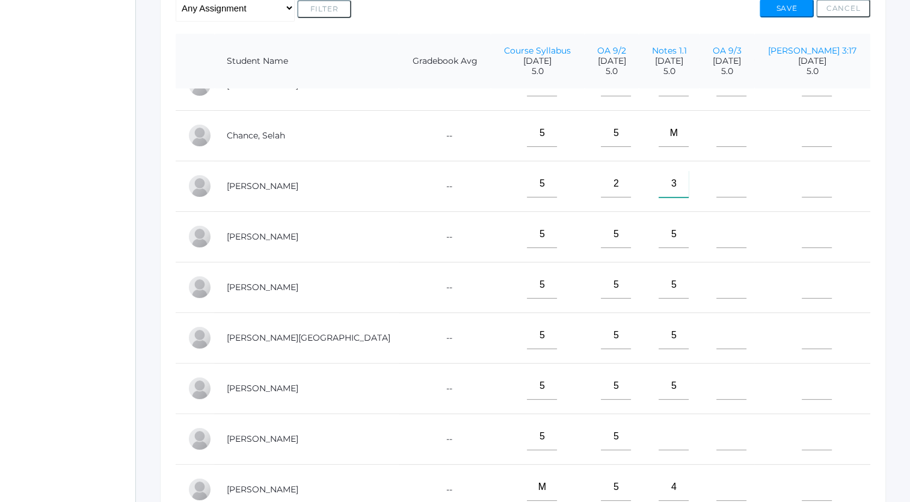
type input"] "3"
click at [659, 433] on input"] "text" at bounding box center [674, 436] width 30 height 27
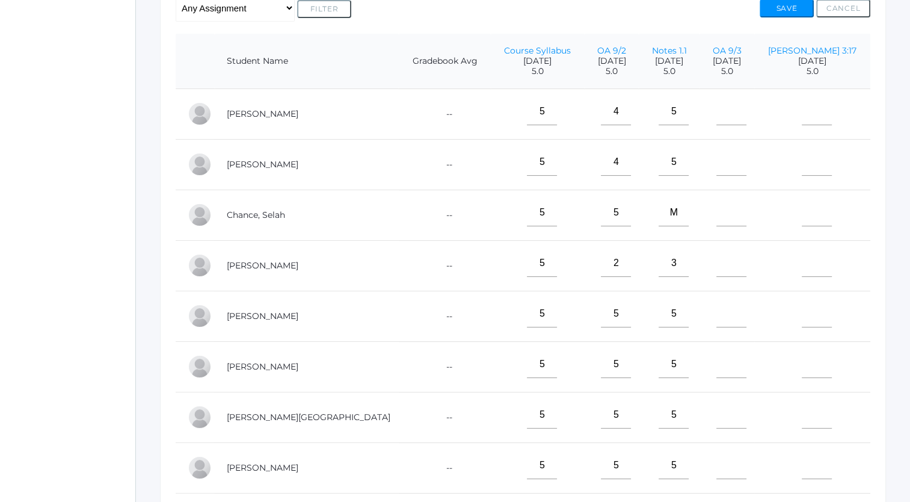
type input"] "M"
click at [734, 118] on input"] "text" at bounding box center [731, 111] width 30 height 27
type input"] "5"
click at [739, 168] on input"] "text" at bounding box center [731, 162] width 30 height 27
type input"] "5"
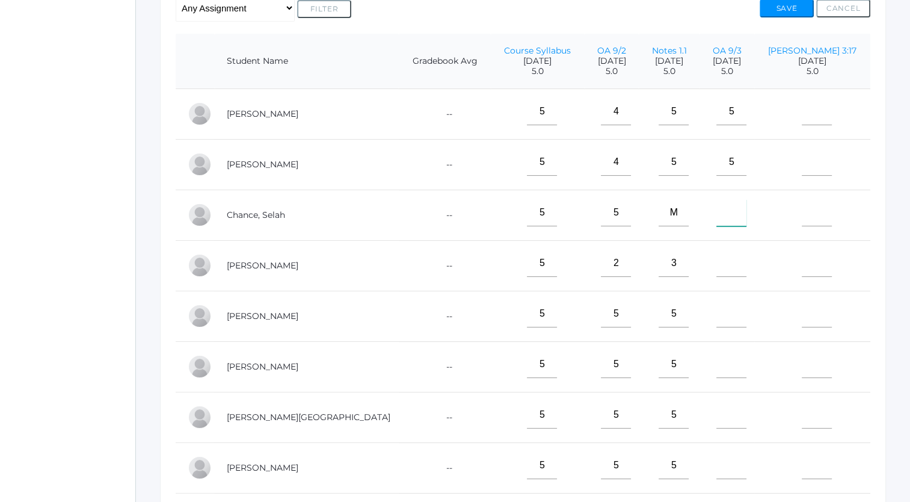
click at [739, 220] on input"] "text" at bounding box center [731, 212] width 30 height 27
type input"] "5"
click at [736, 419] on input"] "text" at bounding box center [731, 414] width 30 height 27
type input"] "5"
click at [734, 318] on input"] "text" at bounding box center [731, 313] width 30 height 27
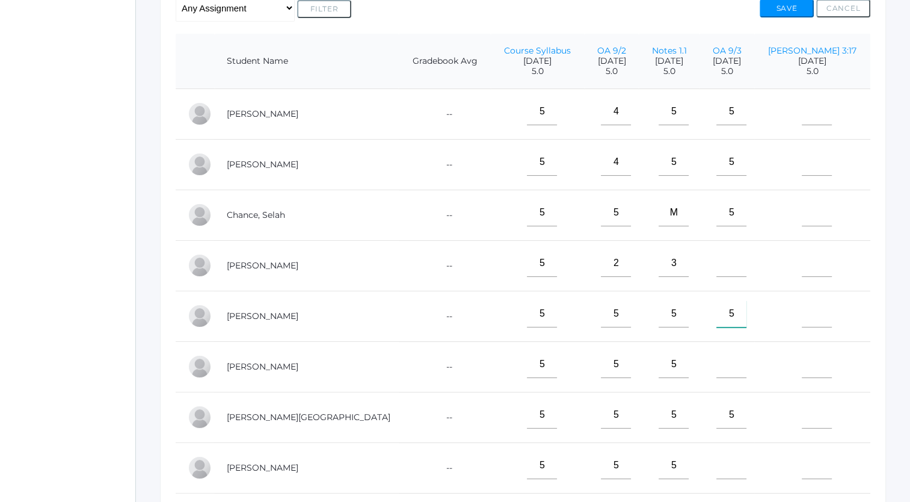
type input"] "5"
click at [736, 372] on input"] "text" at bounding box center [731, 364] width 30 height 27
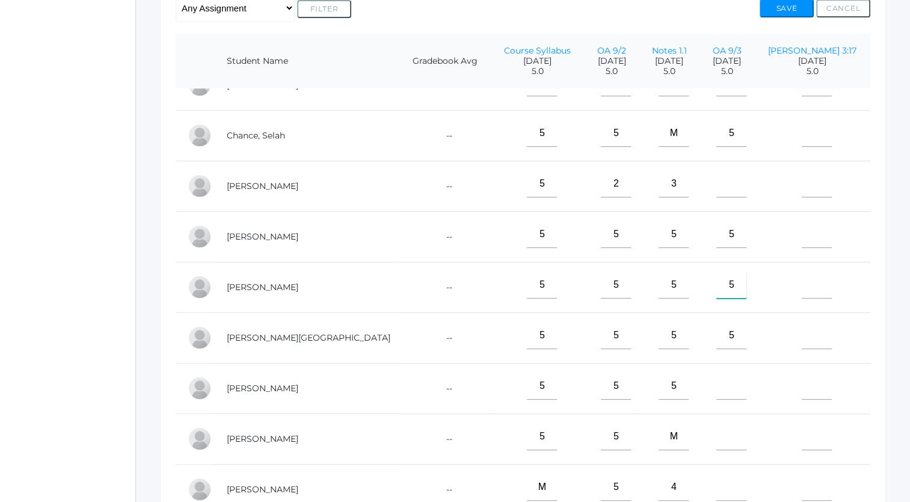
scroll to position [362, 0]
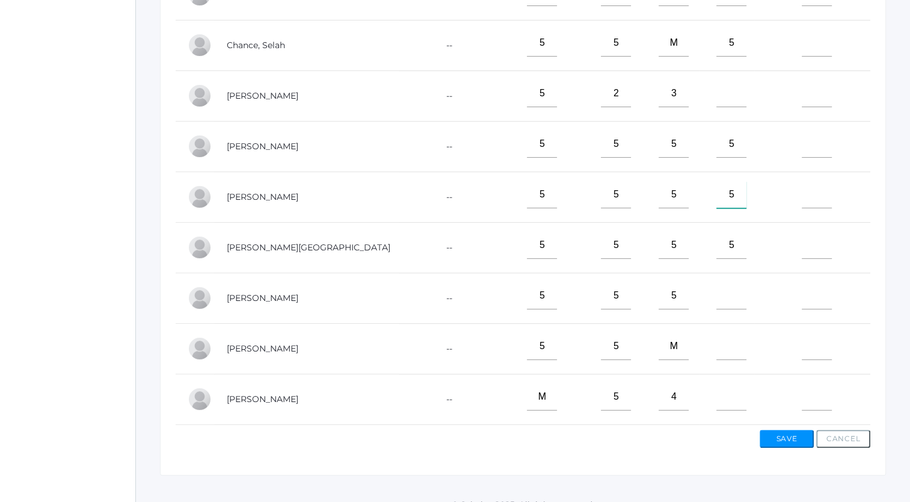
type input"] "5"
click at [730, 393] on input"] "text" at bounding box center [731, 396] width 30 height 27
type input"] "4"
click at [740, 294] on input"] "text" at bounding box center [731, 295] width 30 height 27
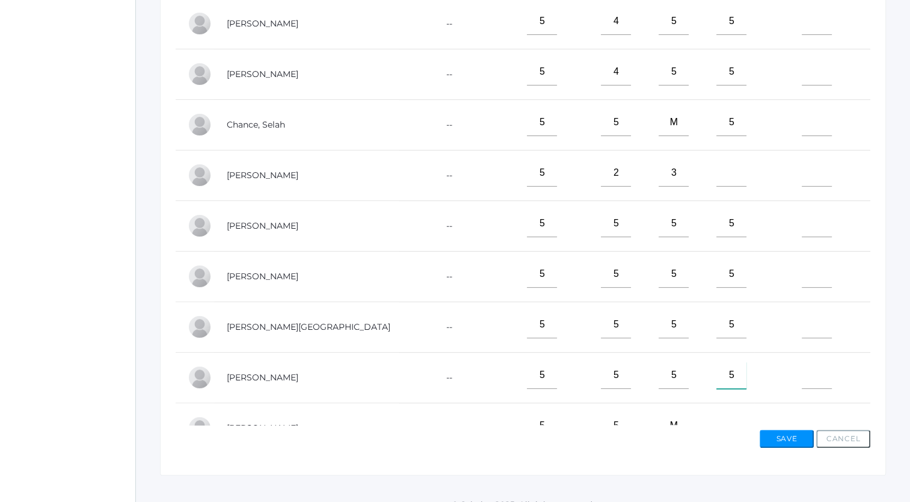
type input"] "5"
click at [742, 176] on input"] "text" at bounding box center [731, 172] width 30 height 27
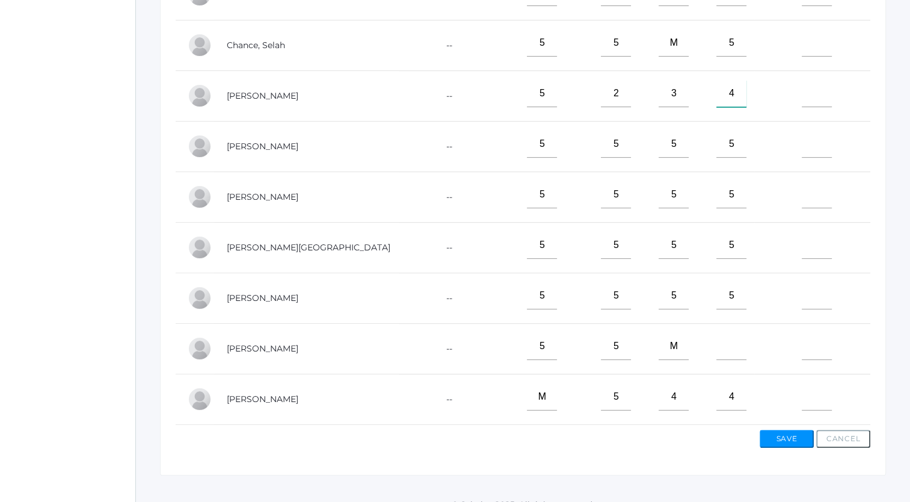
type input"] "4"
click at [736, 340] on input"] "text" at bounding box center [731, 346] width 30 height 27
type input"] "5"
click at [780, 438] on button "Save" at bounding box center [787, 439] width 54 height 18
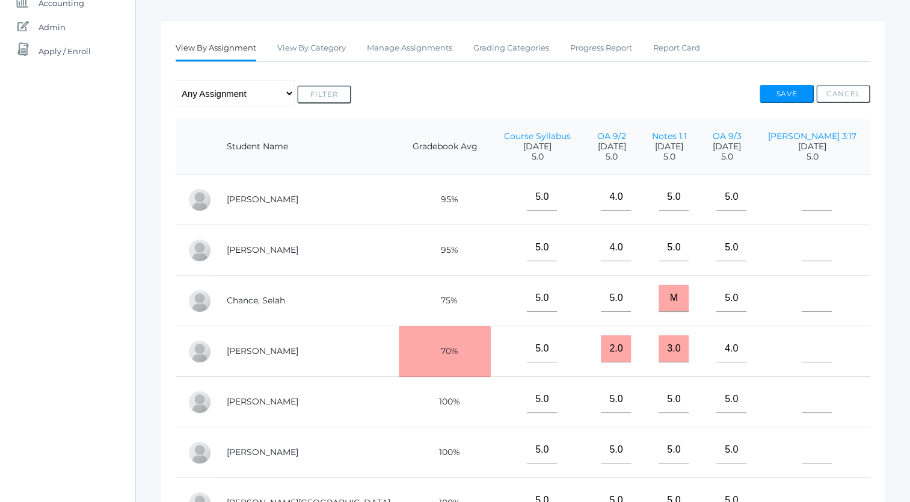
scroll to position [209, 0]
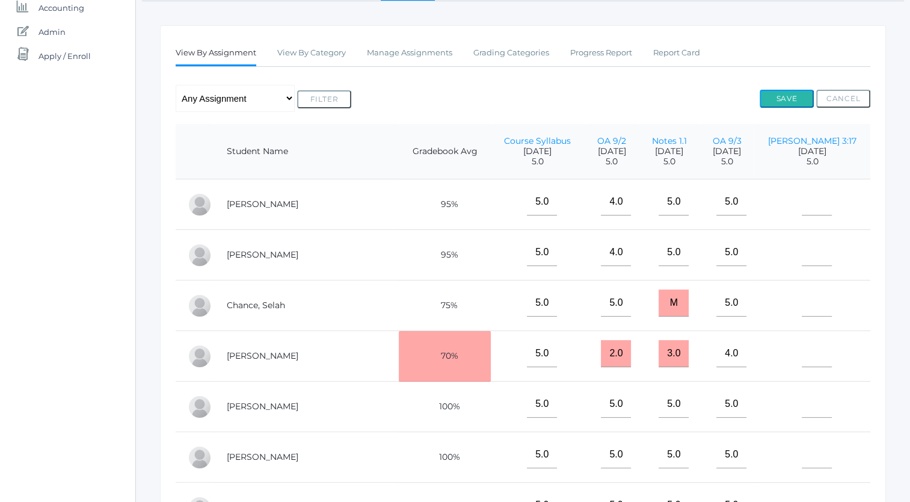
click at [792, 97] on button "Save" at bounding box center [787, 99] width 54 height 18
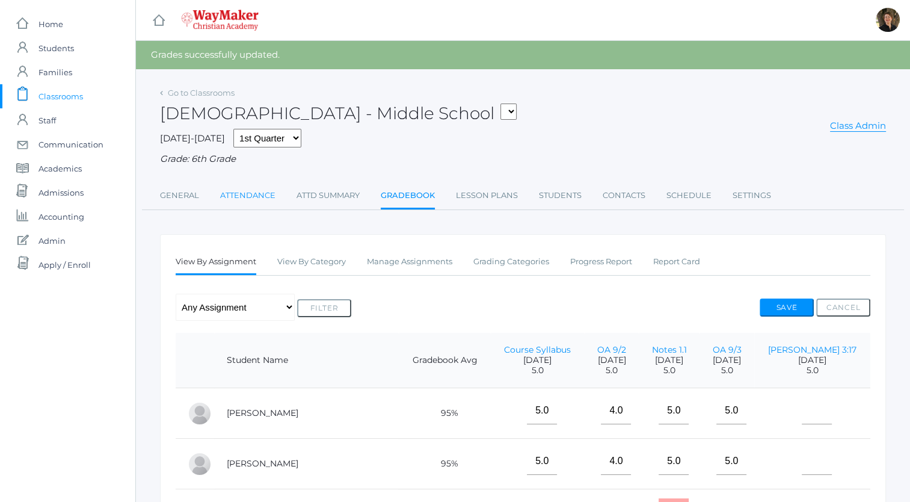
click at [260, 196] on link "Attendance" at bounding box center [247, 195] width 55 height 24
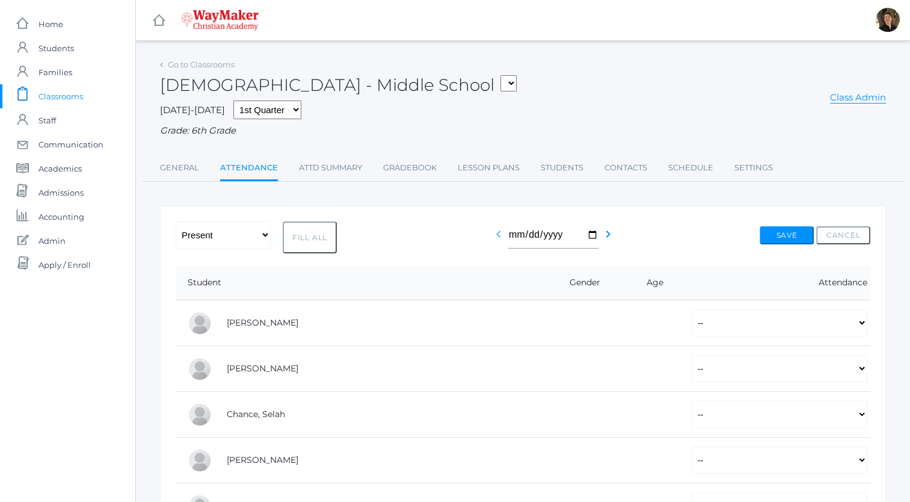
click at [495, 235] on icon "chevron_left" at bounding box center [498, 234] width 14 height 14
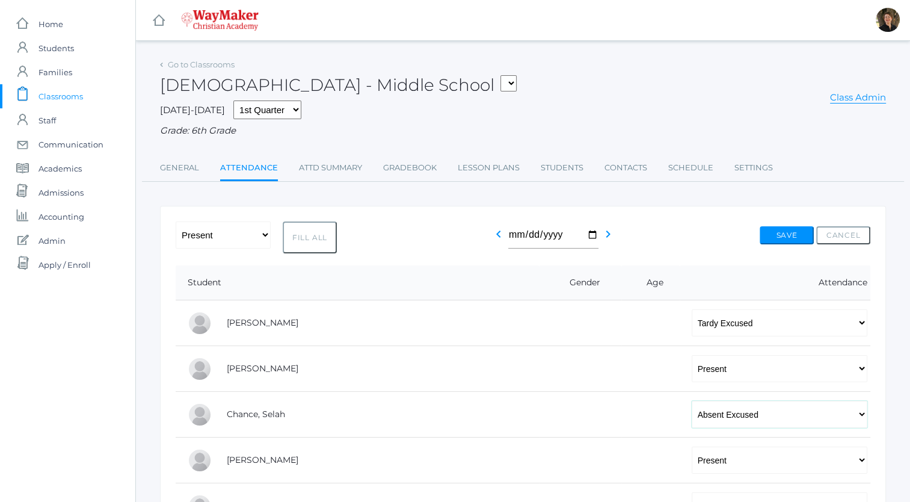
click at [756, 415] on select "-- Present Tardy Excused Tardy Unexcused Absent Excused Absent Unexcused" at bounding box center [780, 414] width 176 height 27
select select "P"
click at [692, 401] on select "-- Present Tardy Excused Tardy Unexcused Absent Excused Absent Unexcused" at bounding box center [780, 414] width 176 height 27
click at [717, 325] on select "-- Present Tardy Excused Tardy Unexcused Absent Excused Absent Unexcused" at bounding box center [780, 322] width 176 height 27
select select "P"
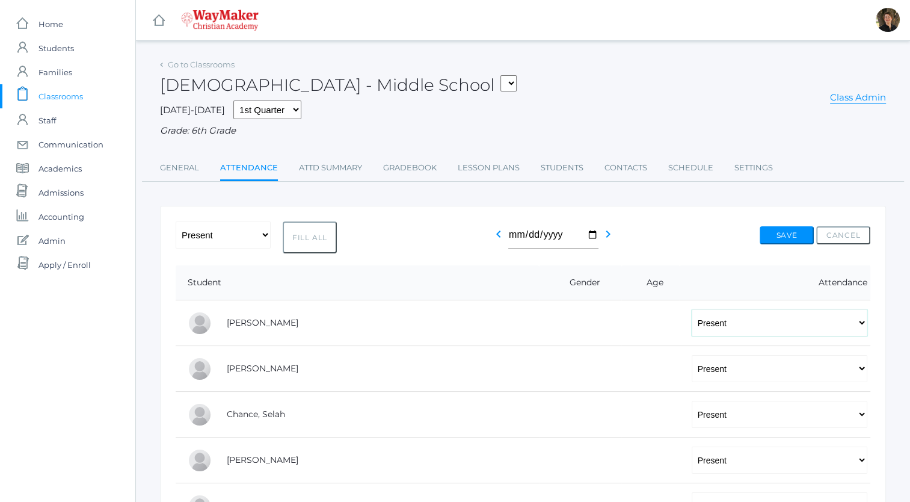
click at [692, 309] on select "-- Present Tardy Excused Tardy Unexcused Absent Excused Absent Unexcused" at bounding box center [780, 322] width 176 height 27
click at [776, 235] on button "Save" at bounding box center [787, 235] width 54 height 18
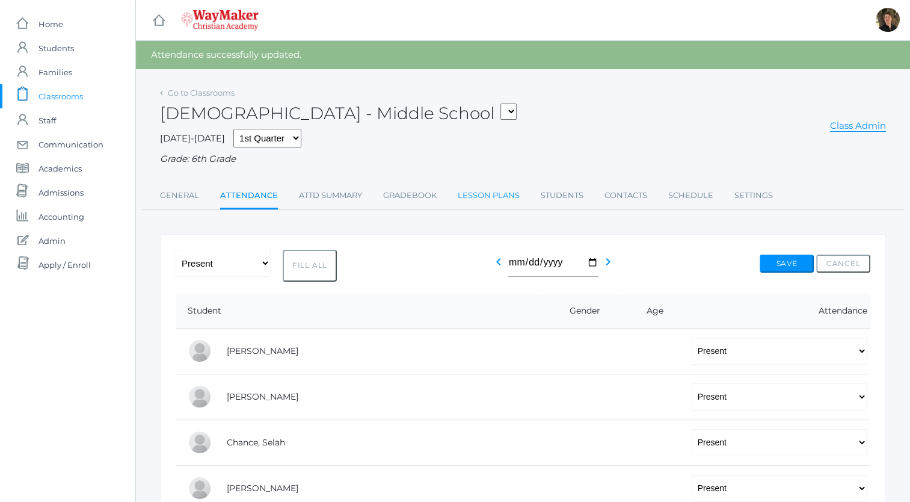
click at [481, 195] on link "Lesson Plans" at bounding box center [489, 195] width 62 height 24
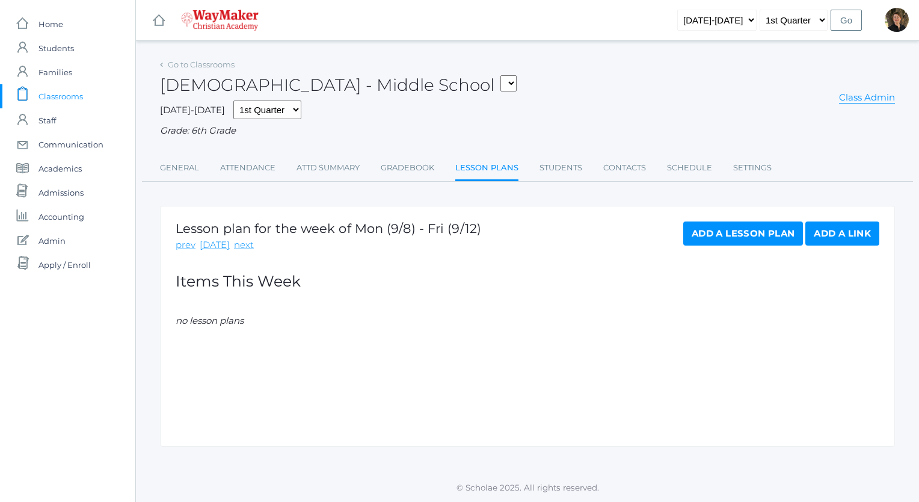
click at [729, 238] on link "Add a Lesson Plan" at bounding box center [743, 233] width 120 height 24
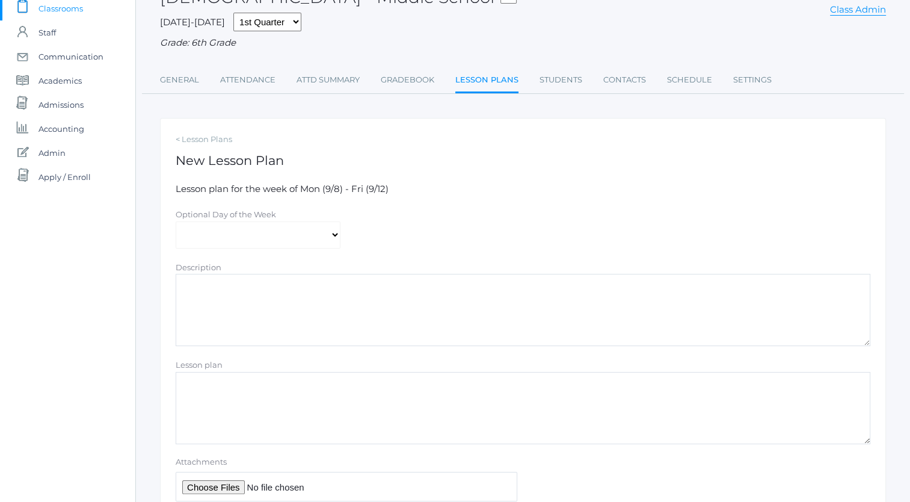
scroll to position [87, 0]
click at [332, 237] on select "[DATE] [DATE] [DATE] [DATE] [DATE]" at bounding box center [258, 236] width 165 height 27
select select "[DATE]"
click at [176, 223] on select "[DATE] [DATE] [DATE] [DATE] [DATE]" at bounding box center [258, 236] width 165 height 27
click at [307, 297] on textarea "Description" at bounding box center [523, 311] width 695 height 72
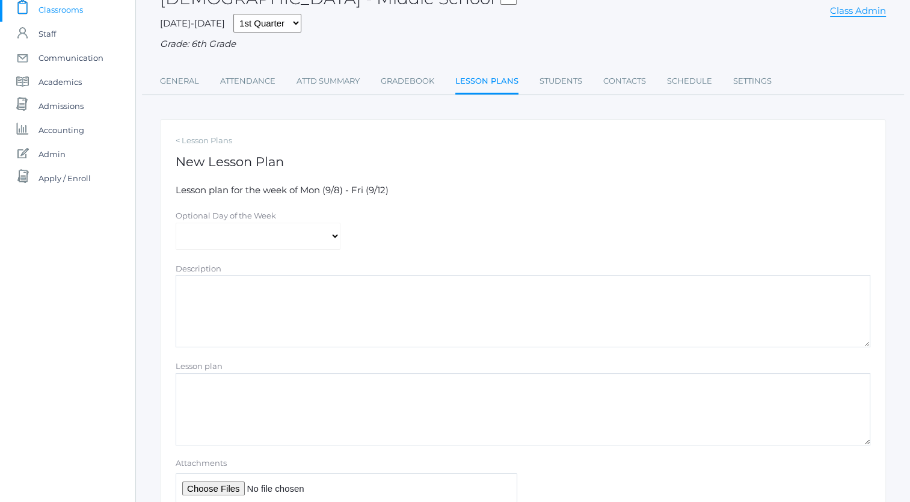
scroll to position [0, 0]
